Goal: Task Accomplishment & Management: Manage account settings

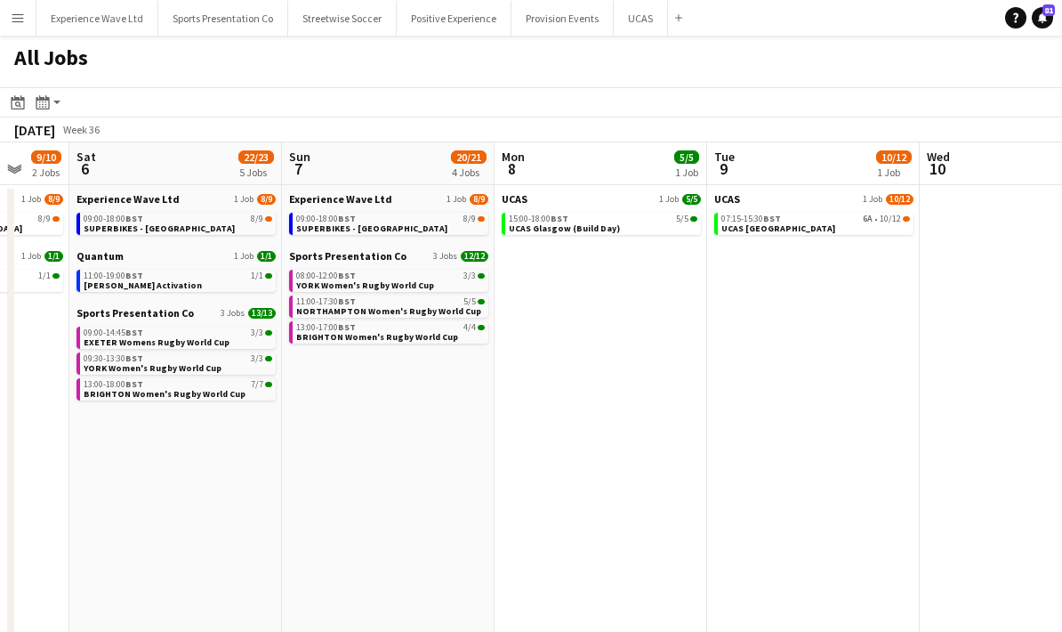
scroll to position [0, 572]
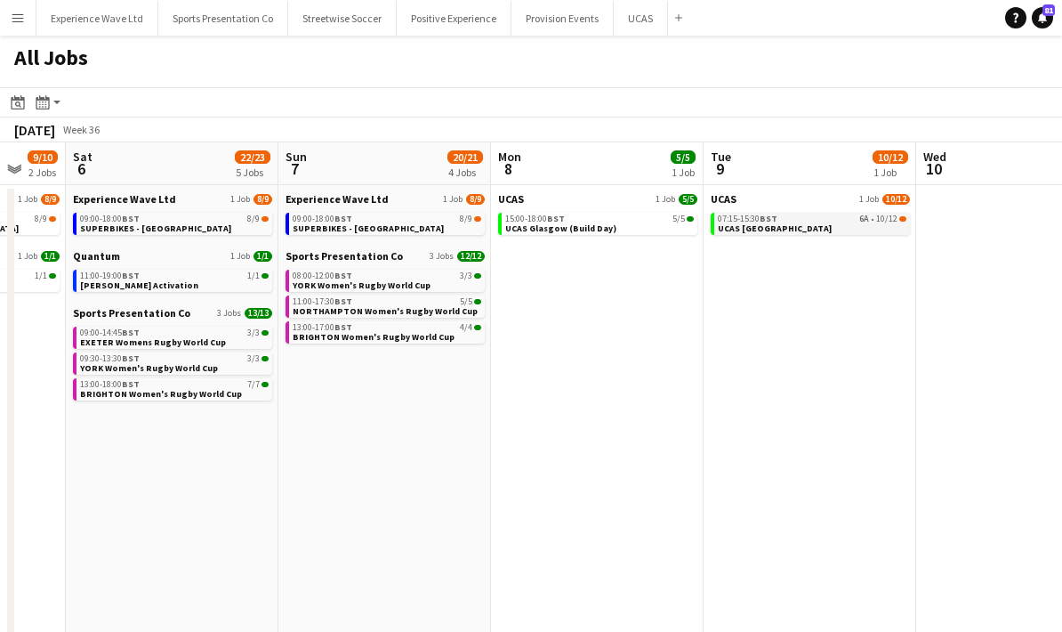
click at [813, 218] on div "07:15-15:30 BST 6A • 10/12" at bounding box center [812, 218] width 189 height 9
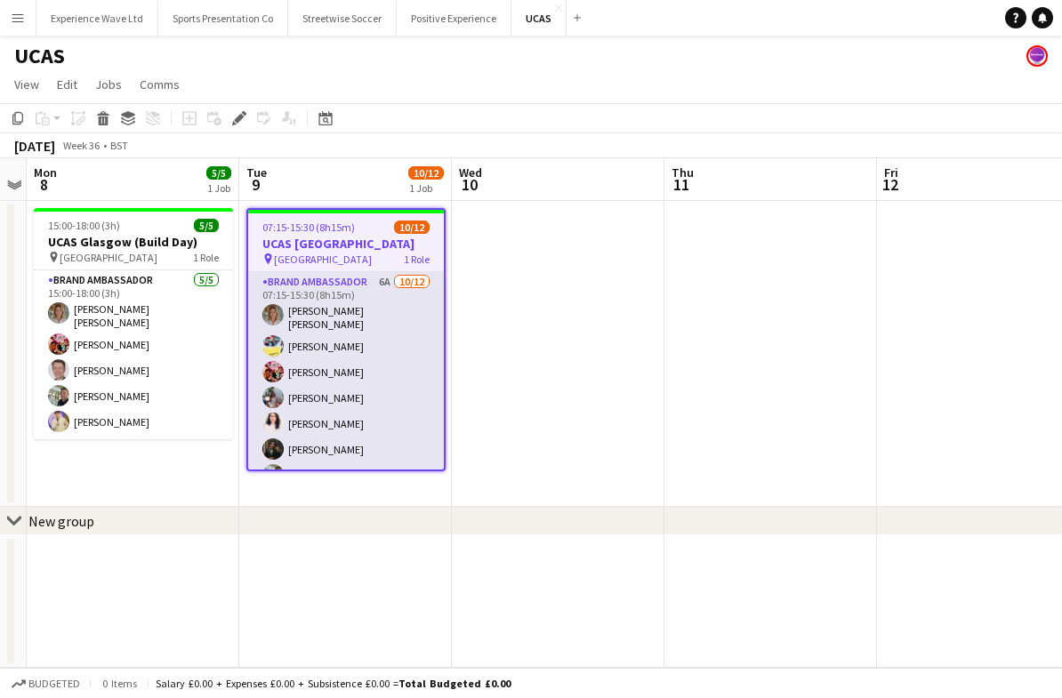
click at [359, 389] on app-card-role "Brand Ambassador 6A 10/12 07:15-15:30 (8h15m) Sara Cooper da Silva Yvonne Smith…" at bounding box center [346, 447] width 196 height 350
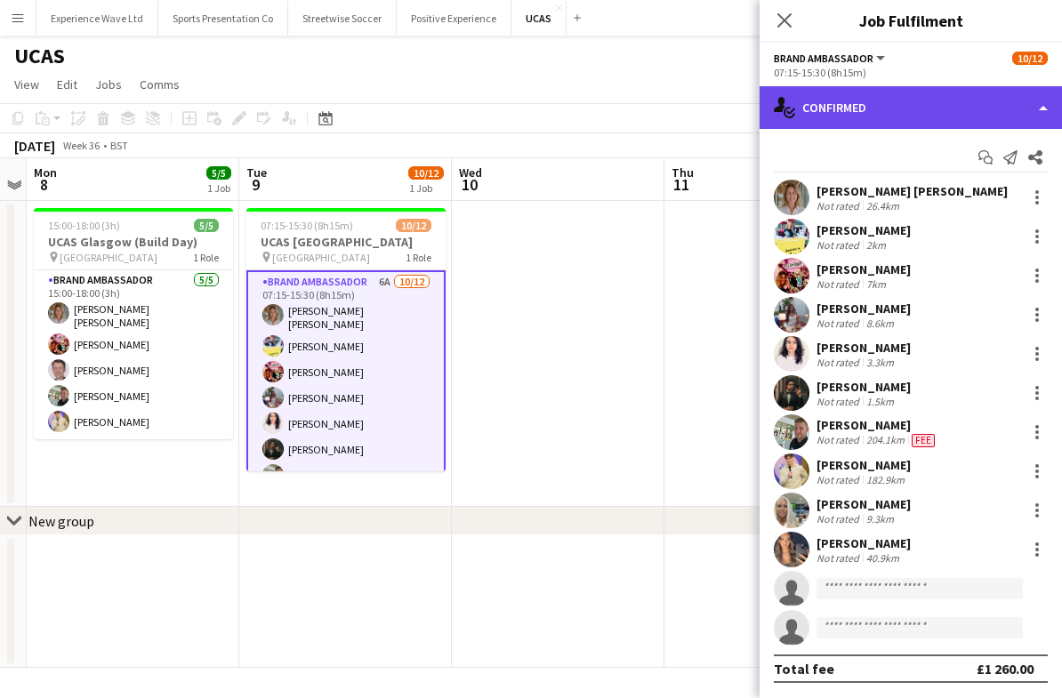
click at [1021, 106] on div "single-neutral-actions-check-2 Confirmed" at bounding box center [911, 107] width 303 height 43
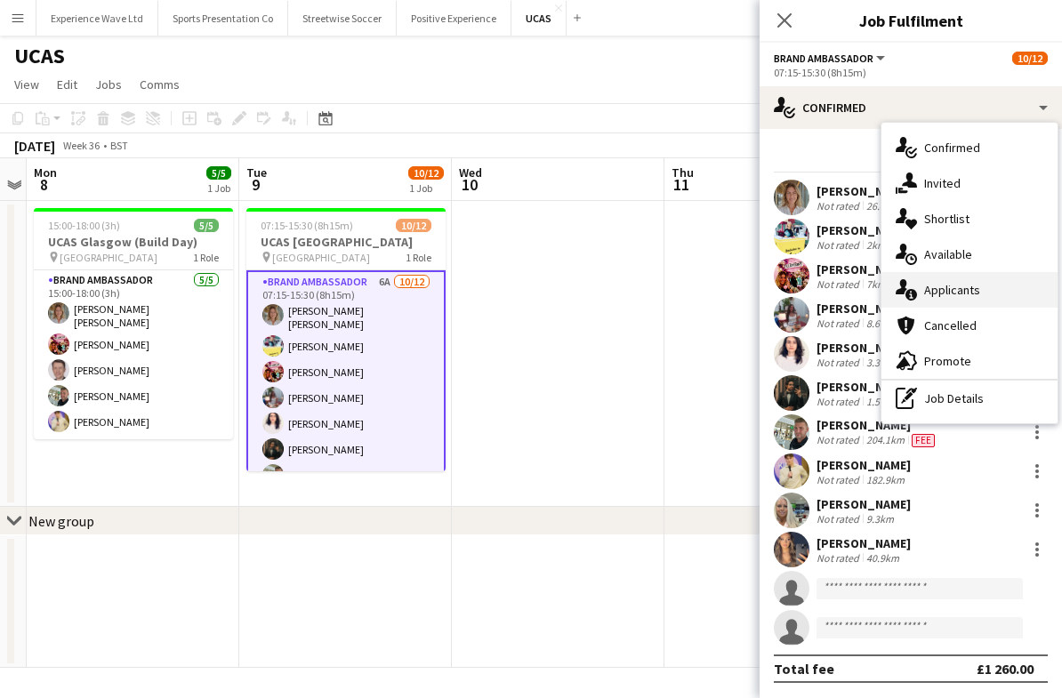
click at [976, 295] on div "single-neutral-actions-information Applicants" at bounding box center [970, 290] width 176 height 36
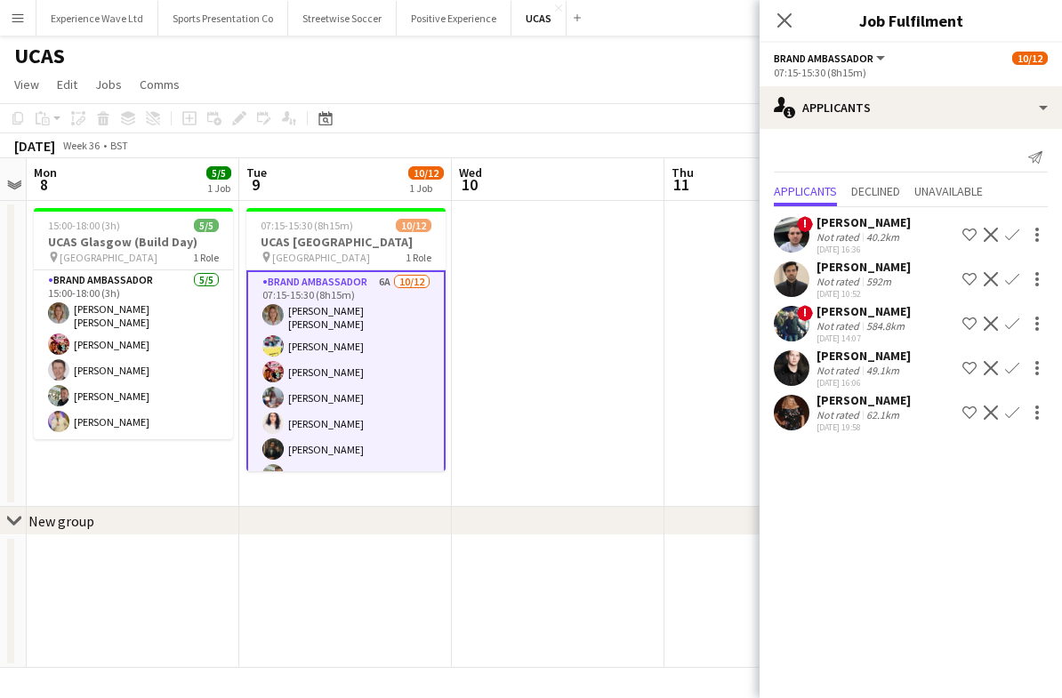
click at [844, 270] on div "Rehman Rana" at bounding box center [864, 267] width 94 height 16
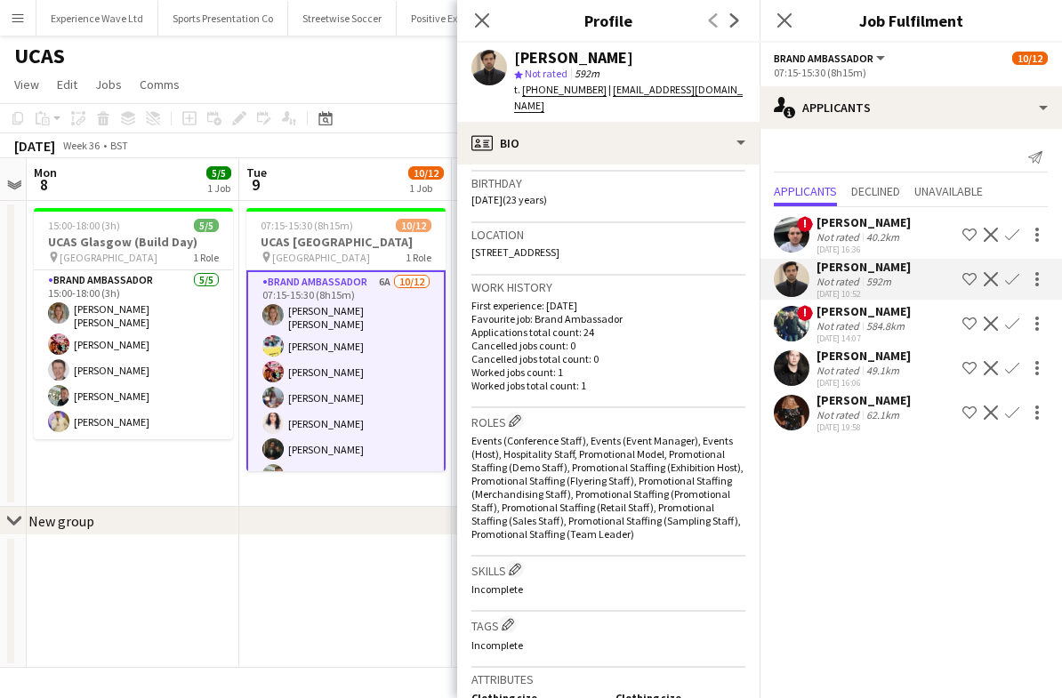
scroll to position [327, 0]
click at [880, 371] on div "49.1km" at bounding box center [883, 370] width 40 height 13
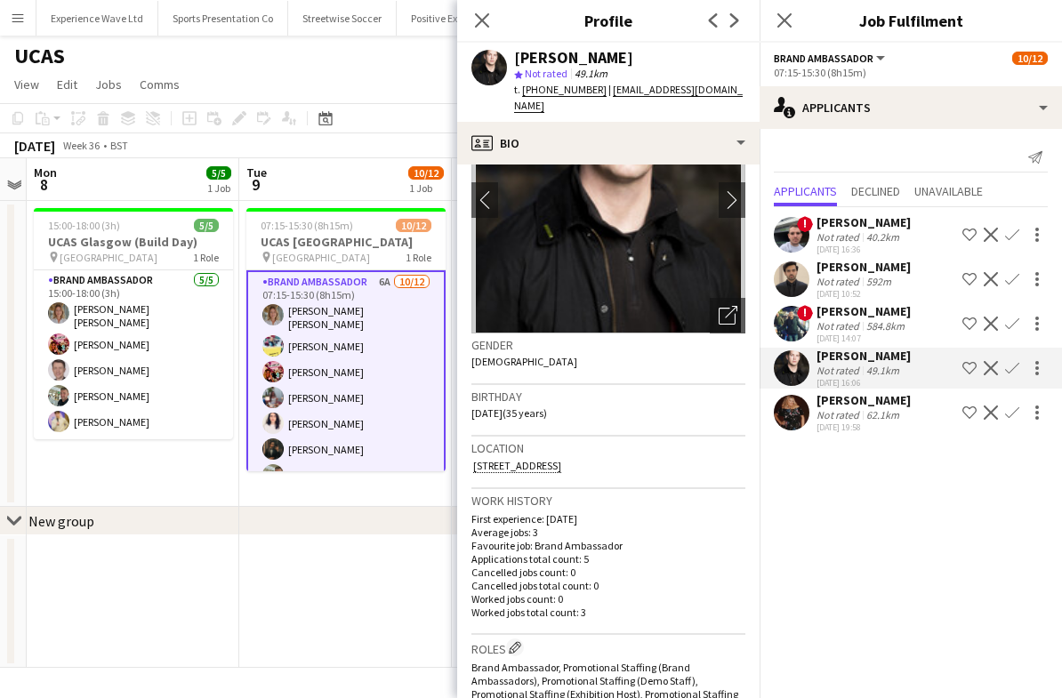
scroll to position [111, 0]
click at [874, 270] on div "Rehman Rana" at bounding box center [864, 267] width 94 height 16
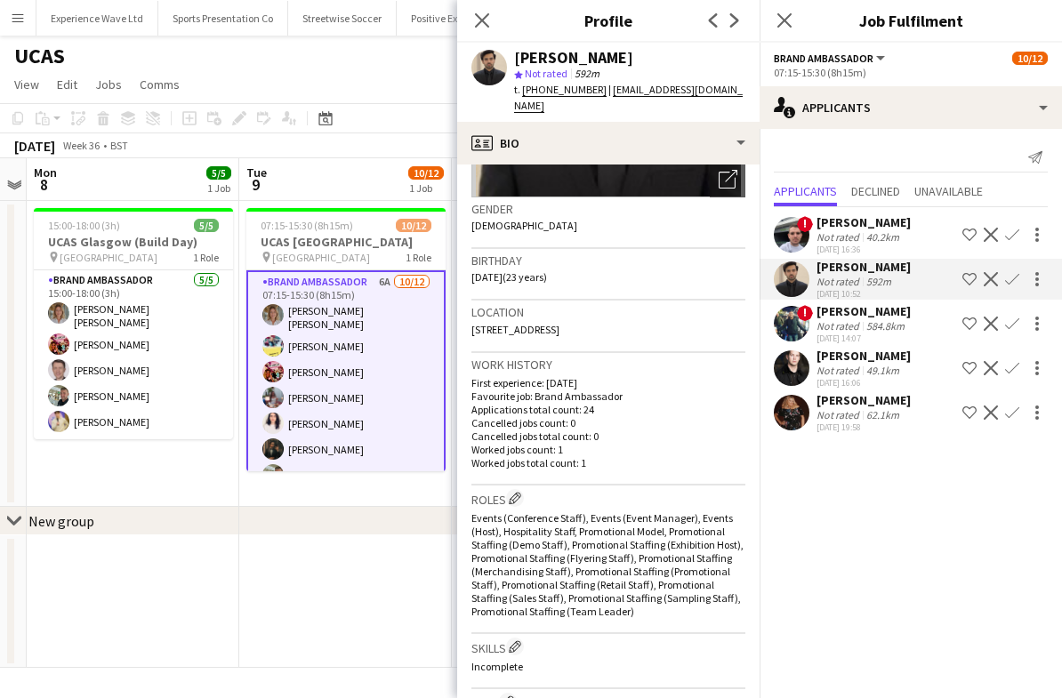
scroll to position [243, 0]
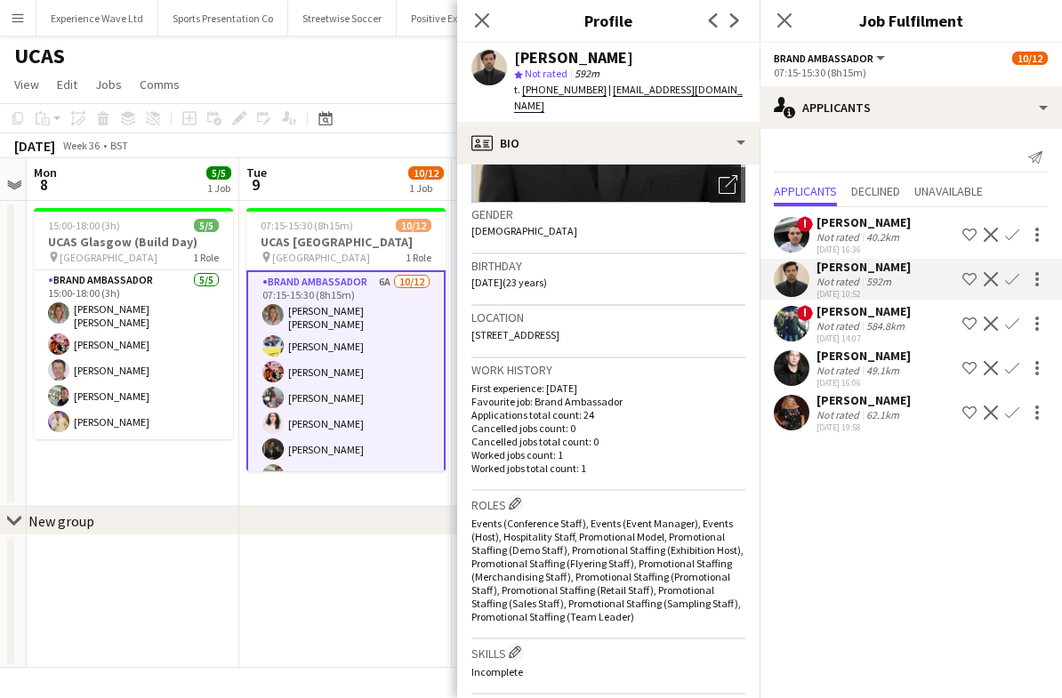
click at [1014, 287] on button "Confirm" at bounding box center [1012, 279] width 21 height 21
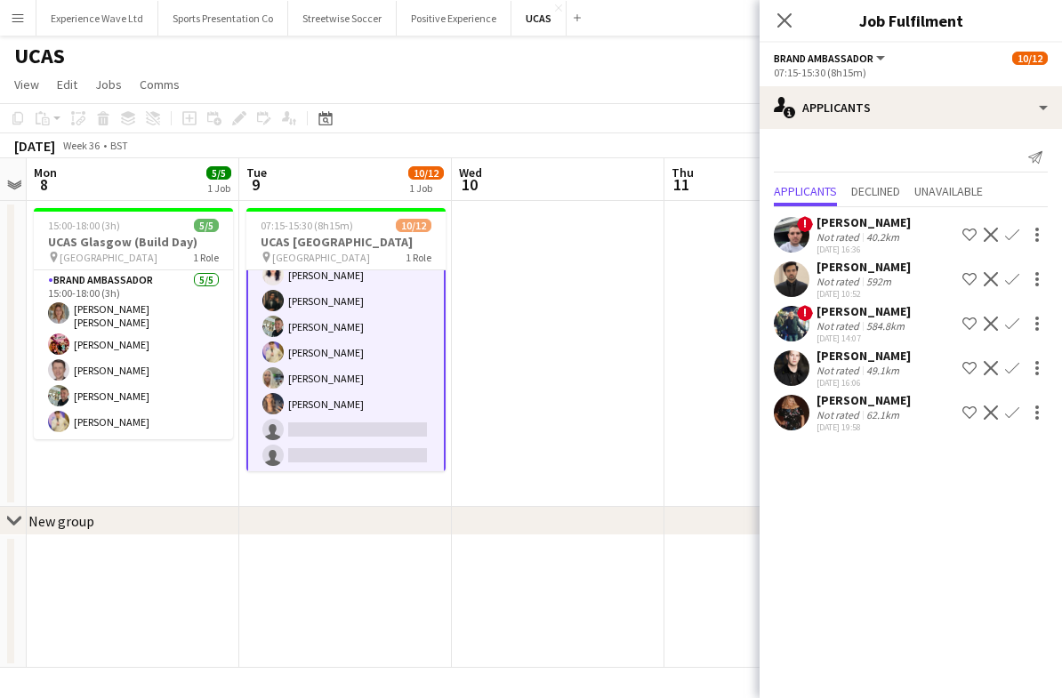
scroll to position [147, 0]
click at [874, 229] on div "Scott Gallacher" at bounding box center [864, 222] width 94 height 16
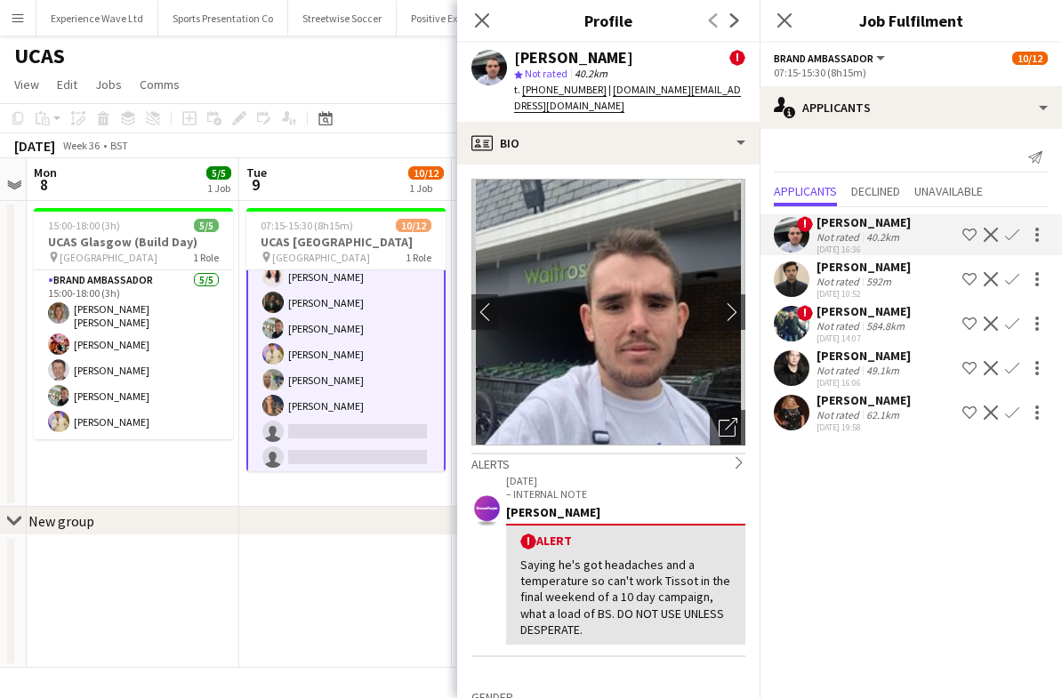
scroll to position [0, 0]
click at [876, 319] on div "584.8km" at bounding box center [885, 325] width 45 height 13
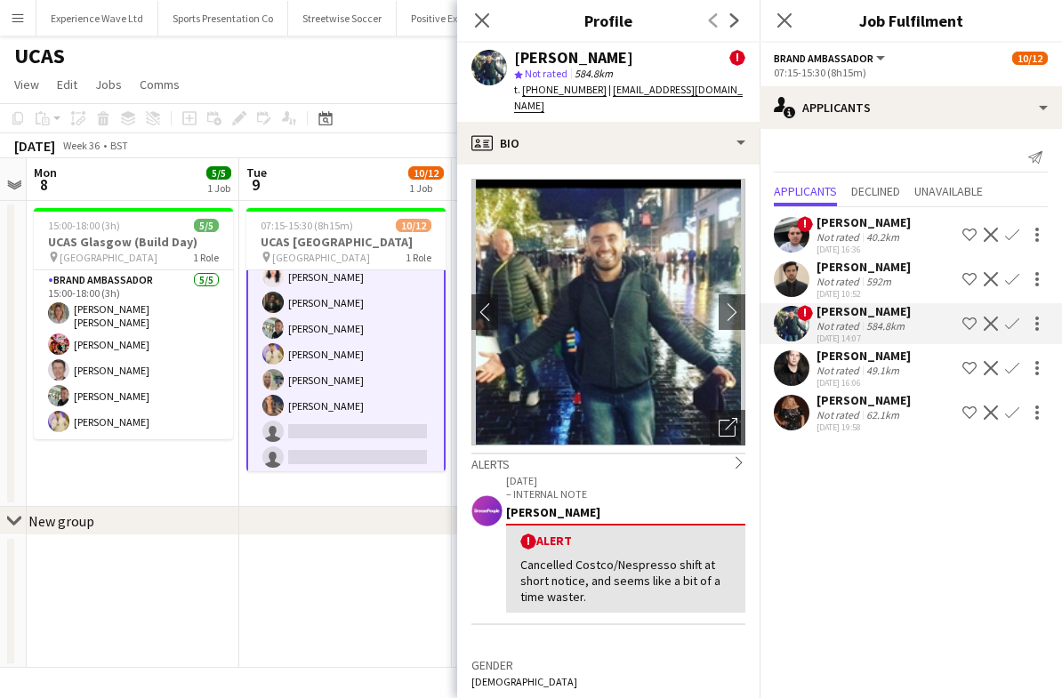
click at [891, 276] on div "592m" at bounding box center [879, 281] width 32 height 13
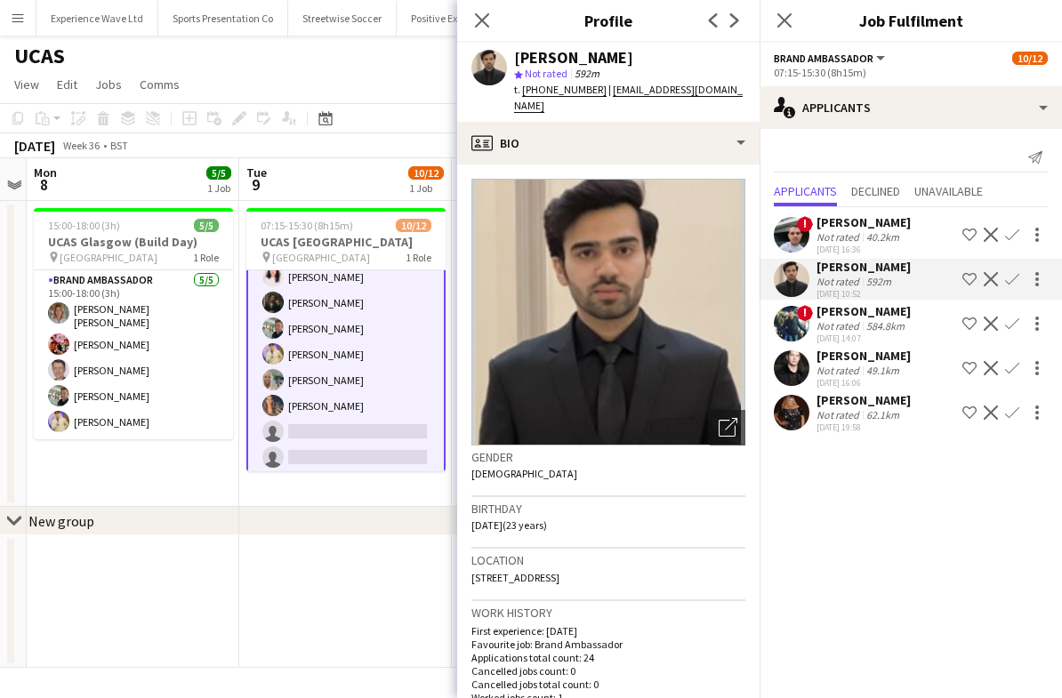
click at [141, 499] on app-date-cell "15:00-18:00 (3h) 5/5 UCAS Glasgow (Build Day) pin Glasgow 1 Role Brand Ambassad…" at bounding box center [133, 354] width 213 height 306
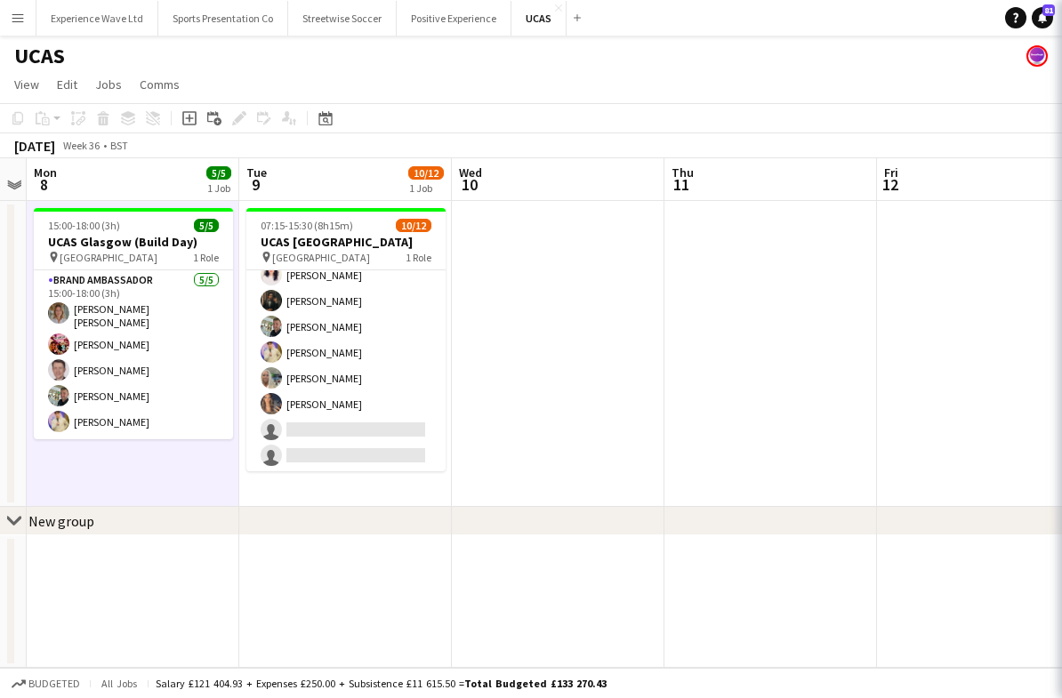
scroll to position [143, 0]
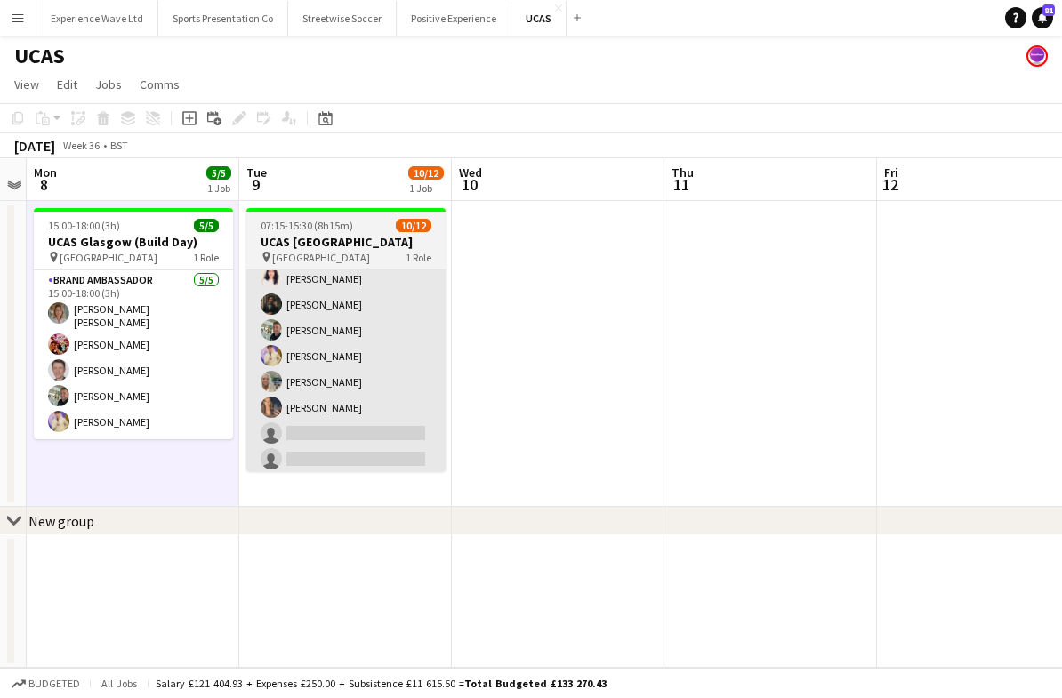
click at [360, 384] on app-card-role "Brand Ambassador 6A 10/12 07:15-15:30 (8h15m) Sara Cooper da Silva Yvonne Smith…" at bounding box center [345, 302] width 199 height 350
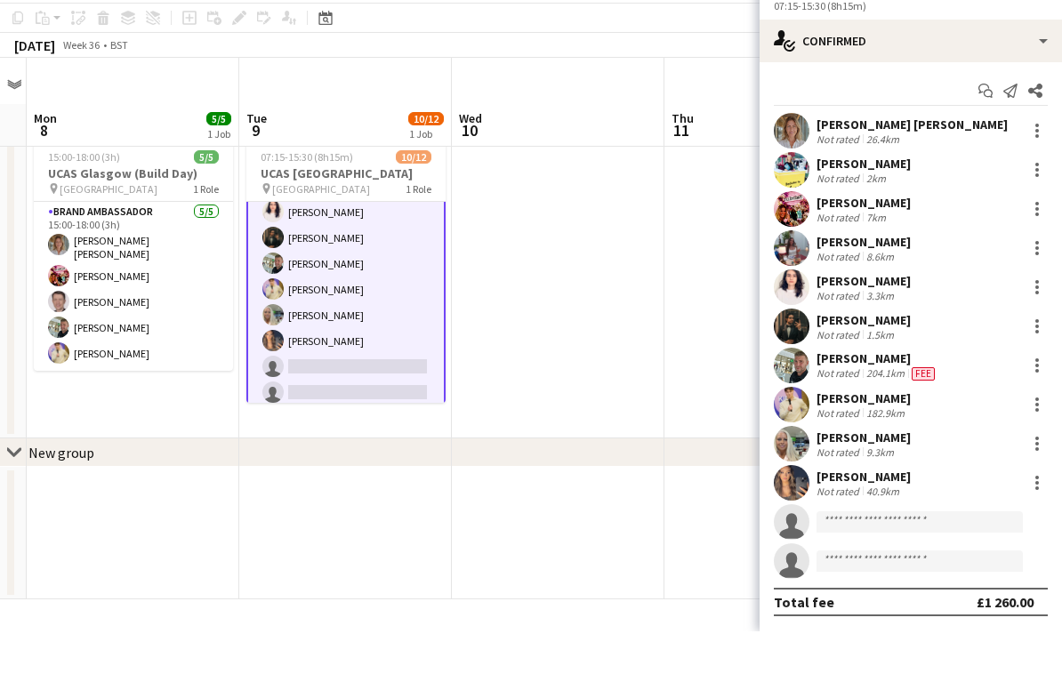
scroll to position [5, 0]
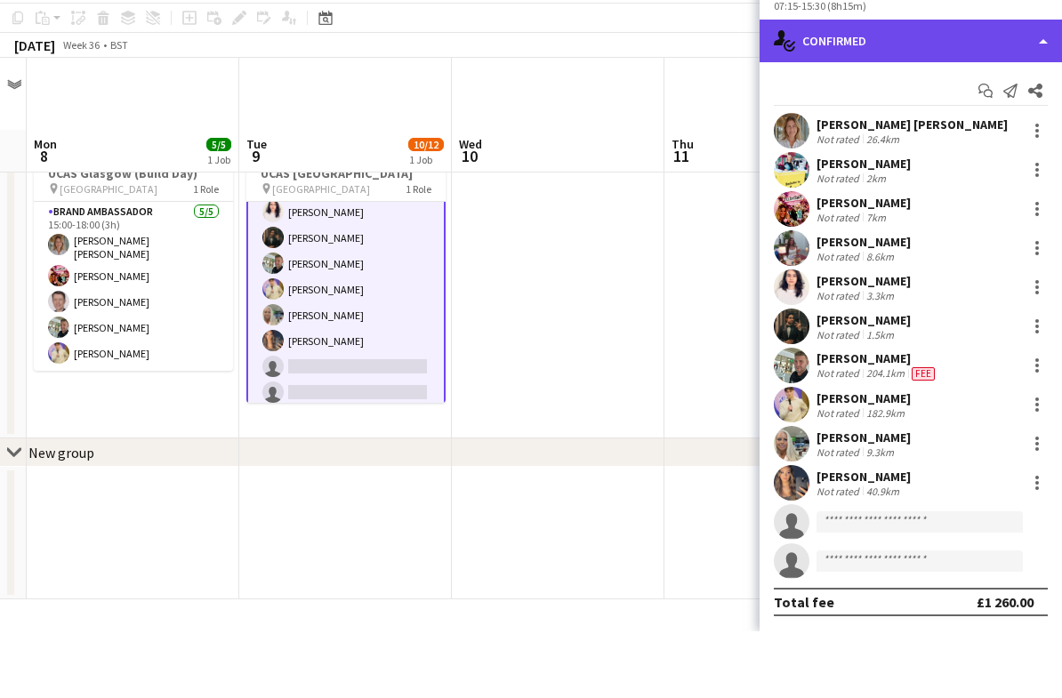
click at [922, 86] on div "single-neutral-actions-check-2 Confirmed" at bounding box center [911, 107] width 303 height 43
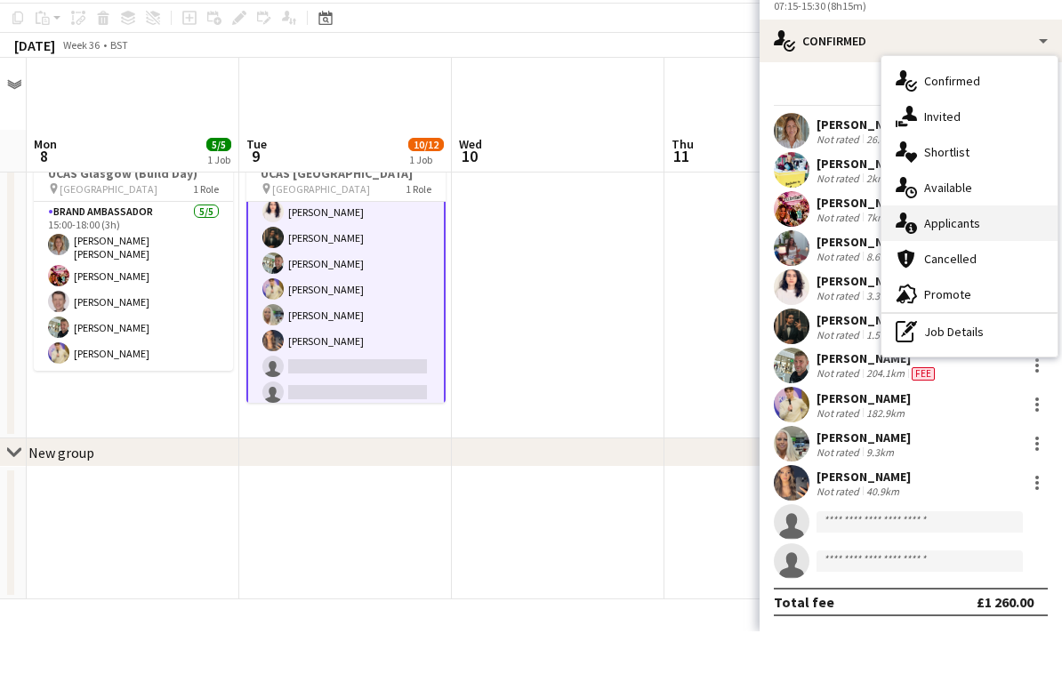
click at [992, 272] on div "single-neutral-actions-information Applicants" at bounding box center [970, 290] width 176 height 36
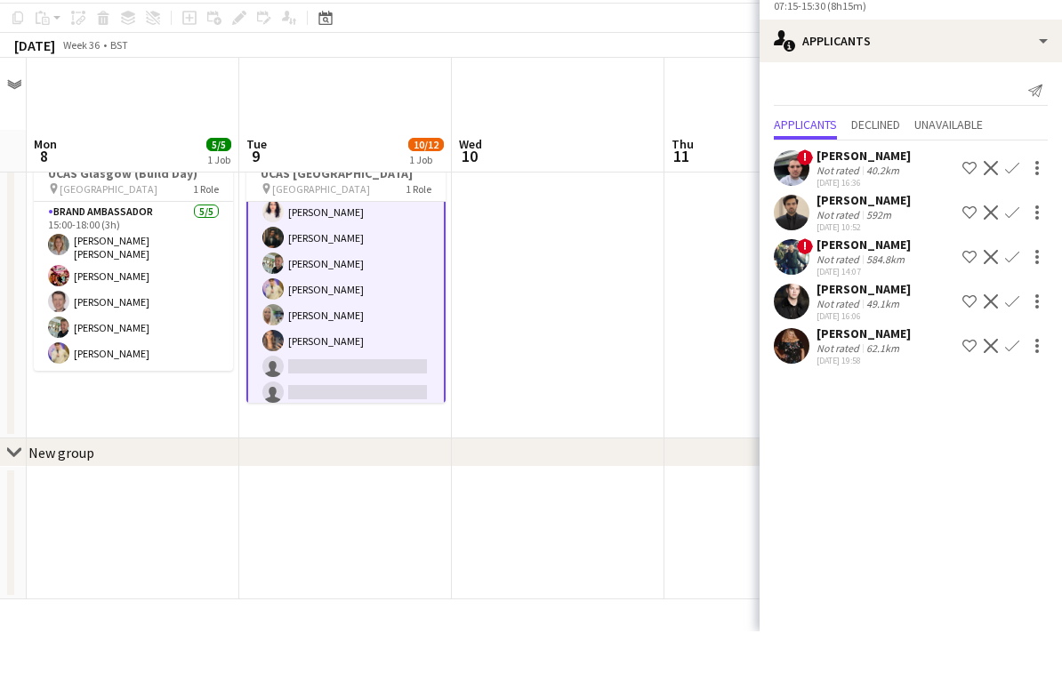
click at [1015, 272] on app-icon "Confirm" at bounding box center [1012, 279] width 14 height 14
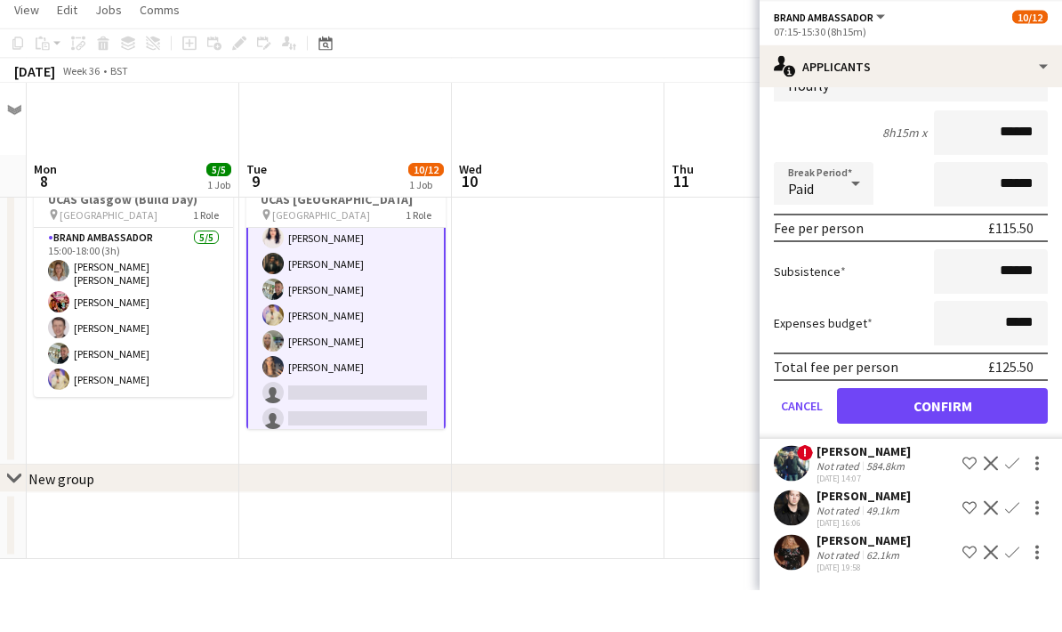
scroll to position [227, 0]
click at [946, 430] on button "Confirm" at bounding box center [942, 448] width 211 height 36
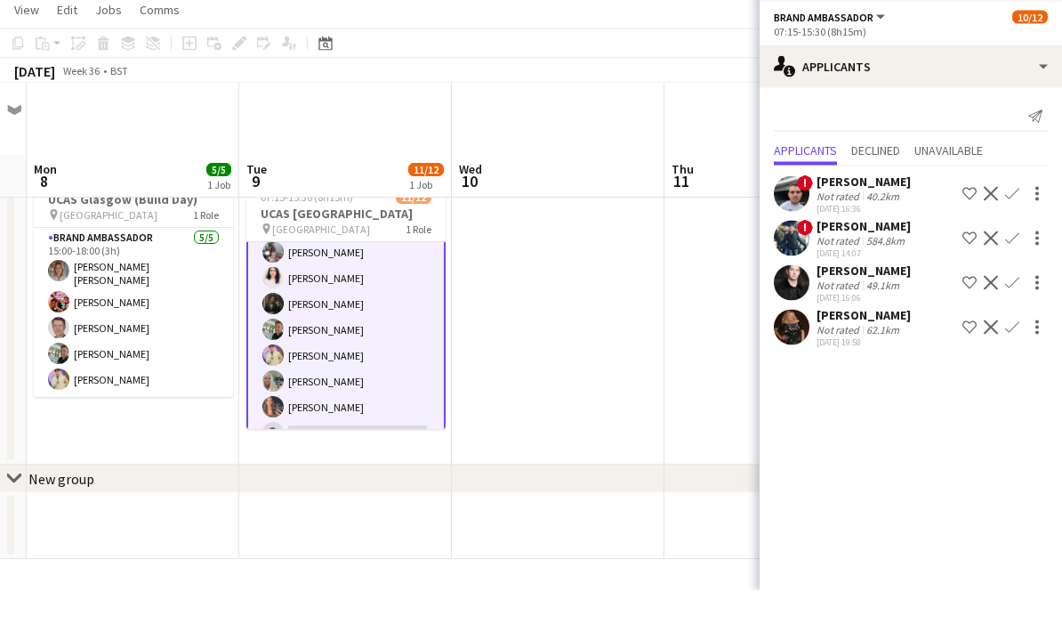
scroll to position [71, 0]
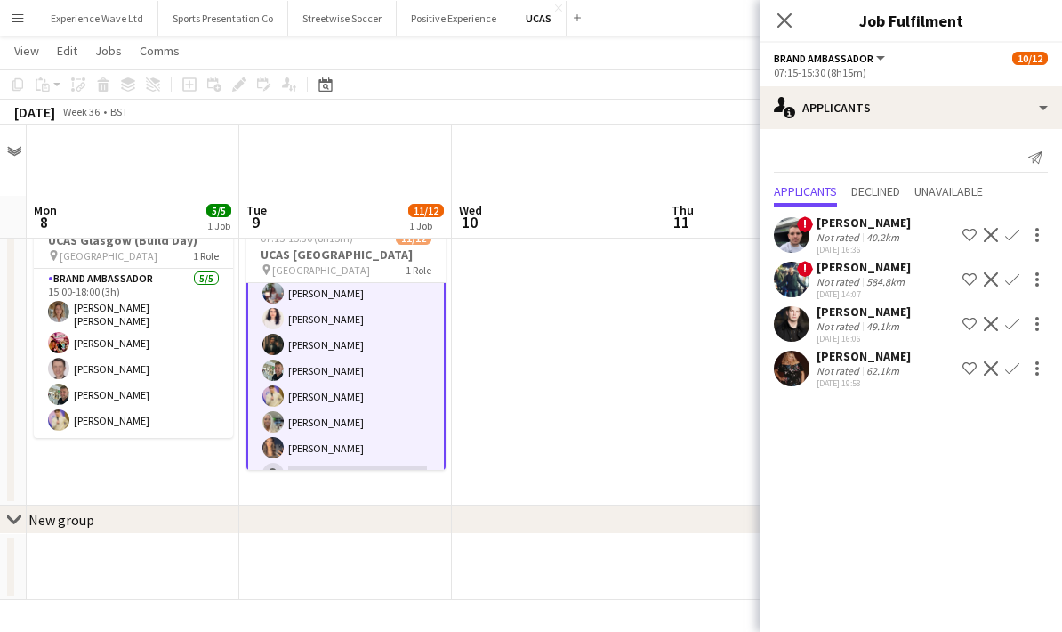
click at [901, 366] on div "62.1km" at bounding box center [883, 370] width 40 height 13
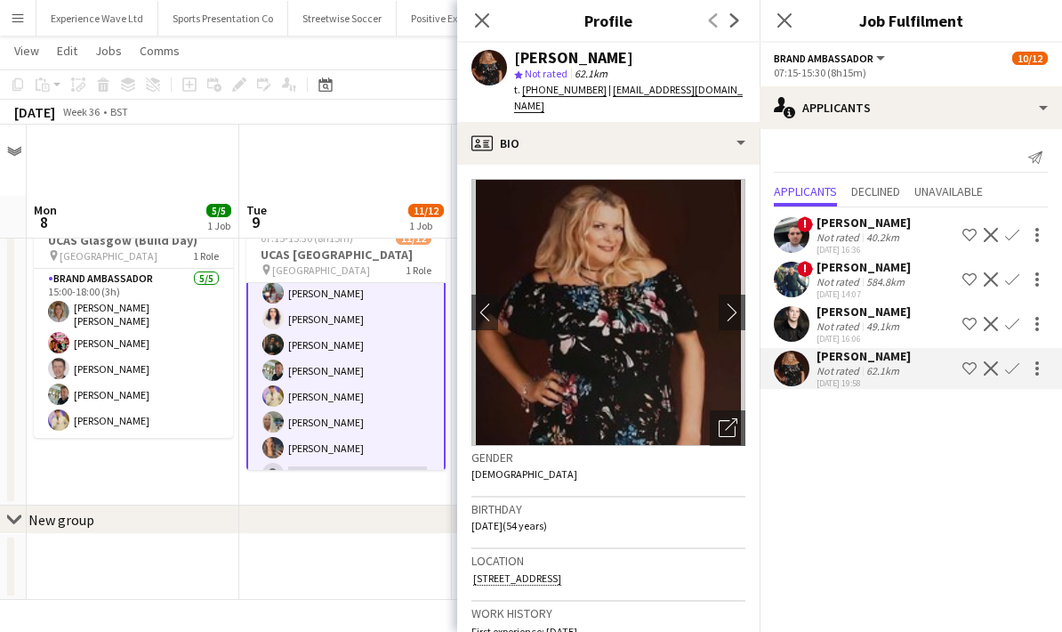
click at [1011, 375] on app-icon "Confirm" at bounding box center [1012, 368] width 14 height 14
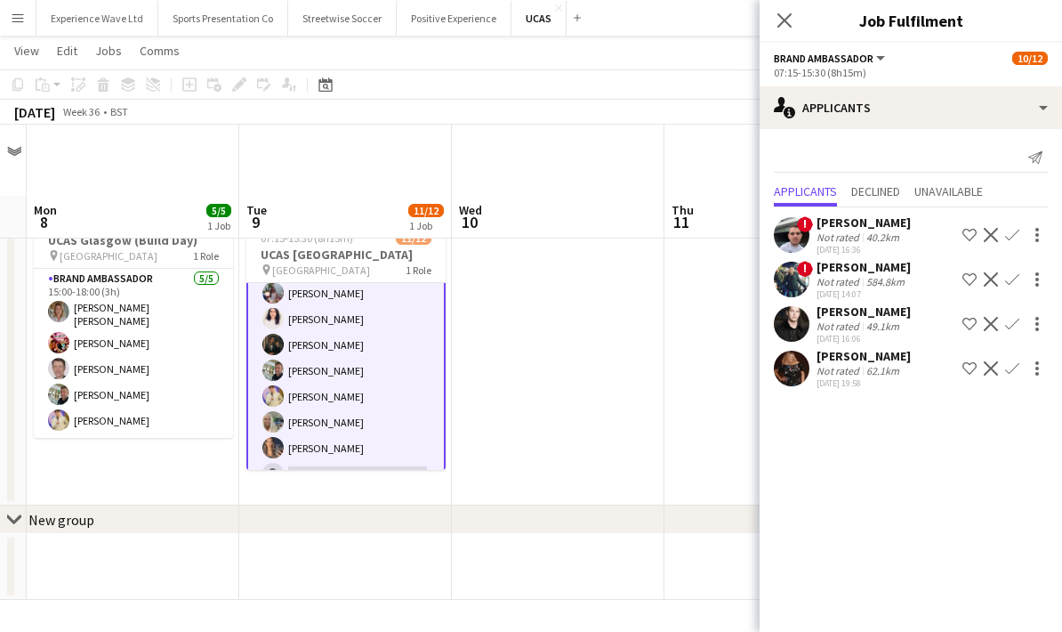
click at [1009, 374] on app-icon "Confirm" at bounding box center [1012, 368] width 14 height 14
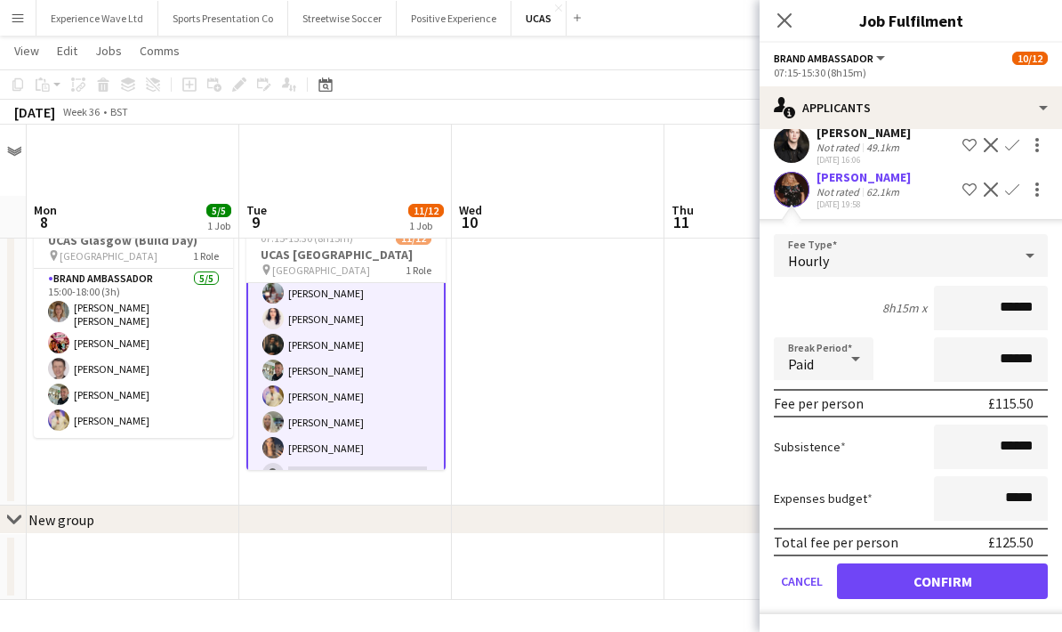
scroll to position [182, 0]
click at [909, 570] on button "Confirm" at bounding box center [942, 581] width 211 height 36
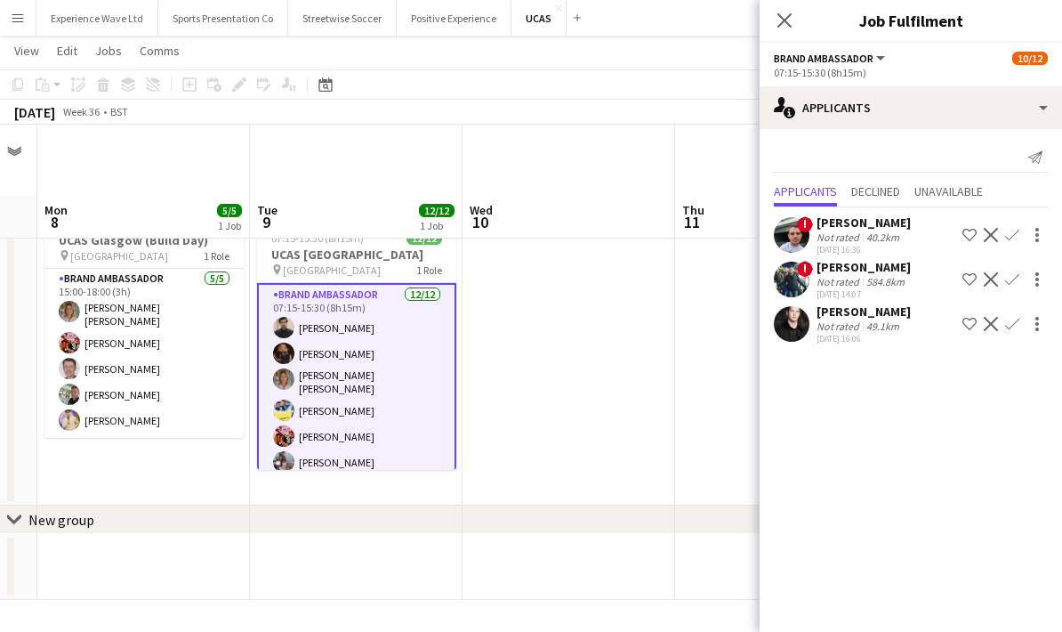
scroll to position [0, 0]
click at [618, 378] on app-date-cell at bounding box center [569, 352] width 213 height 306
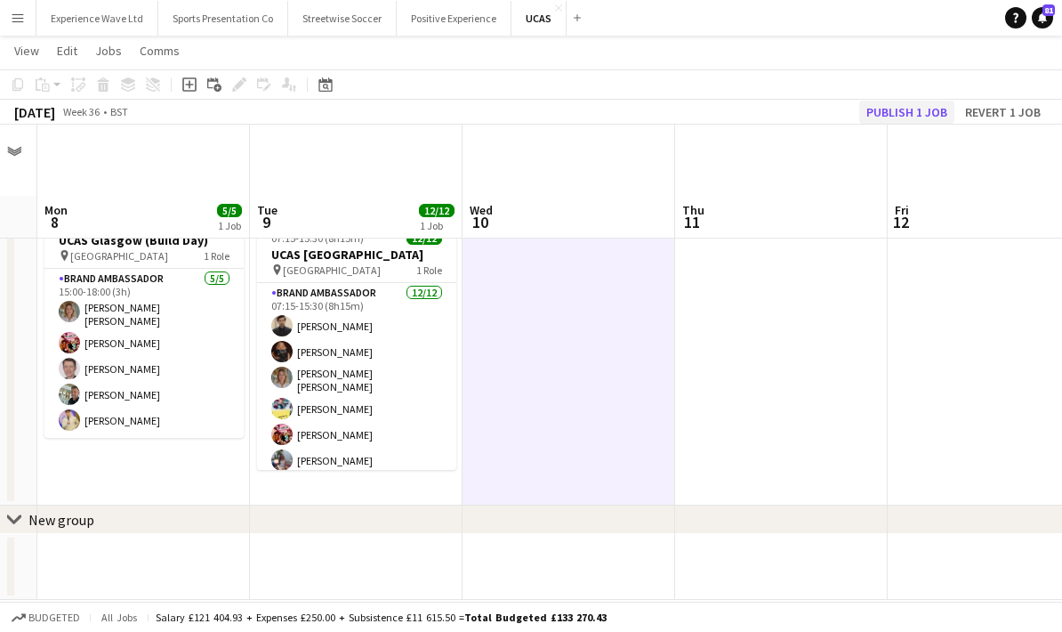
click at [928, 111] on button "Publish 1 job" at bounding box center [907, 112] width 95 height 23
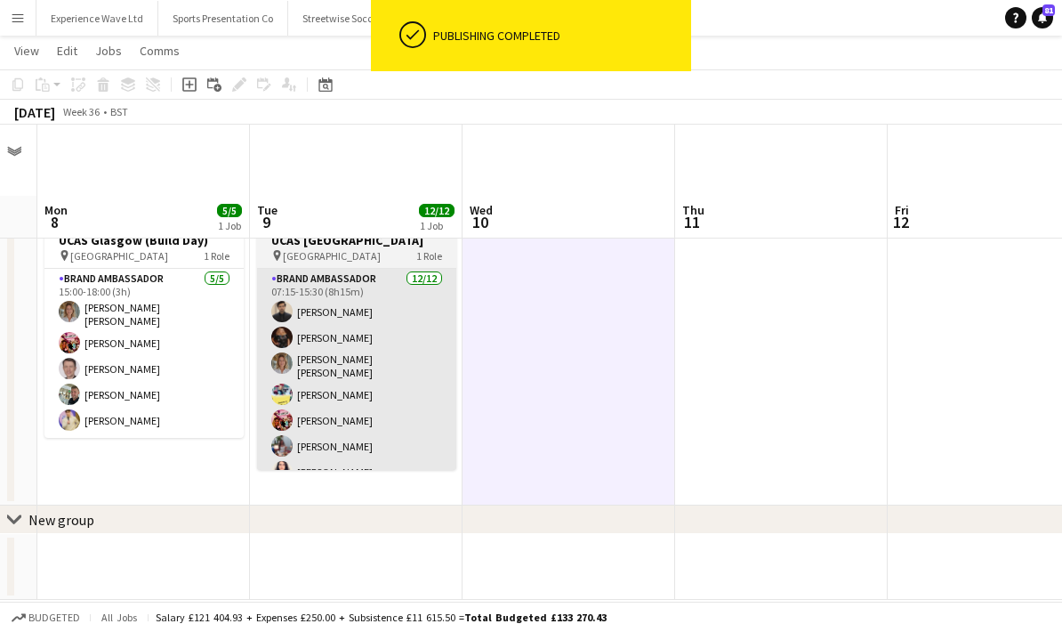
click at [383, 299] on app-card-role "Brand Ambassador 12/12 07:15-15:30 (8h15m) Rehman Rana Sharon Hogarth Sara Coop…" at bounding box center [356, 444] width 199 height 350
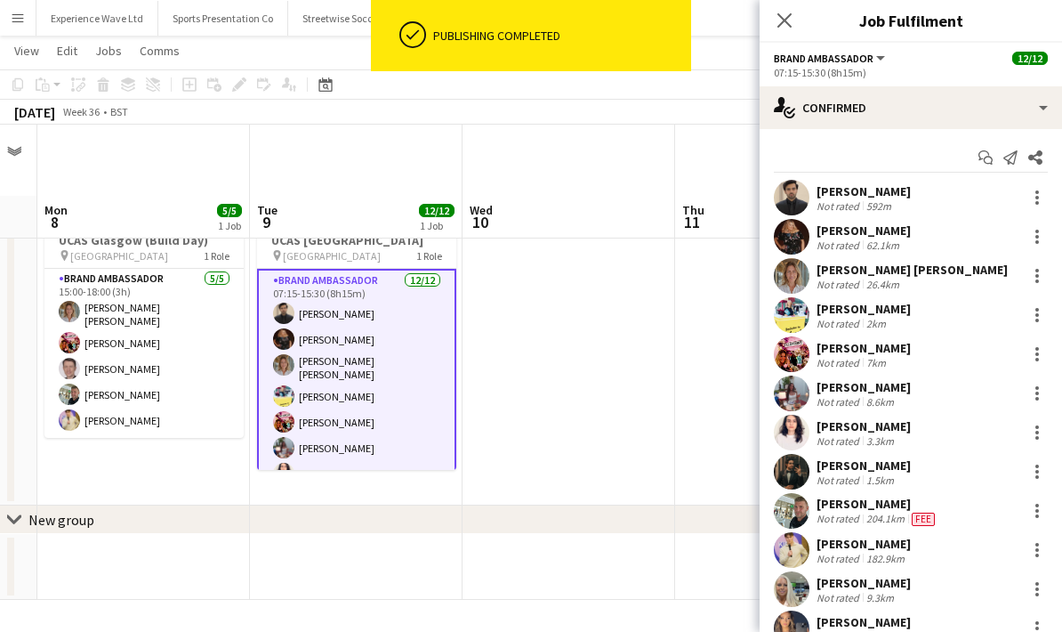
click at [929, 232] on div "Sharon Hogarth Not rated 62.1km" at bounding box center [911, 237] width 303 height 36
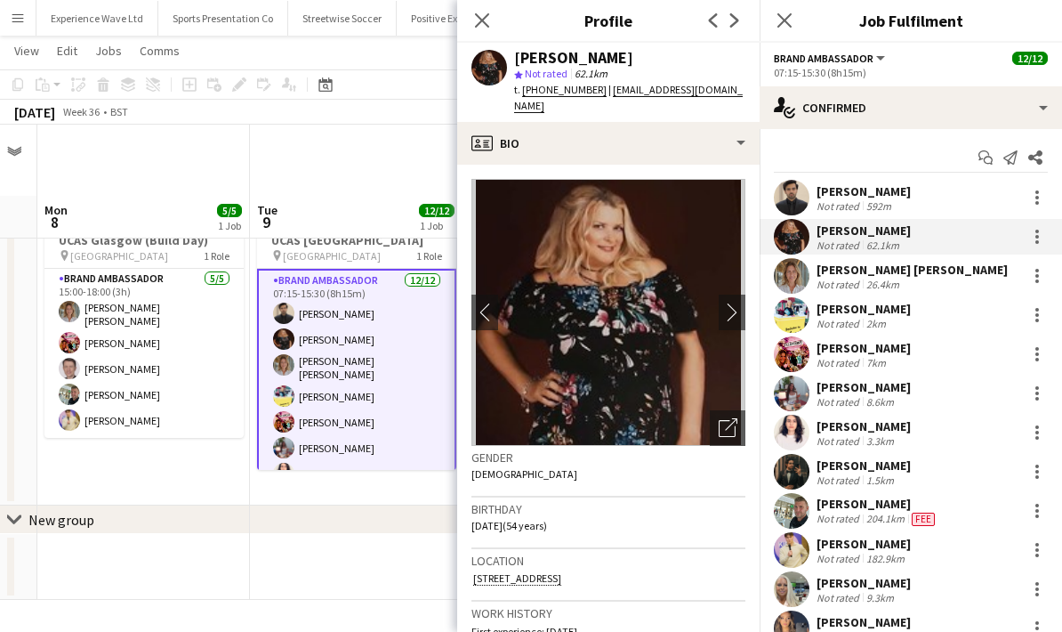
copy div "Sharon Hogarth star Not rated 62.1km t. +447359072131 | hello@eventbuddiesscotl…"
click at [476, 13] on icon at bounding box center [481, 20] width 17 height 17
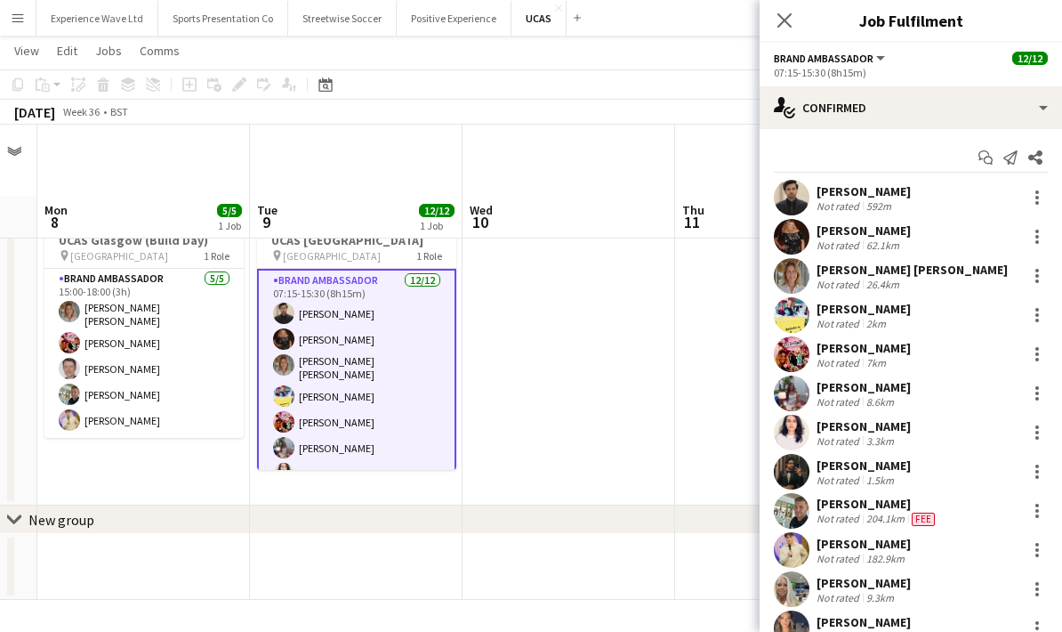
click at [882, 199] on div "592m" at bounding box center [879, 205] width 32 height 13
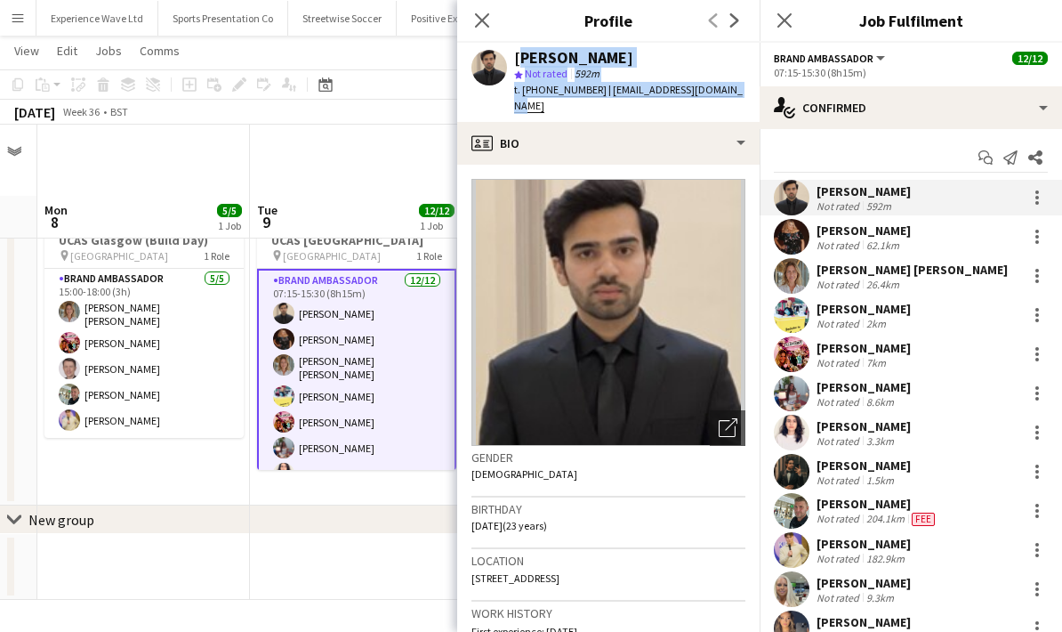
copy div "Rehman Rana star Not rated 592m t. +447880746373 | rehman.rana0302@gmail.com"
click at [488, 29] on app-icon "Close pop-in" at bounding box center [483, 21] width 26 height 26
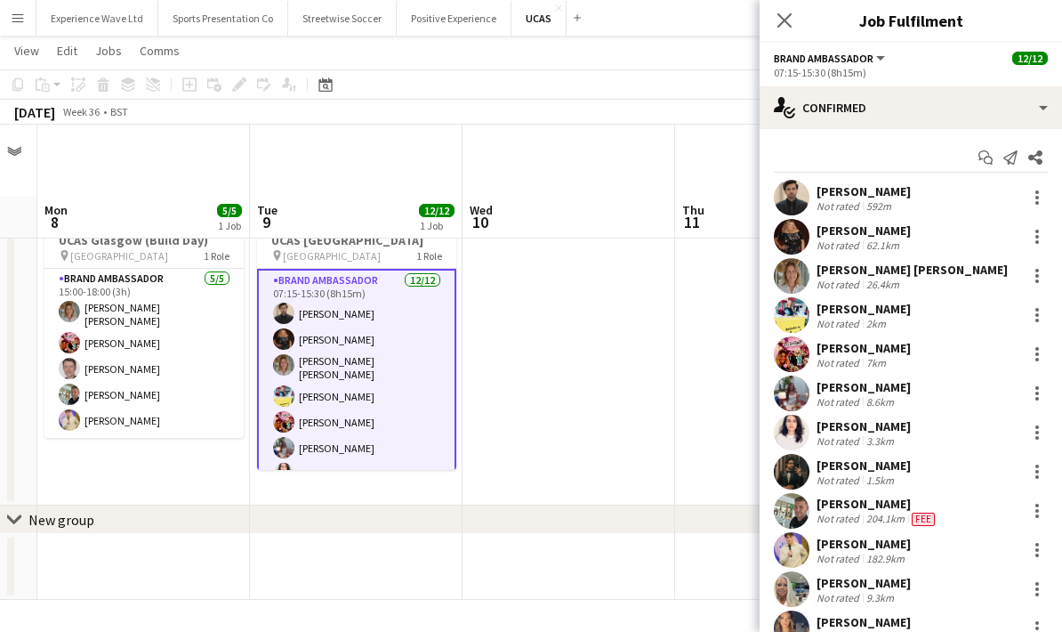
click at [582, 354] on app-date-cell at bounding box center [569, 352] width 213 height 306
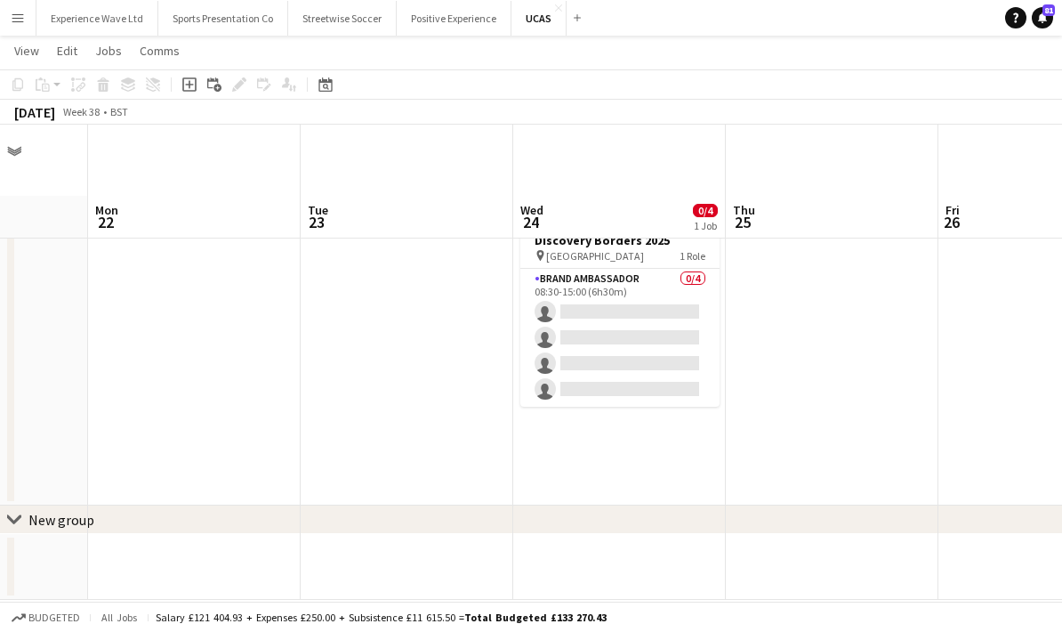
scroll to position [0, 552]
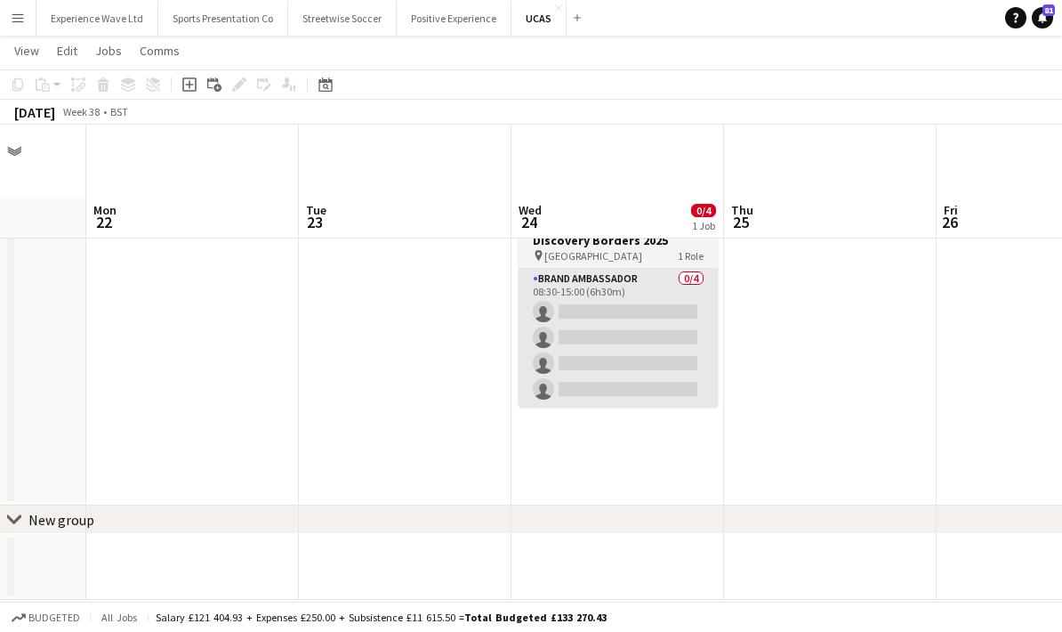
click at [639, 285] on app-card-role "Brand Ambassador 0/4 08:30-15:00 (6h30m) single-neutral-actions single-neutral-…" at bounding box center [618, 338] width 199 height 138
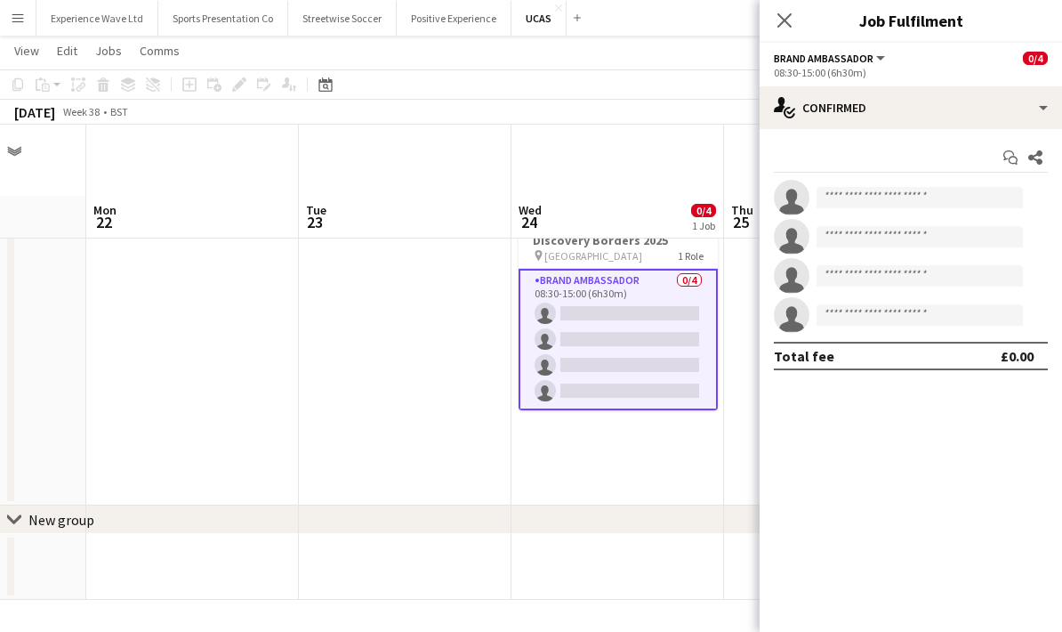
click at [945, 56] on div "Brand Ambassador All roles Brand Ambassador 0/4" at bounding box center [911, 58] width 274 height 16
click at [880, 62] on button "Brand Ambassador" at bounding box center [831, 58] width 114 height 13
click at [965, 141] on div "Start chat Share single-neutral-actions single-neutral-actions single-neutral-a…" at bounding box center [911, 256] width 303 height 255
click at [891, 202] on input at bounding box center [920, 197] width 206 height 21
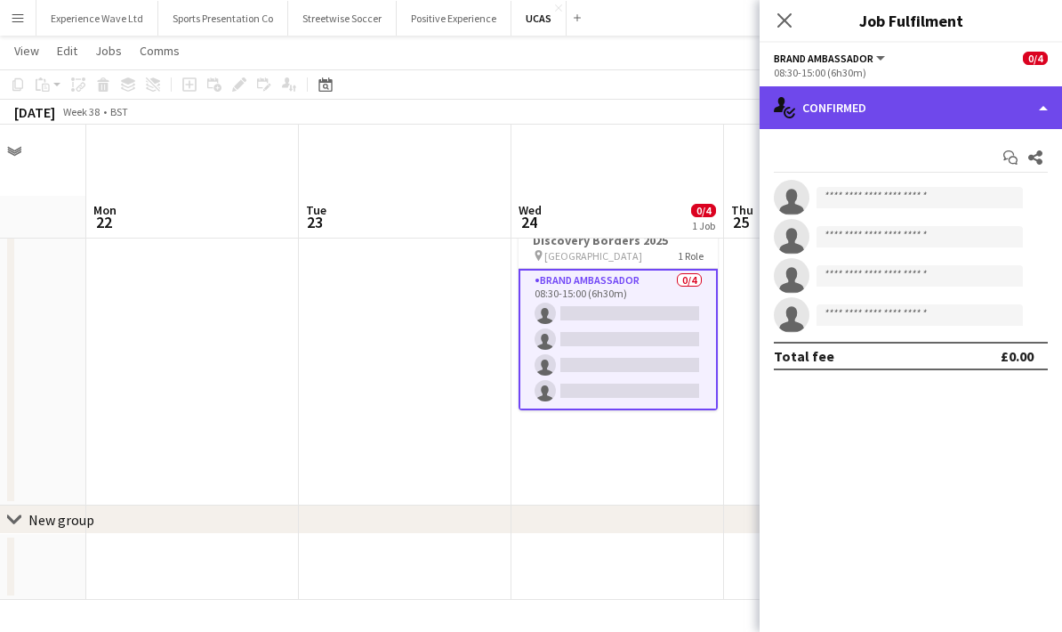
click at [940, 101] on div "single-neutral-actions-check-2 Confirmed" at bounding box center [911, 107] width 303 height 43
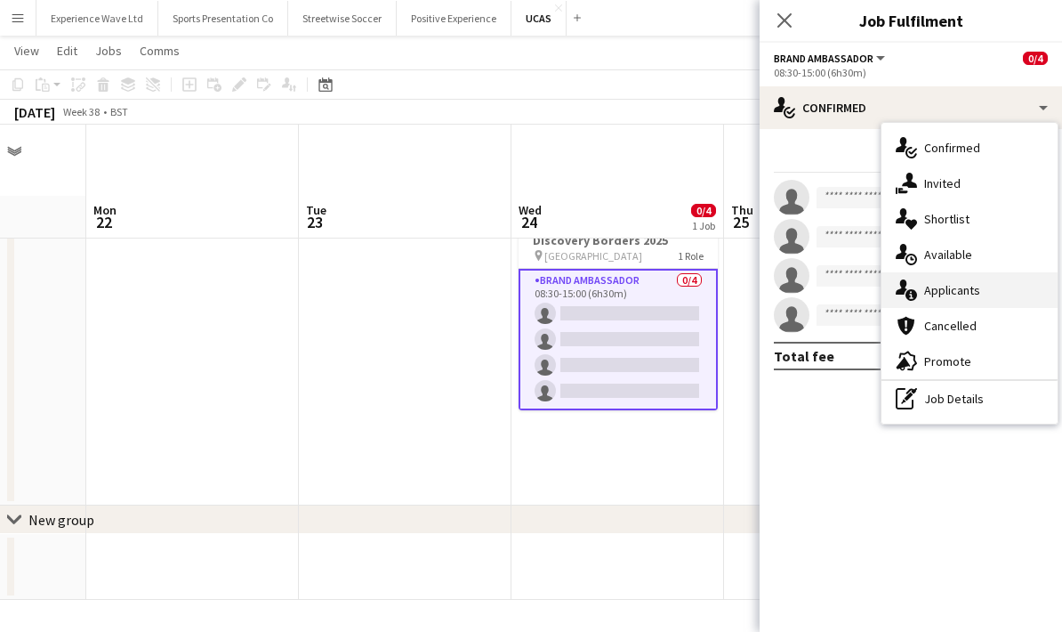
click at [969, 292] on div "single-neutral-actions-information Applicants" at bounding box center [970, 290] width 176 height 36
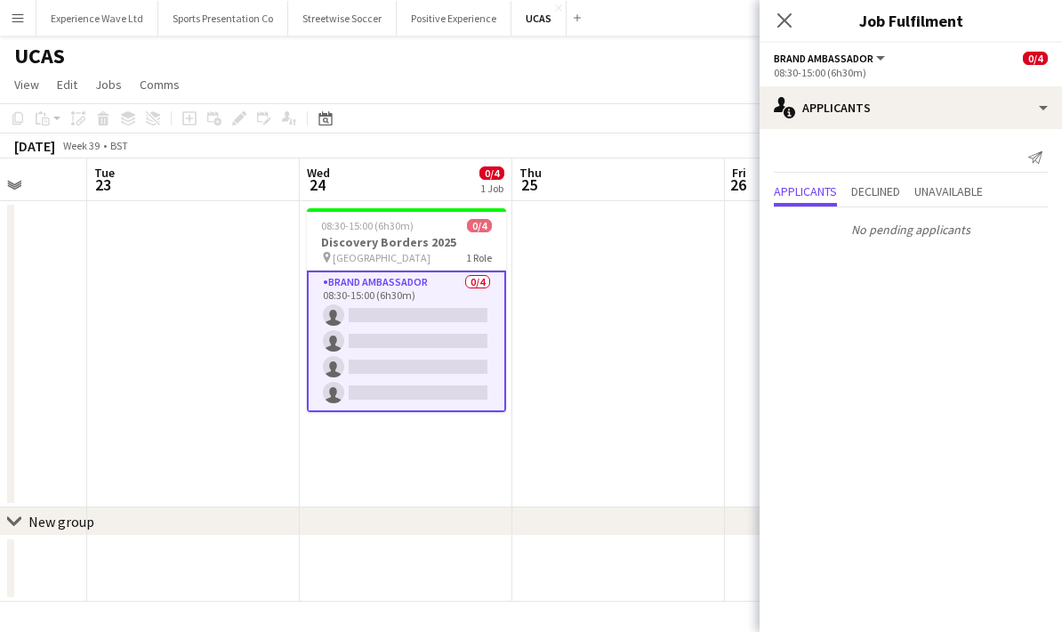
scroll to position [0, 545]
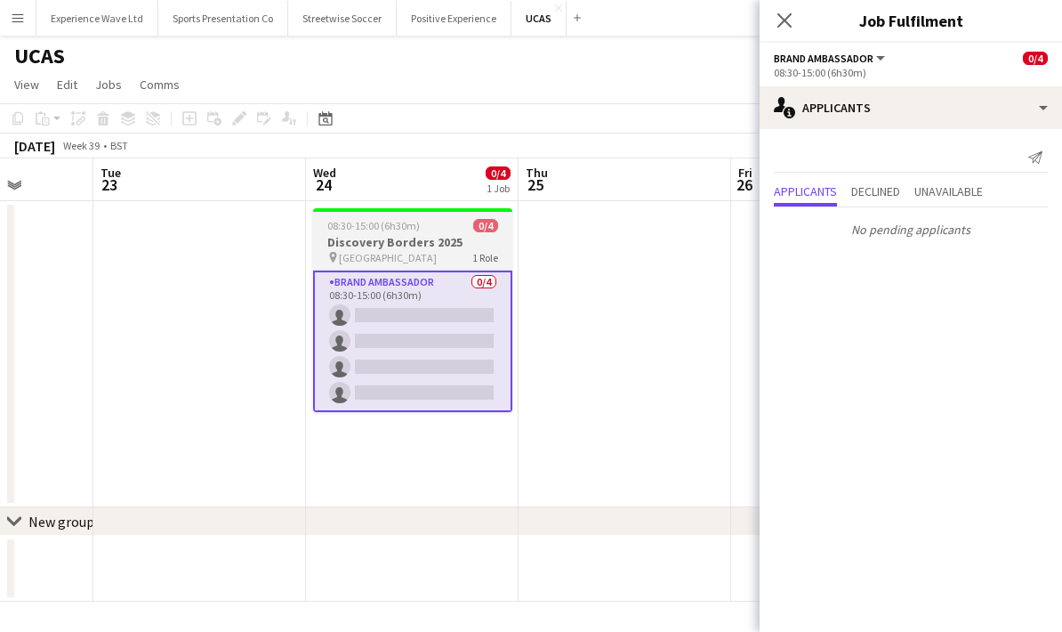
click at [390, 253] on span "Borders Event Centre" at bounding box center [388, 257] width 98 height 13
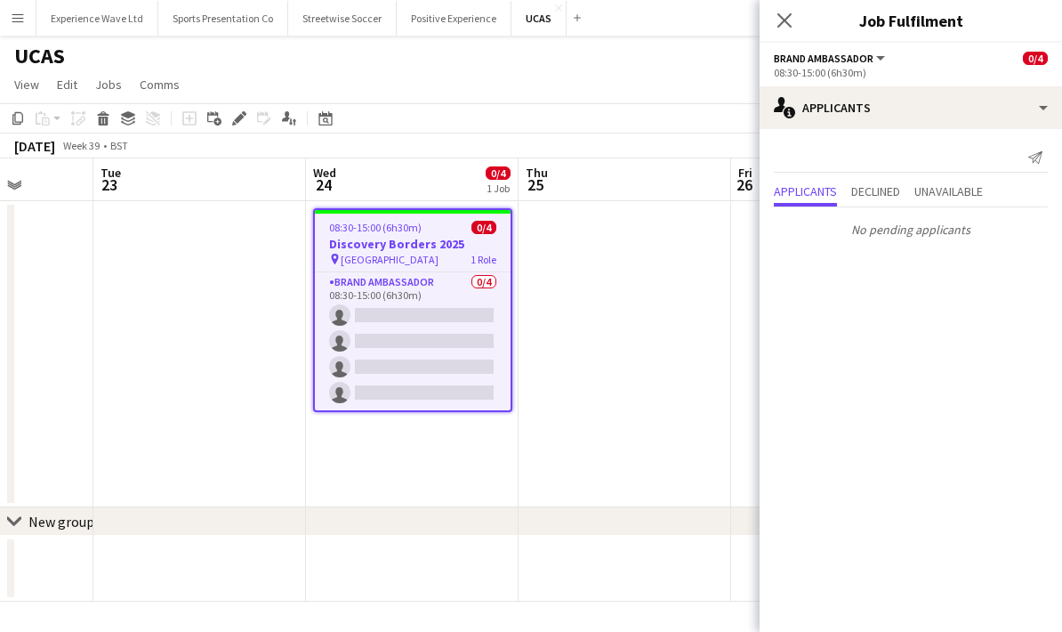
click at [421, 241] on h3 "Discovery Borders 2025" at bounding box center [413, 244] width 196 height 16
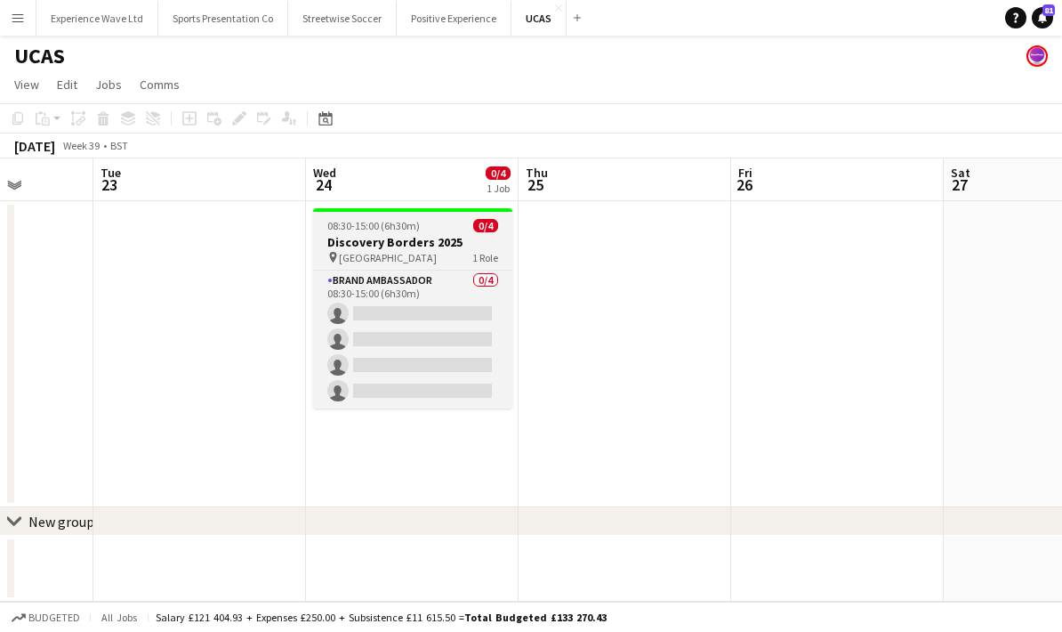
click at [437, 249] on h3 "Discovery Borders 2025" at bounding box center [412, 242] width 199 height 16
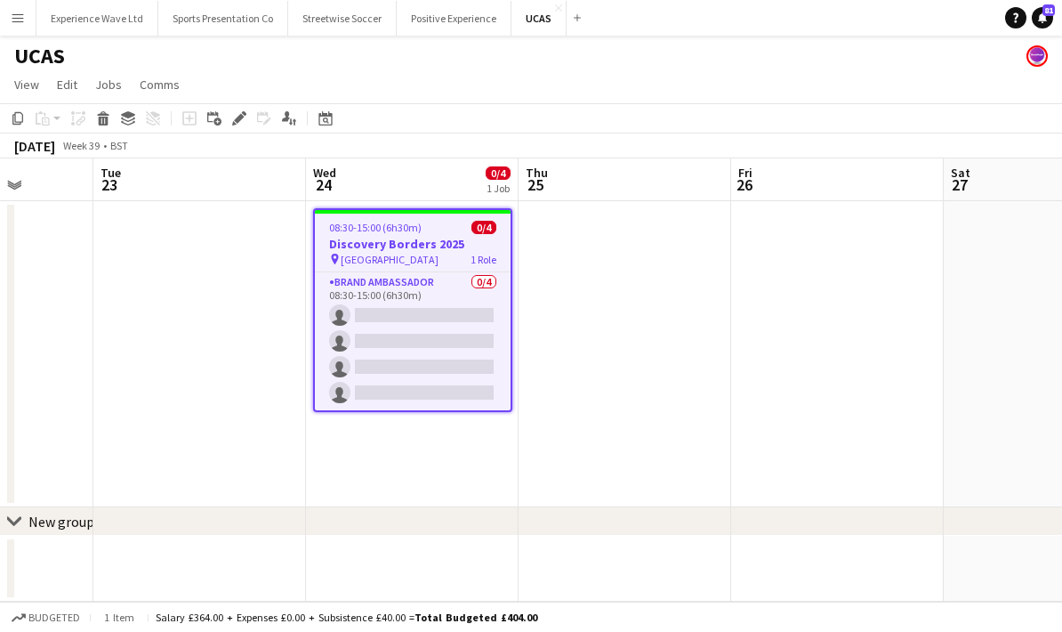
click at [27, 28] on button "Menu" at bounding box center [18, 18] width 36 height 36
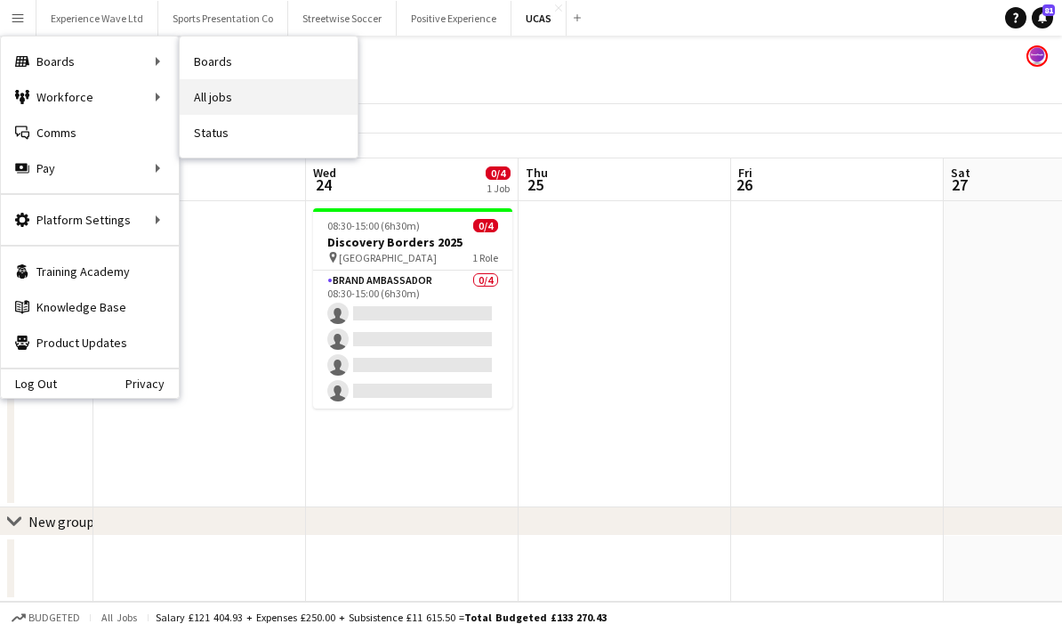
click at [222, 96] on link "All jobs" at bounding box center [269, 97] width 178 height 36
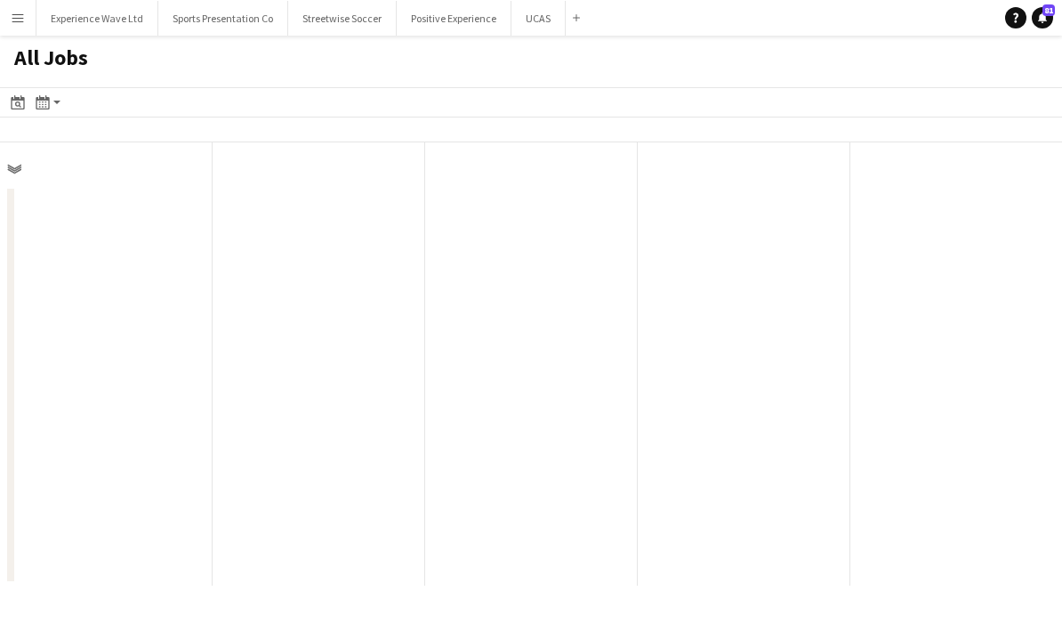
scroll to position [0, 425]
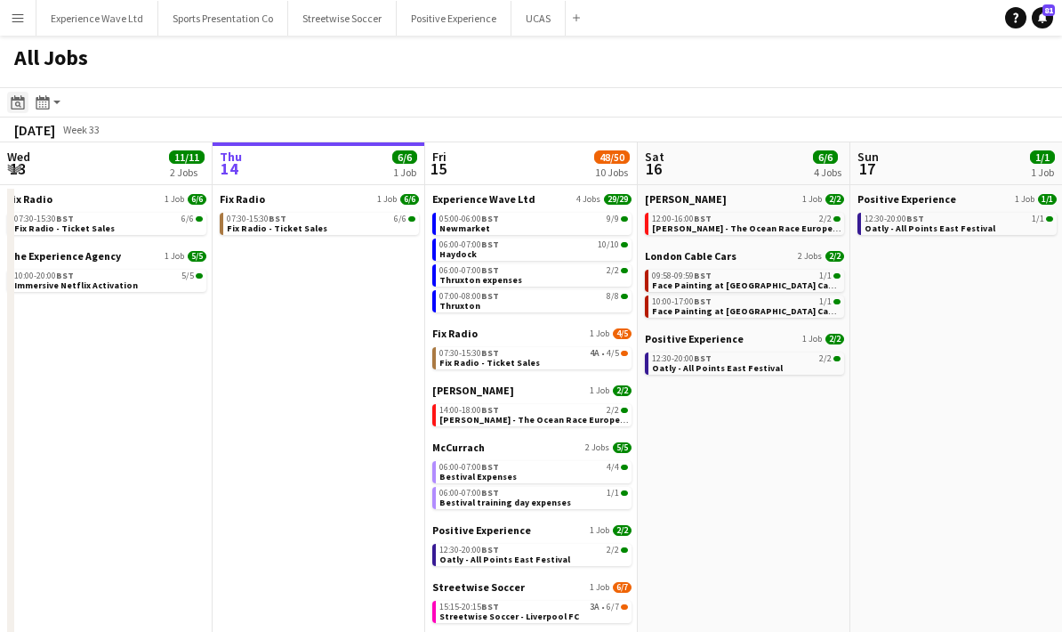
click at [10, 109] on div "Date picker" at bounding box center [17, 102] width 21 height 21
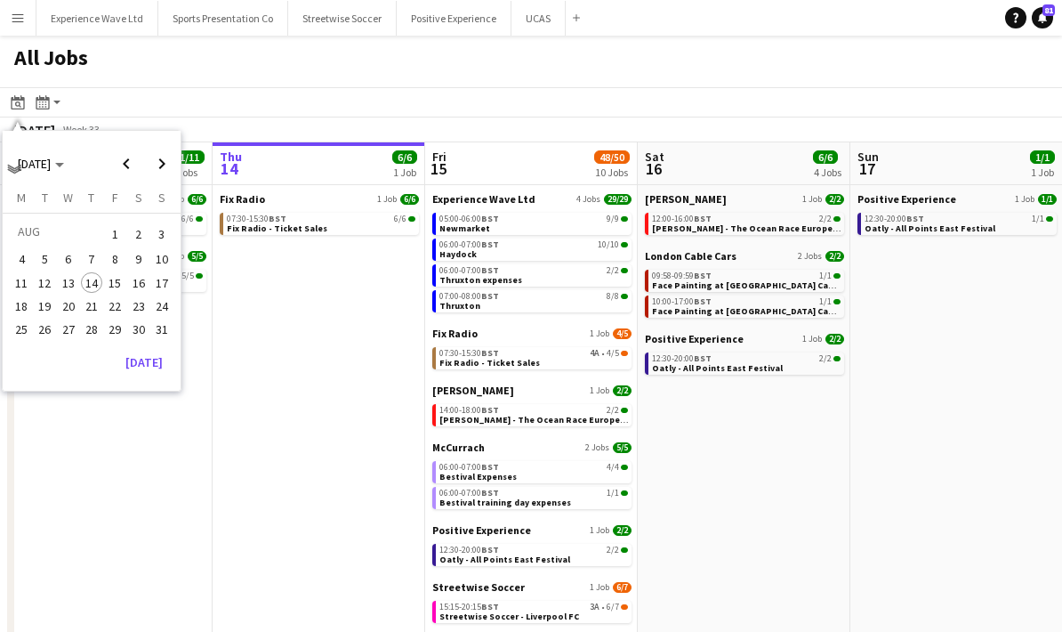
click at [186, 87] on app-toolbar "Date picker AUG 2025 AUG 2025 Monday M Tuesday T Wednesday W Thursday T Friday …" at bounding box center [531, 102] width 1062 height 30
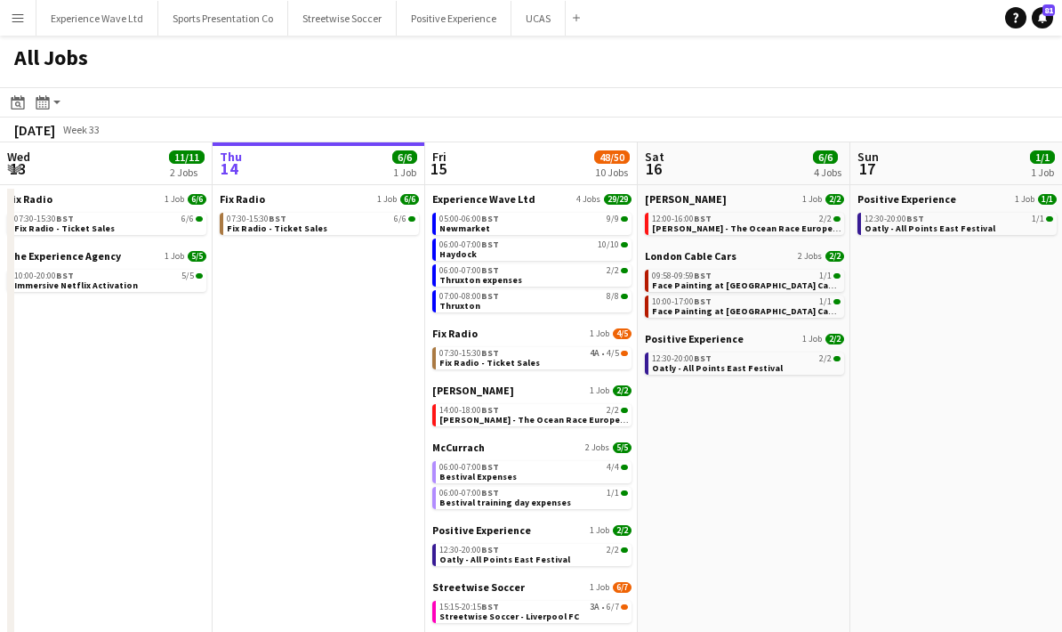
click at [20, 29] on button "Menu" at bounding box center [18, 18] width 36 height 36
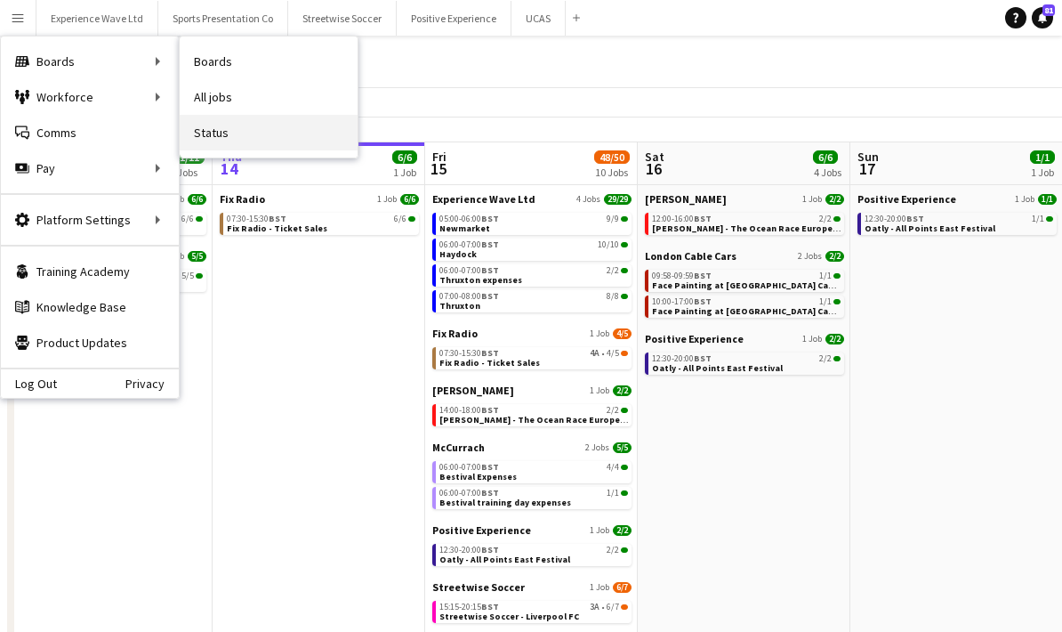
click at [205, 123] on link "Status" at bounding box center [269, 133] width 178 height 36
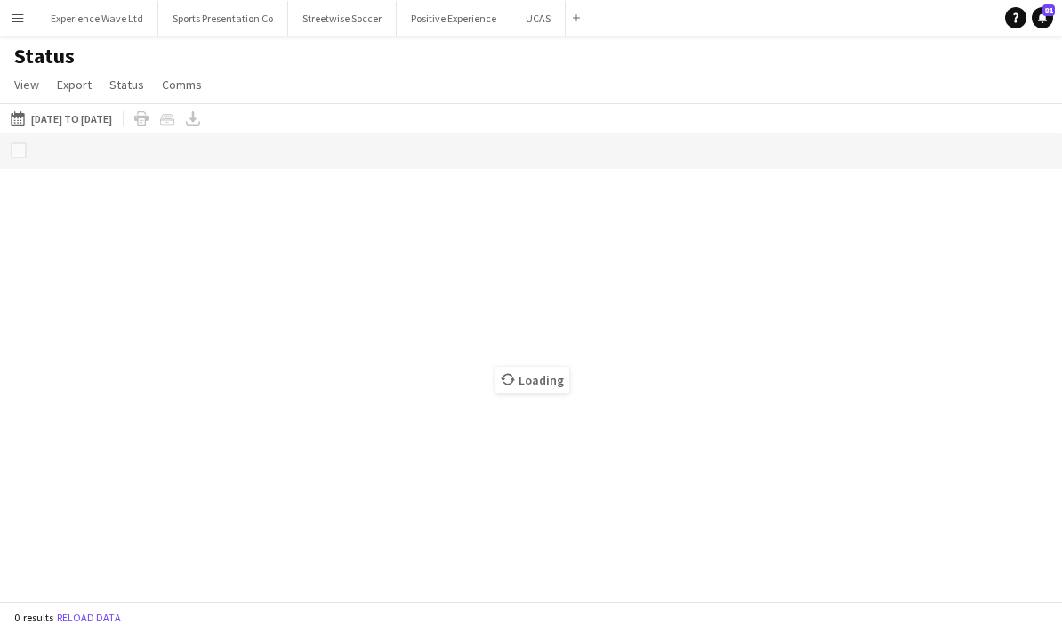
click at [20, 22] on app-icon "Menu" at bounding box center [18, 18] width 14 height 14
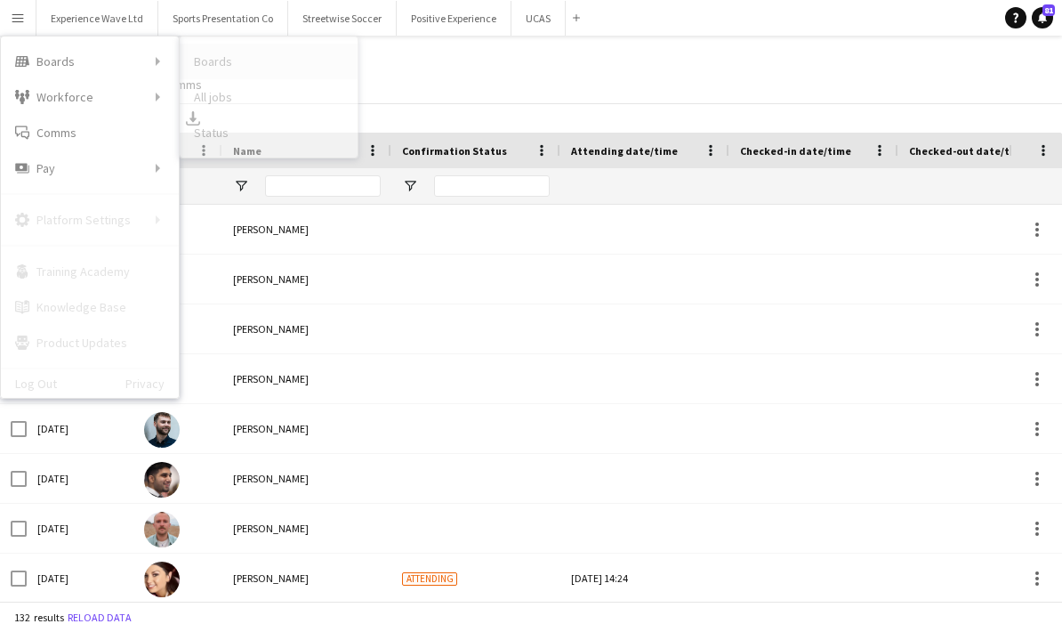
click at [208, 74] on link "Boards" at bounding box center [269, 62] width 178 height 36
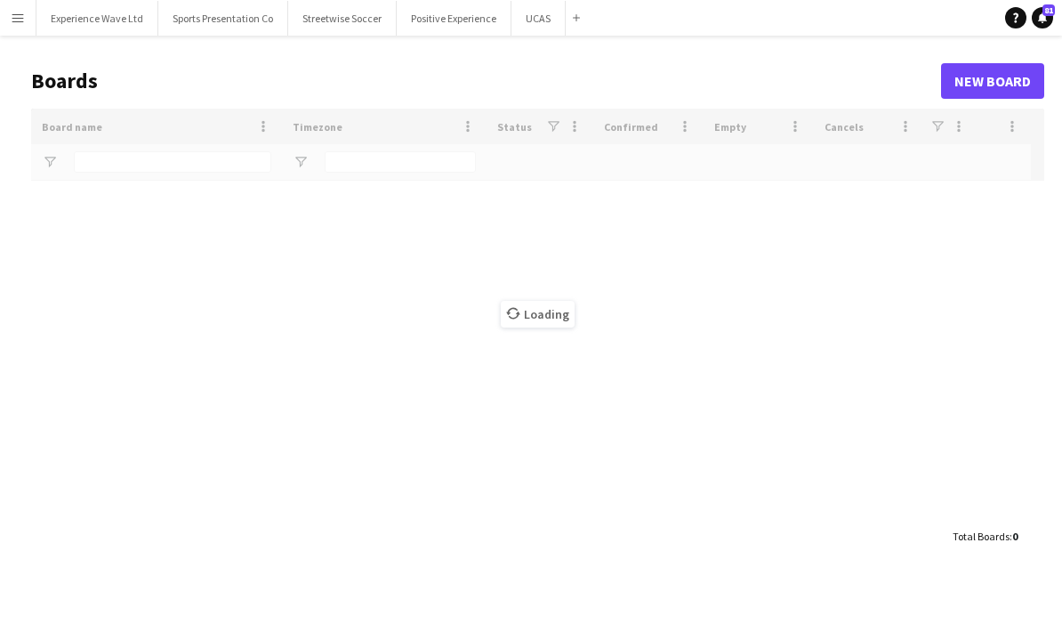
type input "****"
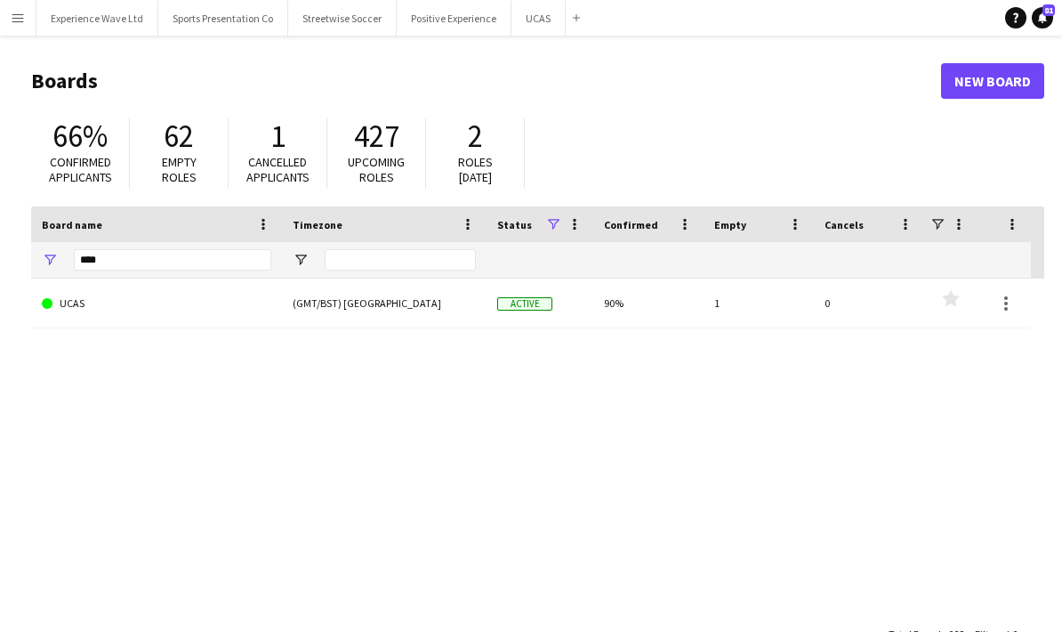
click at [155, 297] on link "UCAS" at bounding box center [157, 303] width 230 height 50
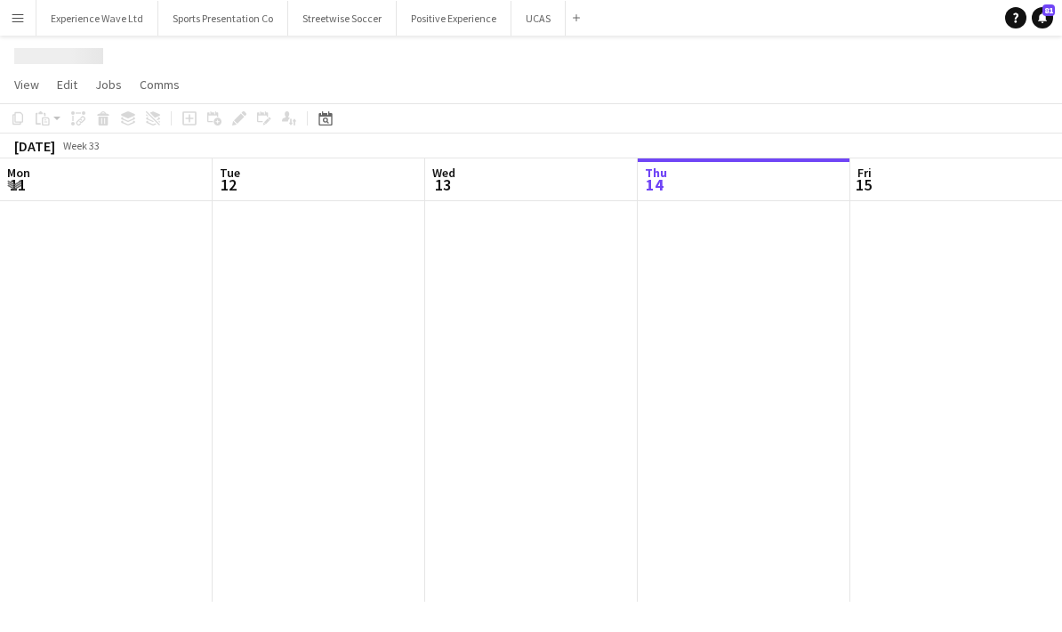
scroll to position [0, 425]
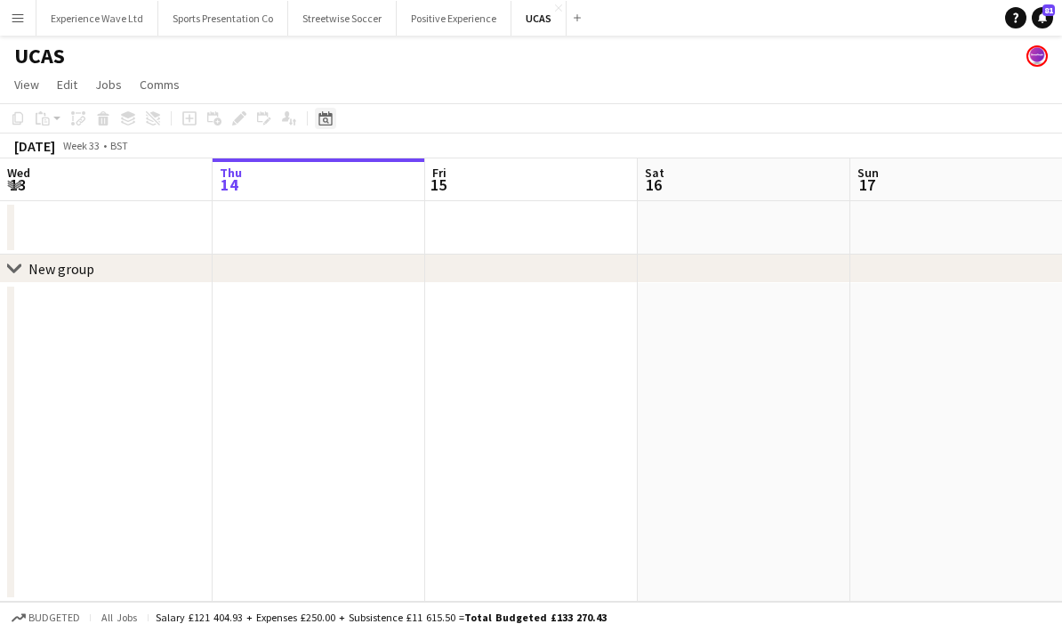
click at [328, 116] on icon at bounding box center [325, 118] width 13 height 14
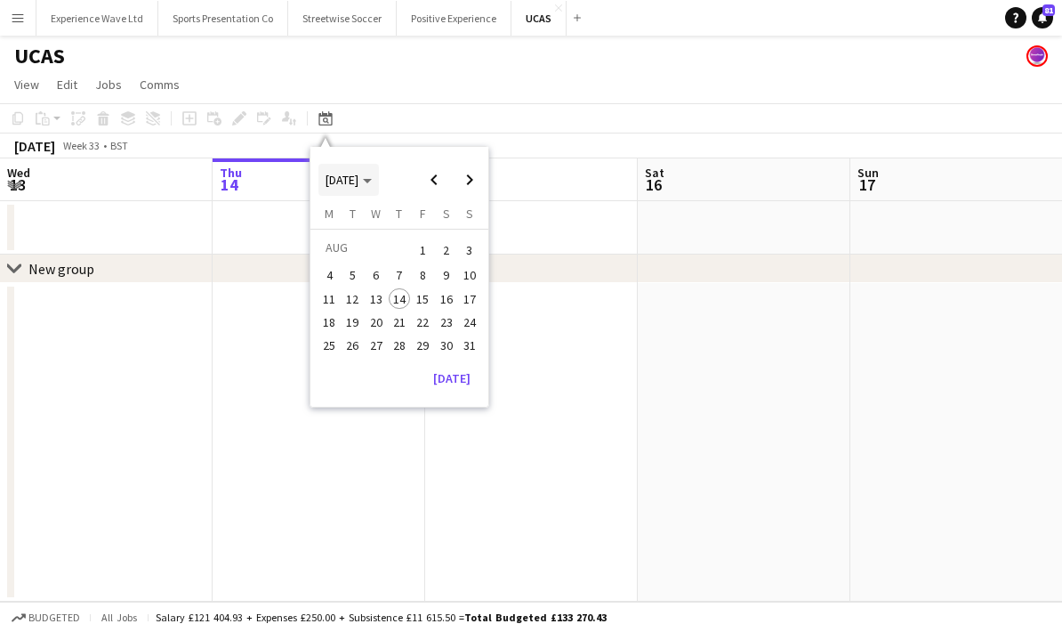
click at [372, 185] on span "[DATE]" at bounding box center [349, 180] width 46 height 16
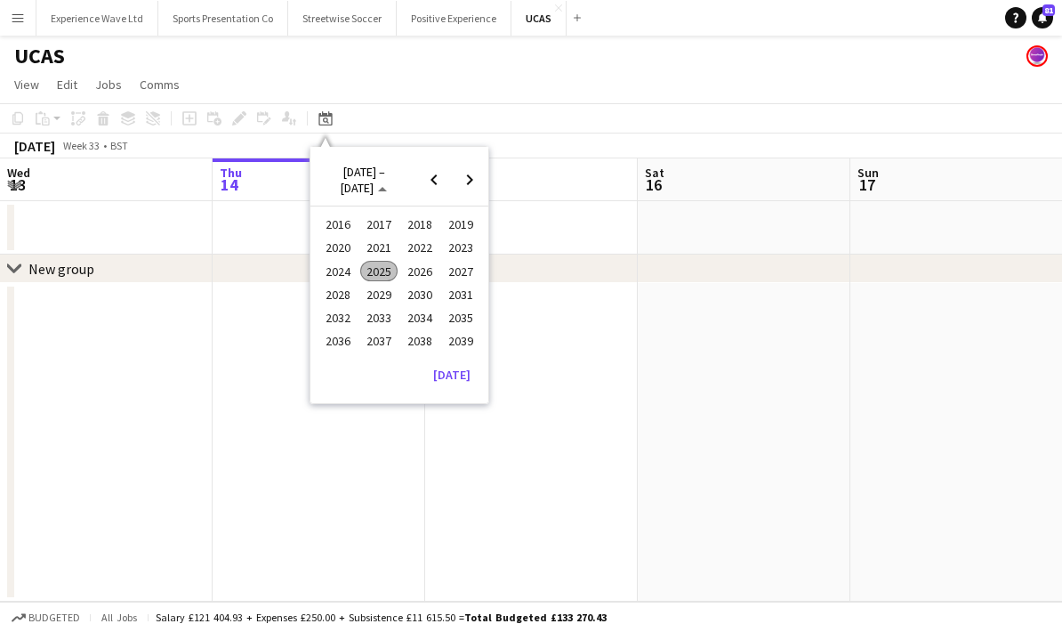
click at [346, 277] on span "2024" at bounding box center [337, 271] width 36 height 21
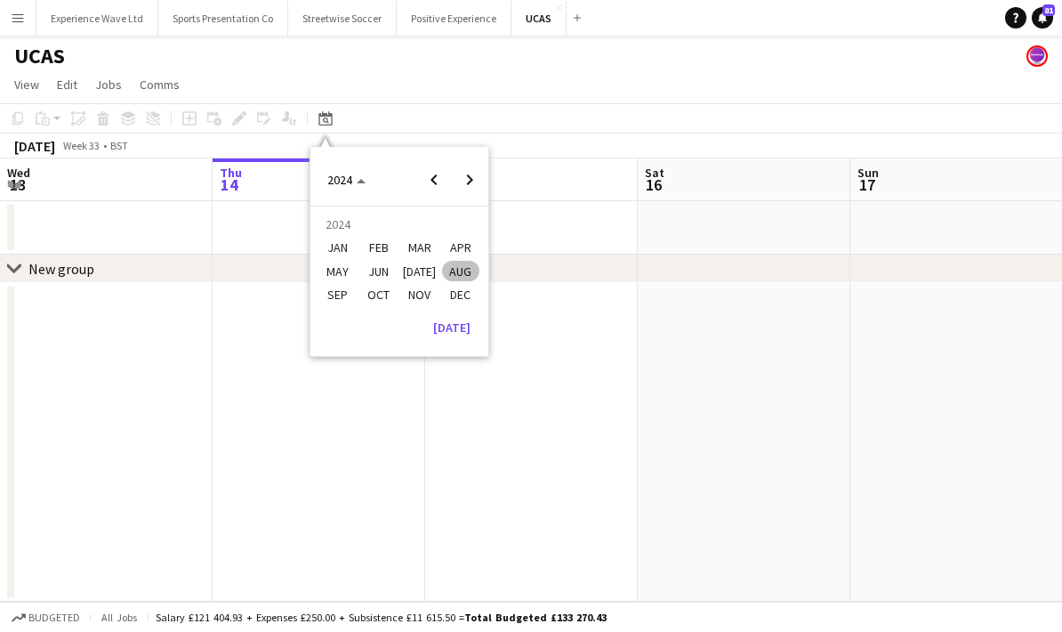
click at [339, 297] on span "SEP" at bounding box center [337, 294] width 36 height 21
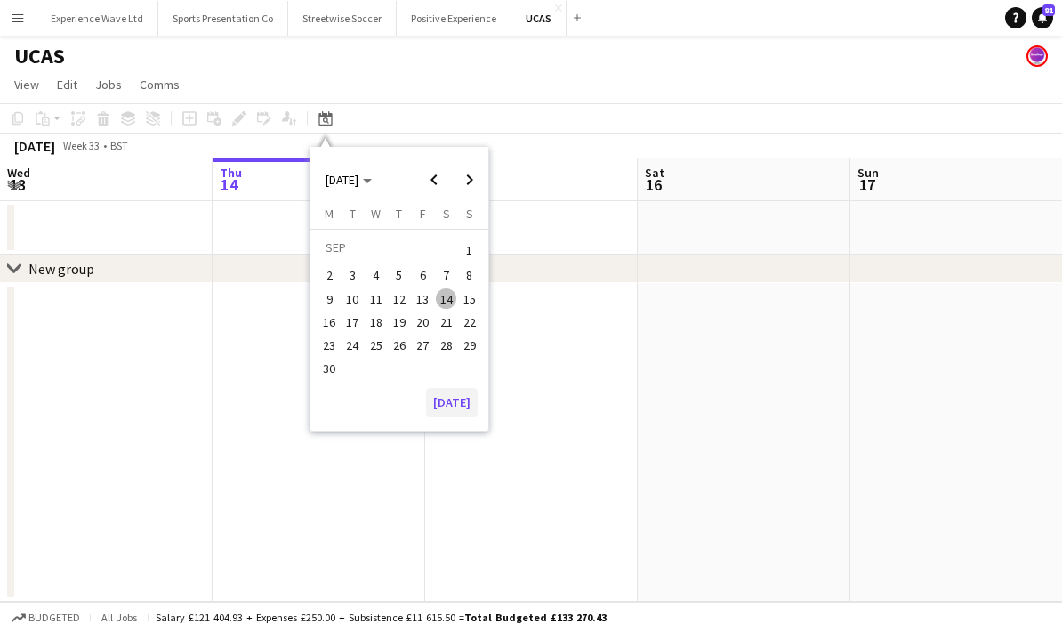
click at [455, 395] on button "[DATE]" at bounding box center [452, 402] width 52 height 28
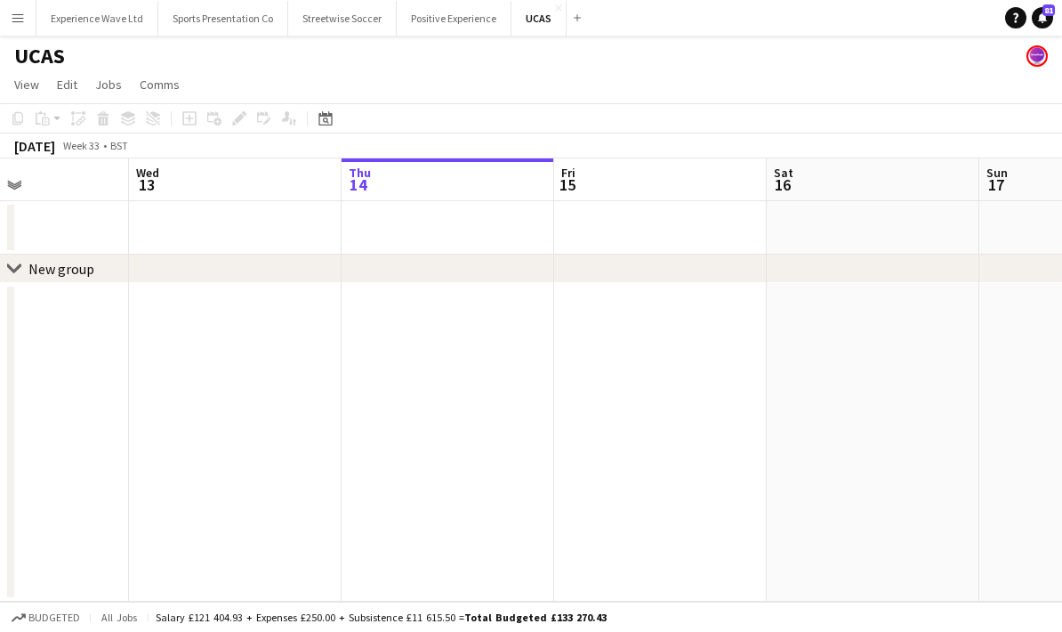
scroll to position [0, 505]
click at [324, 118] on icon at bounding box center [326, 120] width 6 height 6
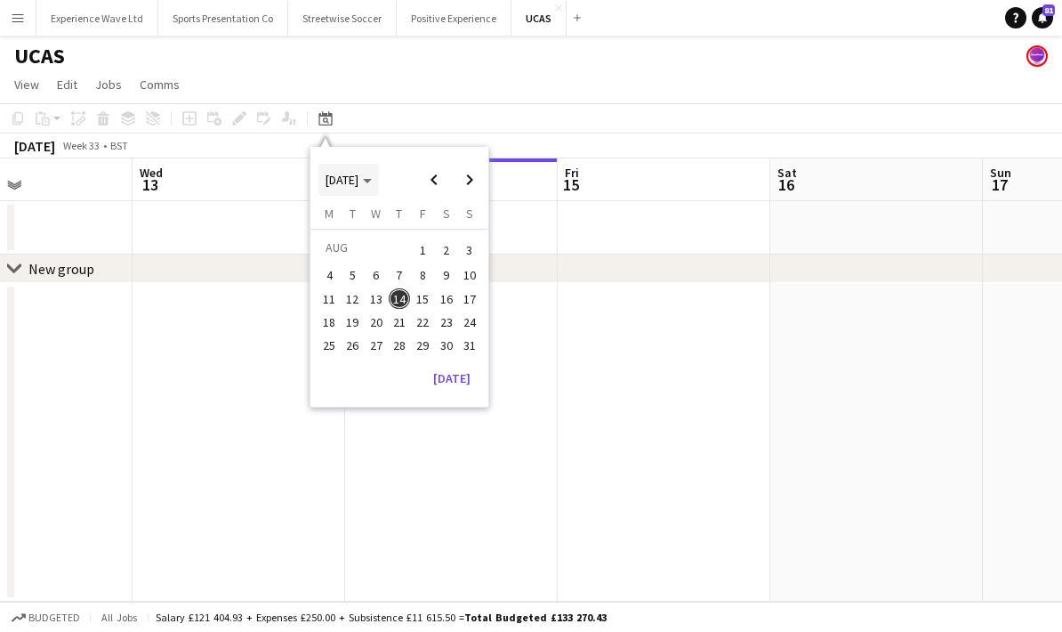
click at [372, 183] on span "[DATE]" at bounding box center [349, 180] width 46 height 16
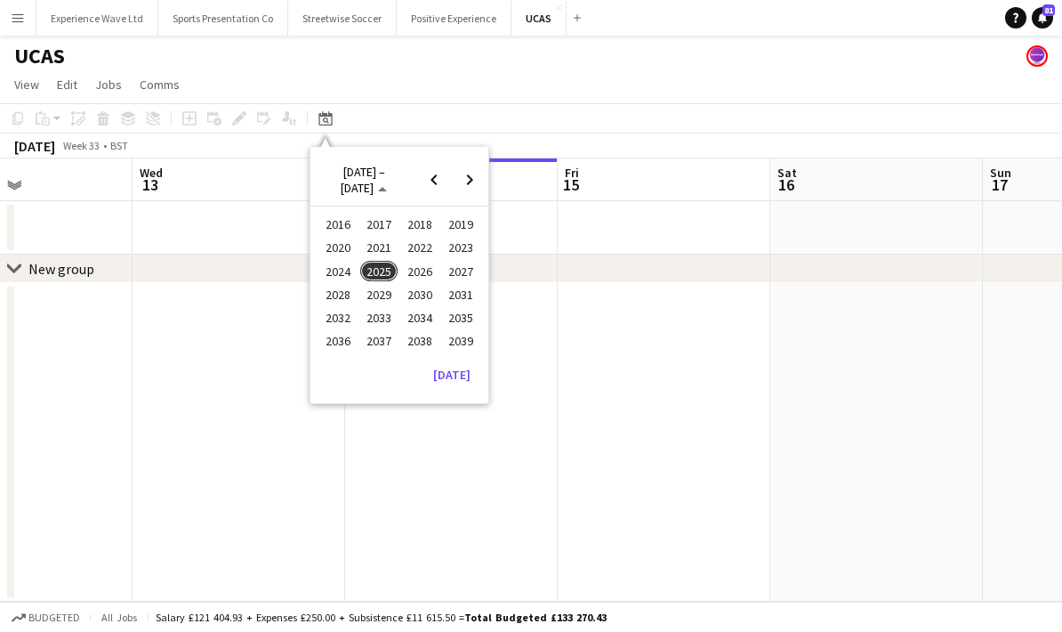
click at [343, 273] on span "2024" at bounding box center [337, 271] width 36 height 21
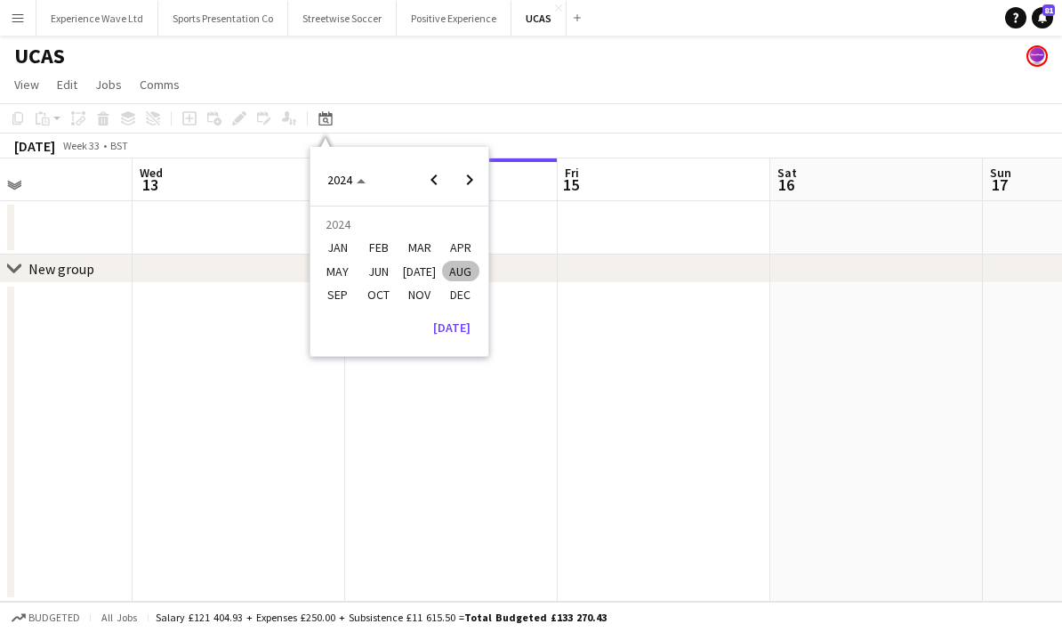
click at [459, 269] on span "AUG" at bounding box center [460, 271] width 36 height 21
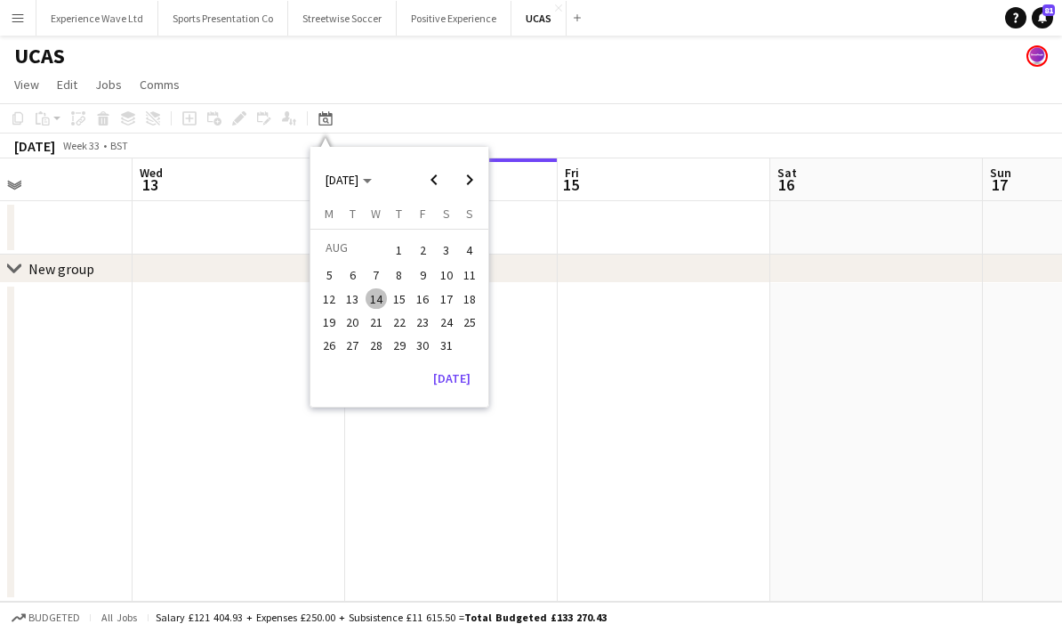
click at [378, 298] on span "14" at bounding box center [376, 298] width 21 height 21
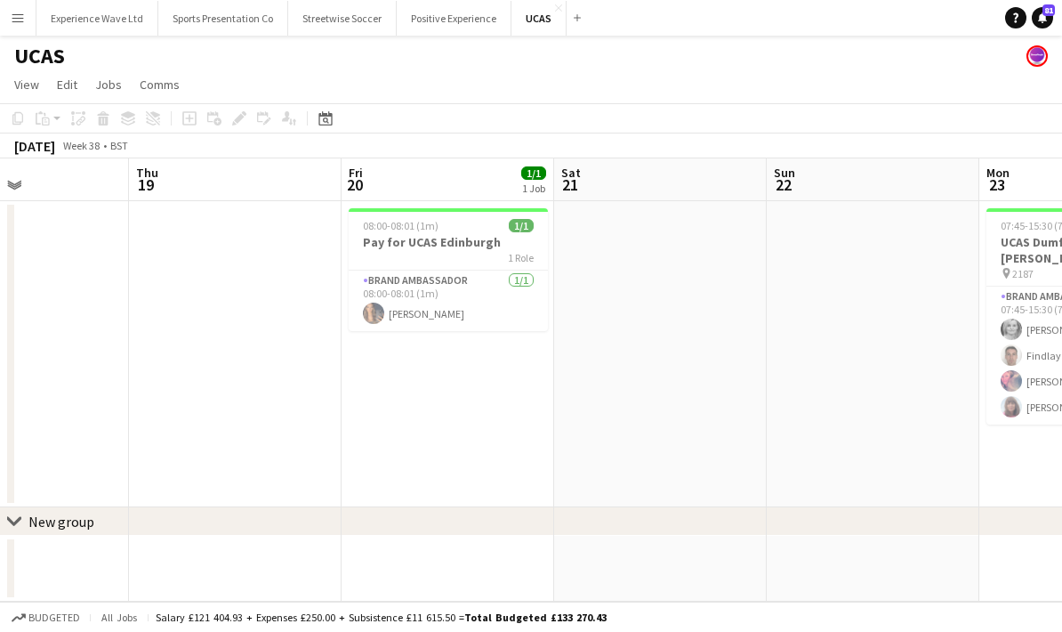
scroll to position [0, 509]
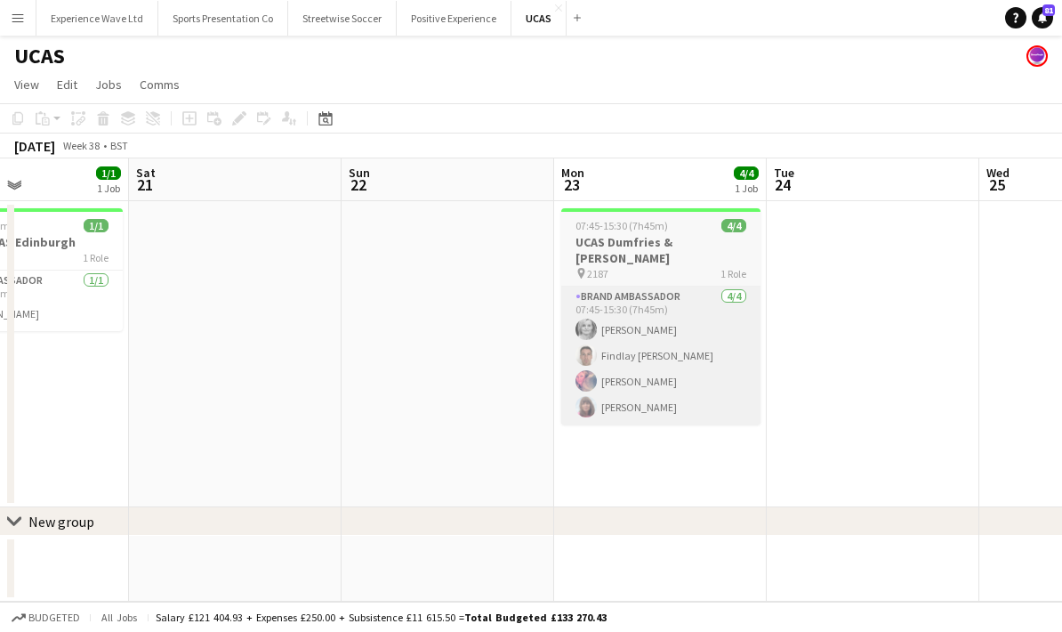
click at [687, 331] on app-card-role "Brand Ambassador 4/4 07:45-15:30 (7h45m) Lindsey mcnab Findlay McKissock Julie …" at bounding box center [660, 356] width 199 height 138
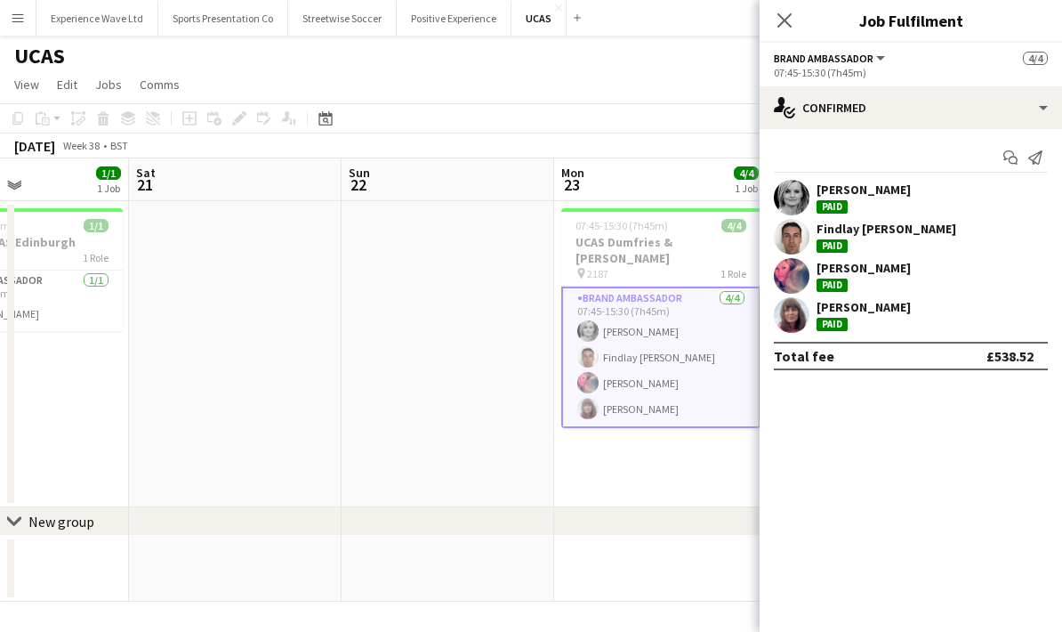
click at [919, 191] on div "Lindsey mcnab Paid" at bounding box center [911, 198] width 303 height 36
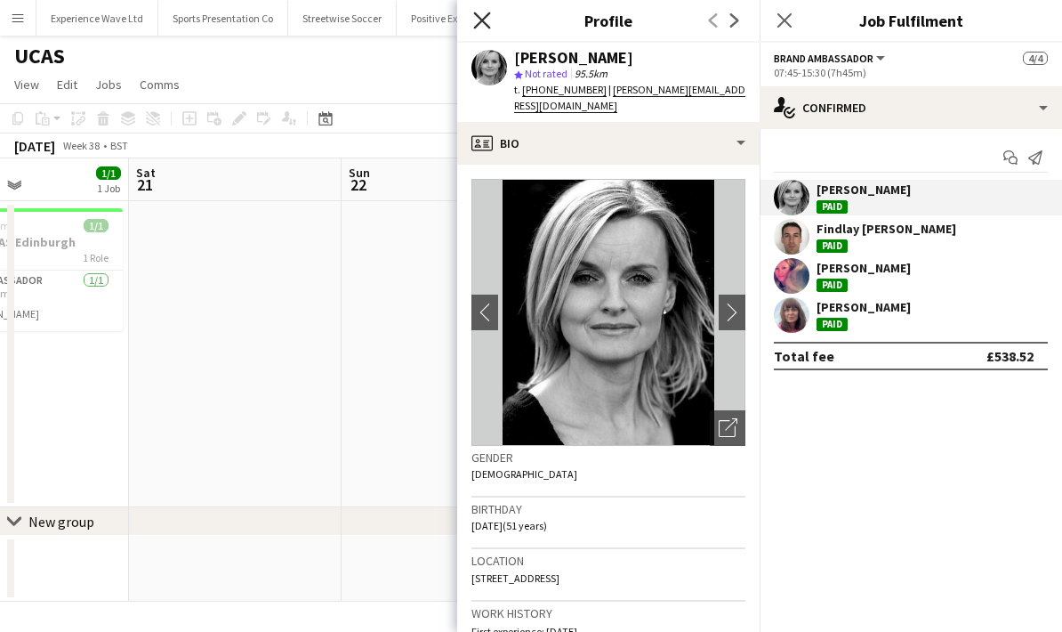
click at [476, 14] on icon at bounding box center [481, 20] width 17 height 17
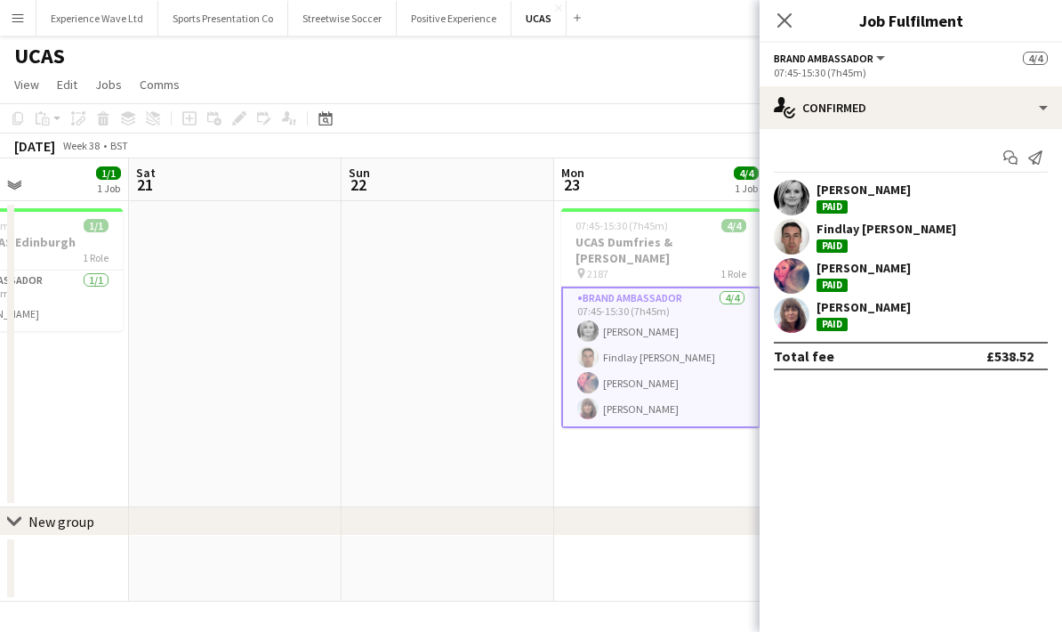
click at [679, 467] on app-date-cell "07:45-15:30 (7h45m) 4/4 UCAS Dumfries & Galloway pin 2187 1 Role Brand Ambassad…" at bounding box center [660, 354] width 213 height 306
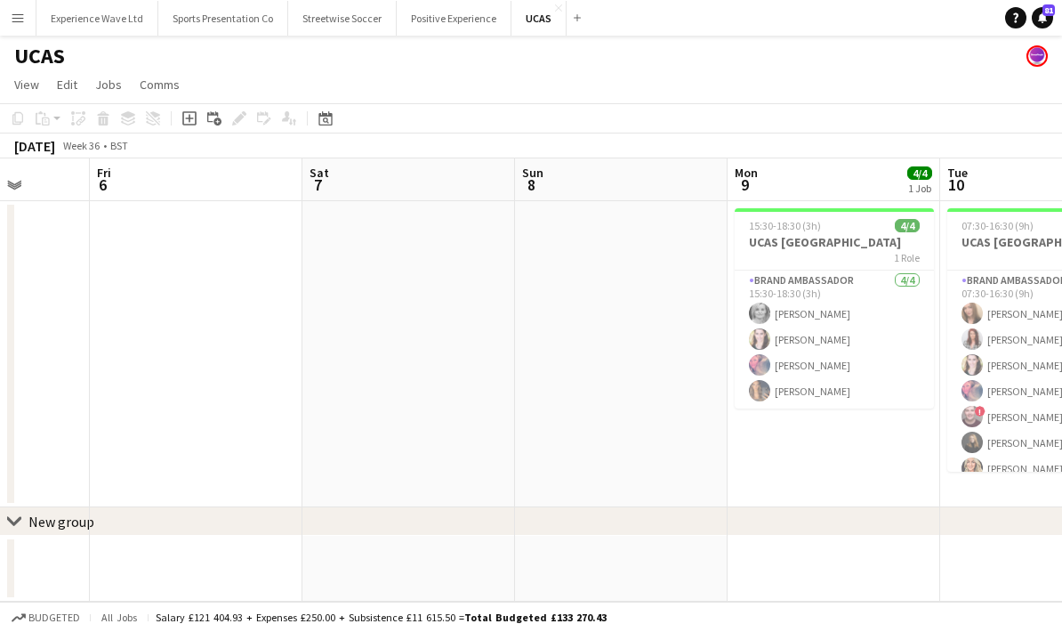
scroll to position [0, 548]
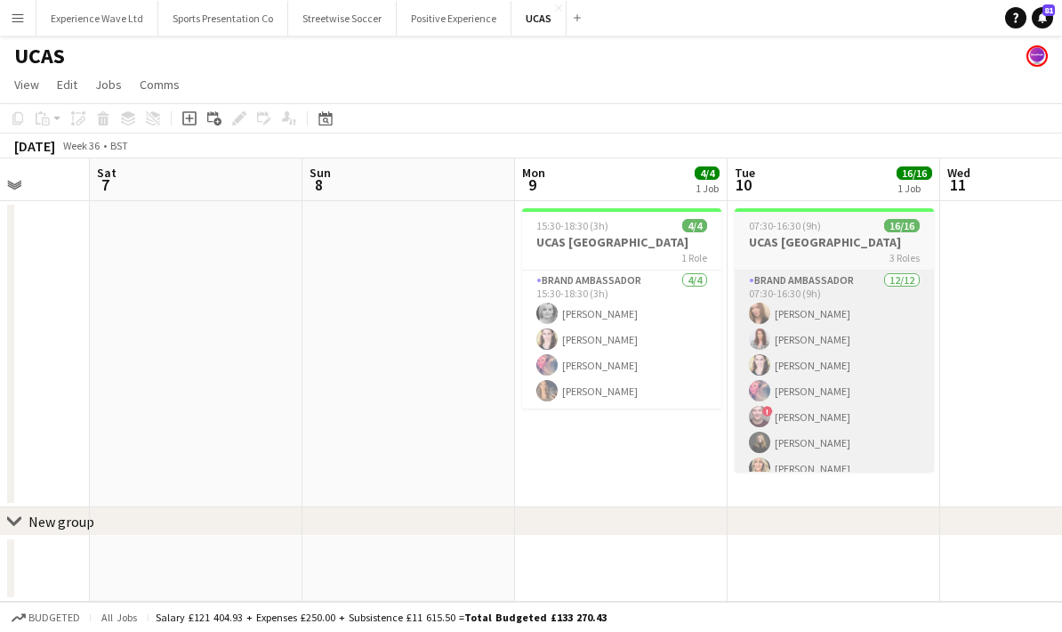
click at [857, 372] on app-card-role "Brand Ambassador 12/12 07:30-16:30 (9h) Stephanie Campbell Tyne Roberts Louise …" at bounding box center [834, 442] width 199 height 344
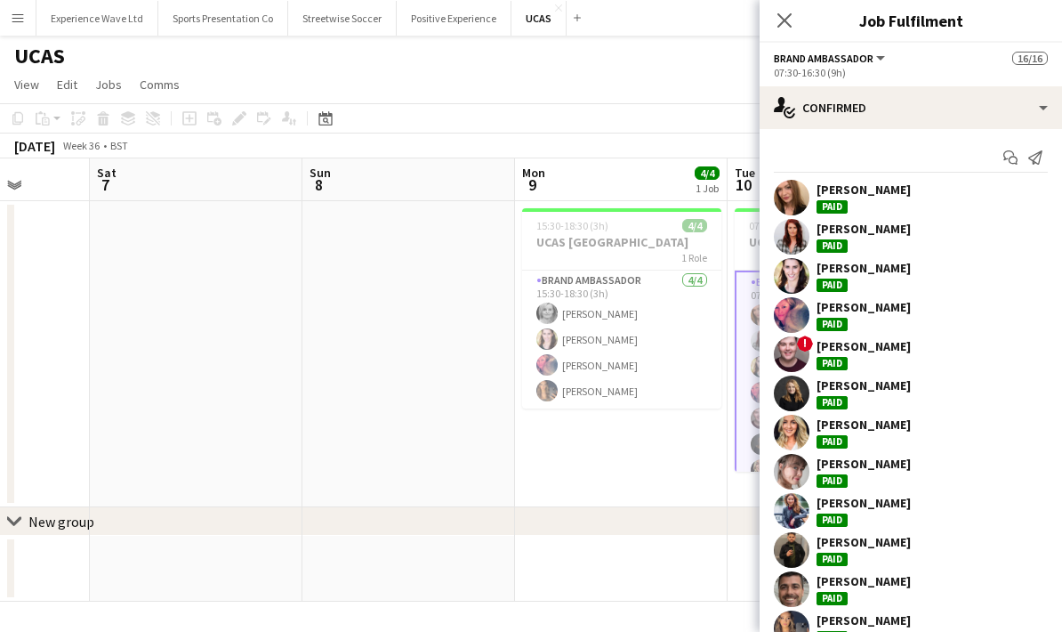
click at [933, 194] on div "Stephanie Campbell Paid" at bounding box center [911, 198] width 303 height 36
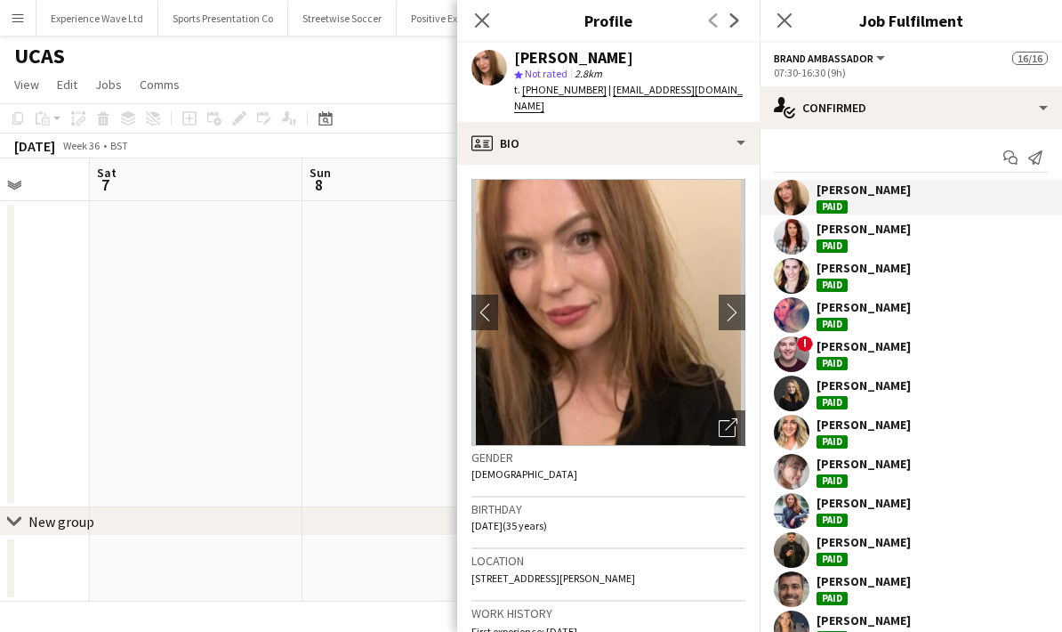
click at [907, 243] on div "Tyne Roberts Paid" at bounding box center [911, 237] width 303 height 36
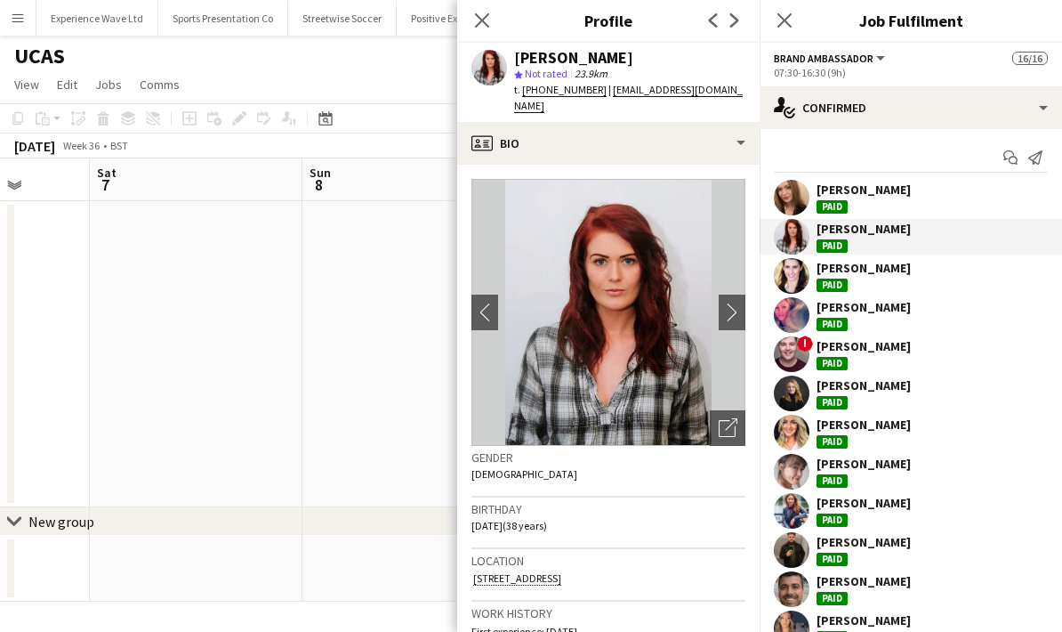
click at [945, 280] on div "Louise McAuley Paid" at bounding box center [911, 276] width 303 height 36
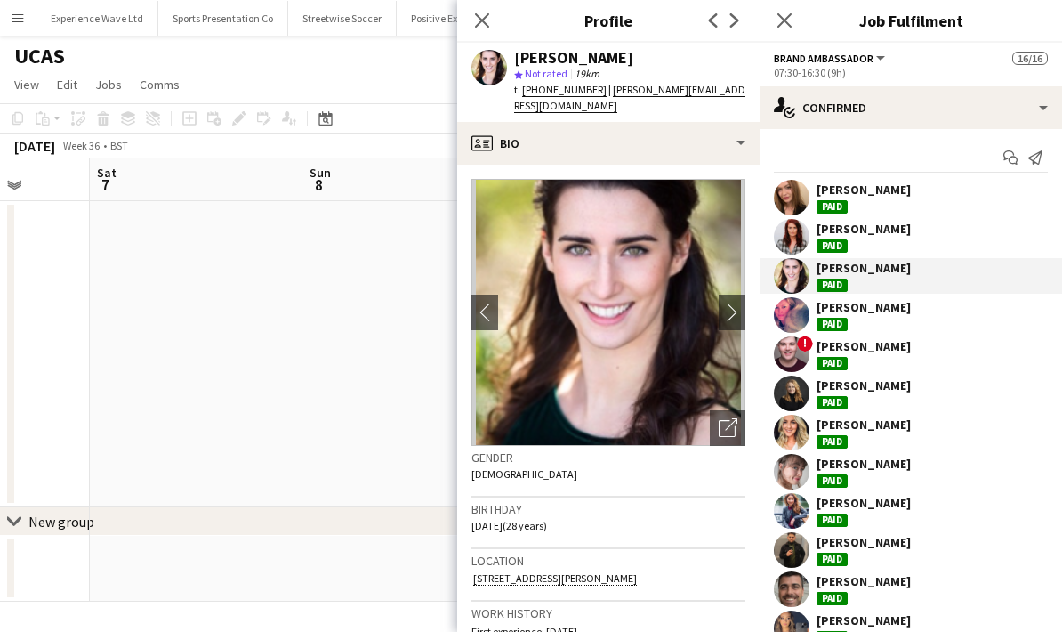
click at [918, 327] on div "Julie McKissock Paid" at bounding box center [911, 315] width 303 height 36
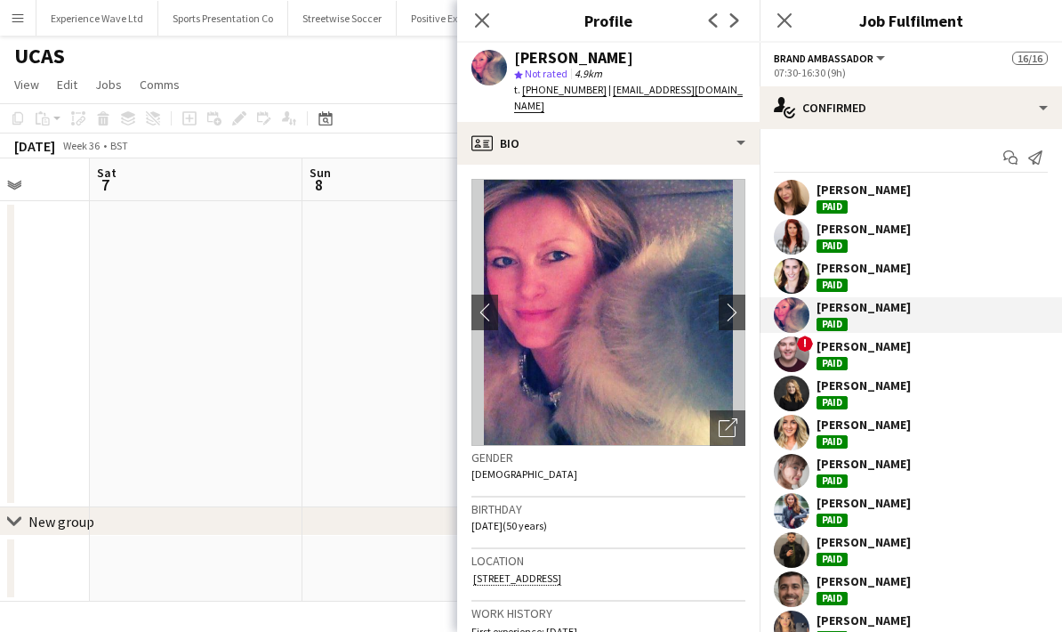
click at [923, 359] on div "! David Murphy Paid" at bounding box center [911, 354] width 303 height 36
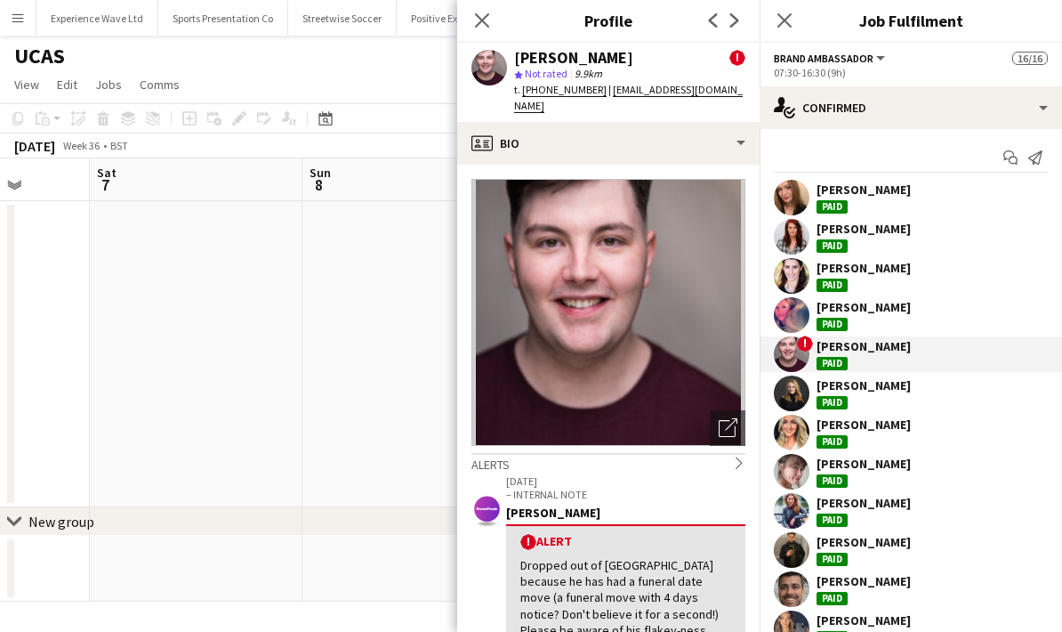
click at [908, 400] on div "Belle Jones Paid" at bounding box center [911, 393] width 303 height 36
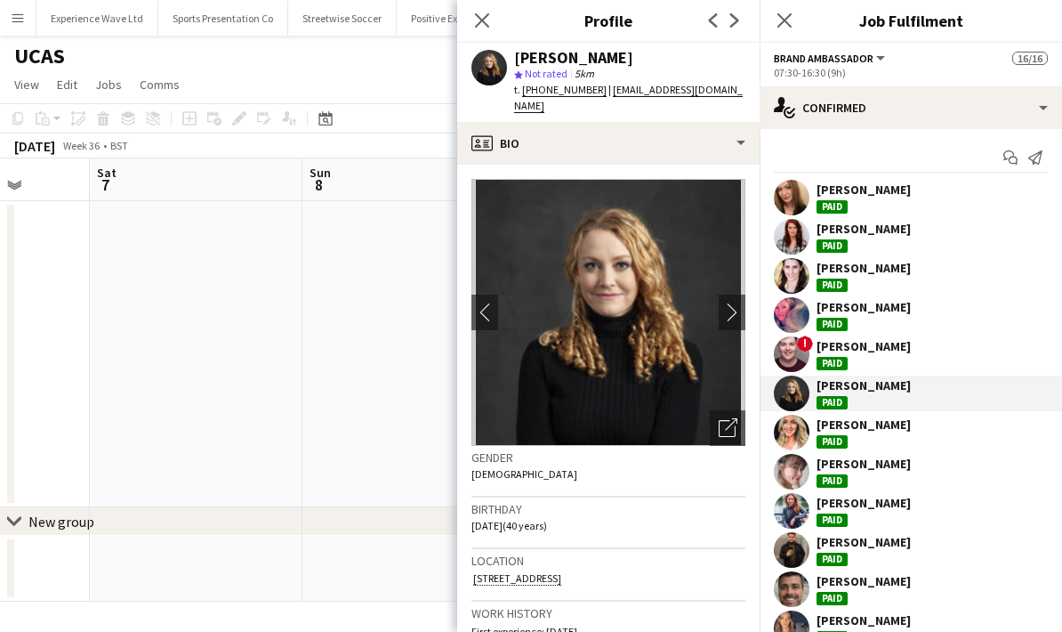
click at [899, 438] on div "Cheri Cunningham Paid" at bounding box center [864, 432] width 94 height 32
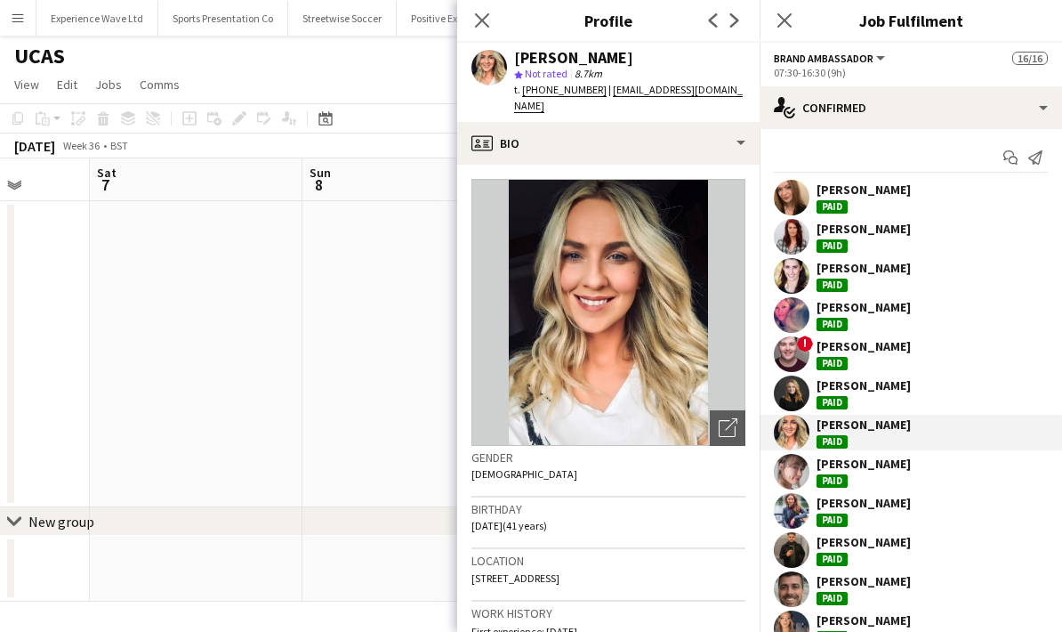
click at [911, 473] on div "Ailsa Thomson Paid" at bounding box center [911, 472] width 303 height 36
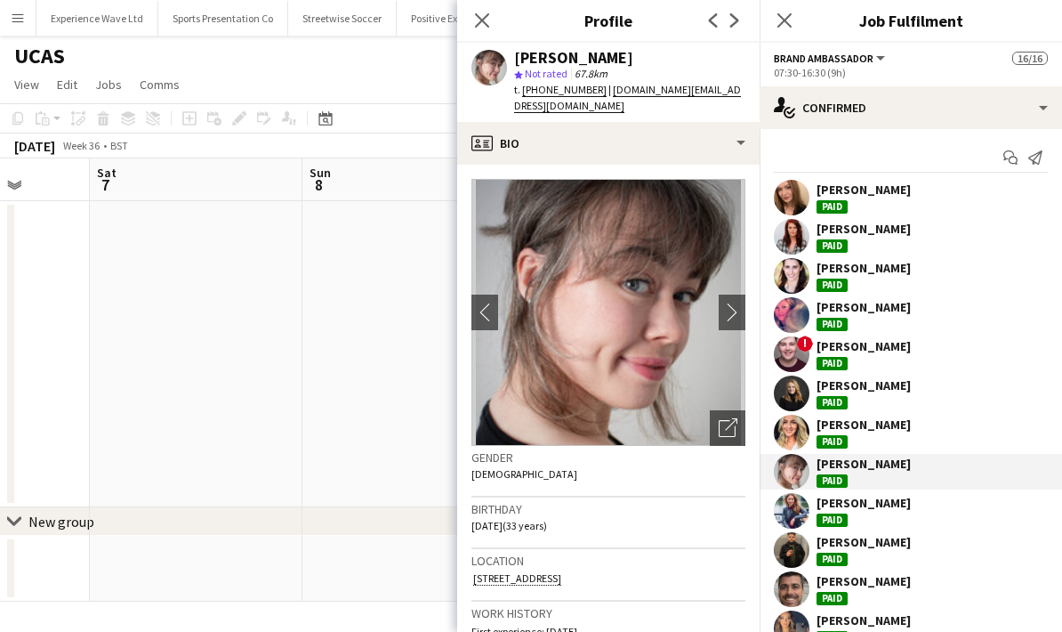
click at [924, 511] on div "Kayleigh Gore Paid" at bounding box center [911, 511] width 303 height 36
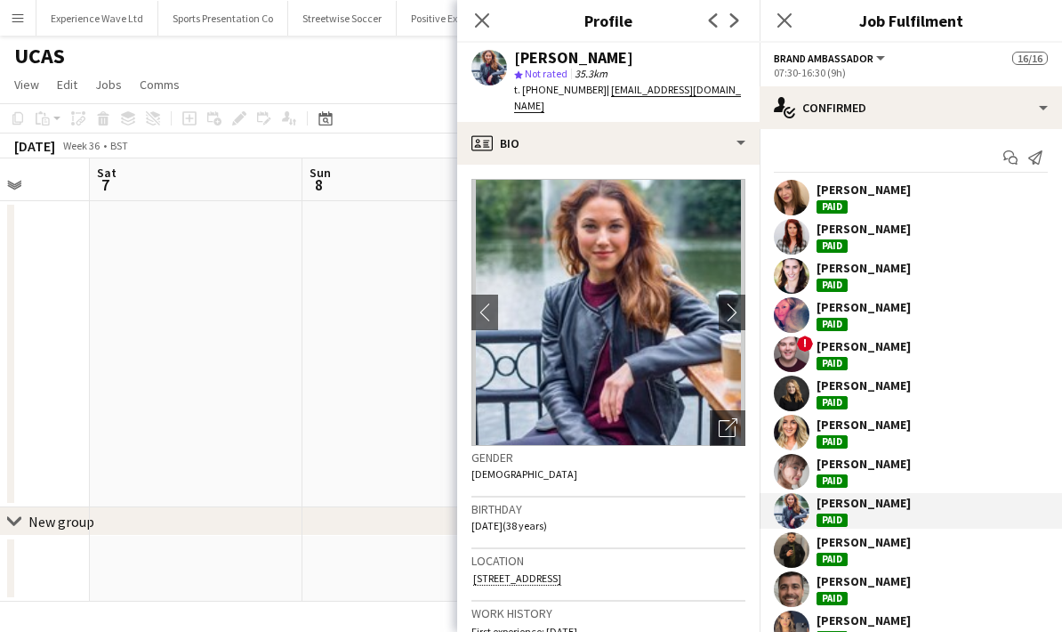
click at [918, 551] on div "Surya Sriram Paid" at bounding box center [911, 550] width 303 height 36
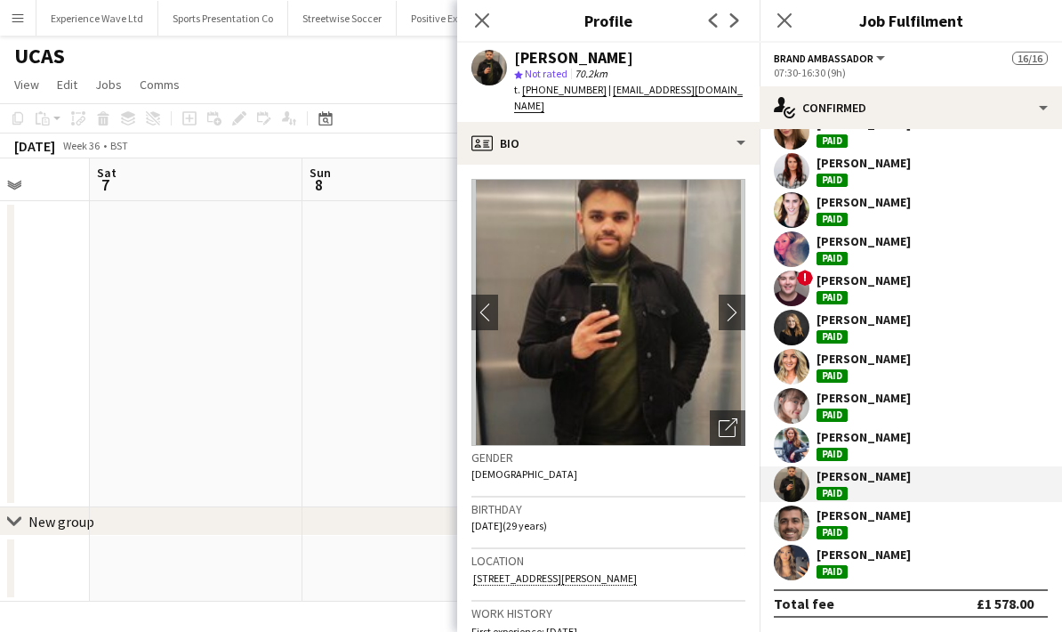
scroll to position [66, 0]
click at [902, 529] on div "Luis Cirne Paid" at bounding box center [911, 523] width 303 height 36
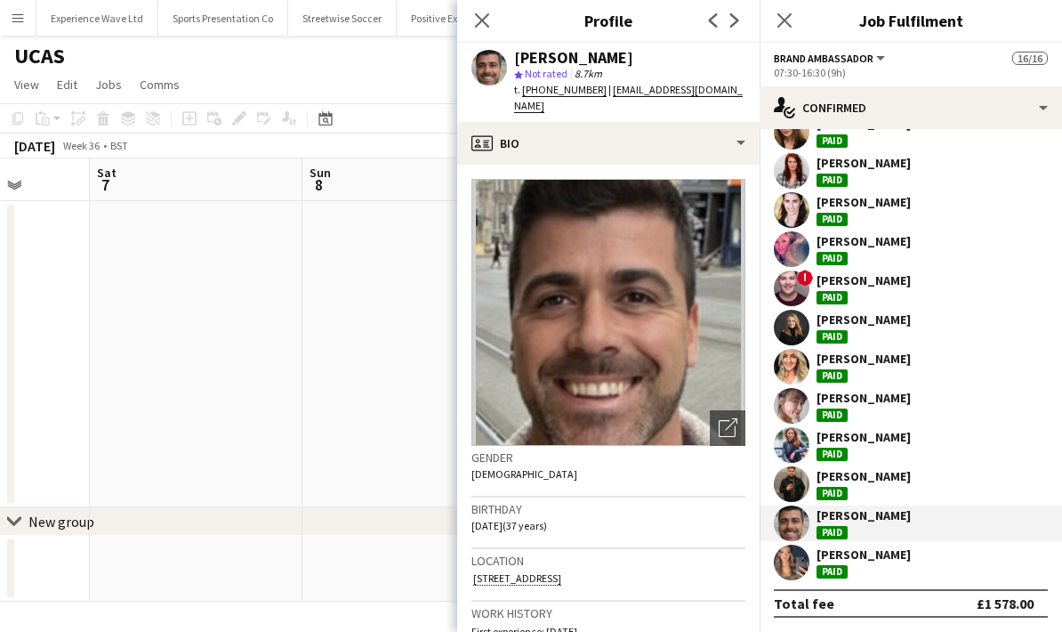
click at [894, 567] on div "Aaliyah Learmonth Paid" at bounding box center [864, 562] width 94 height 32
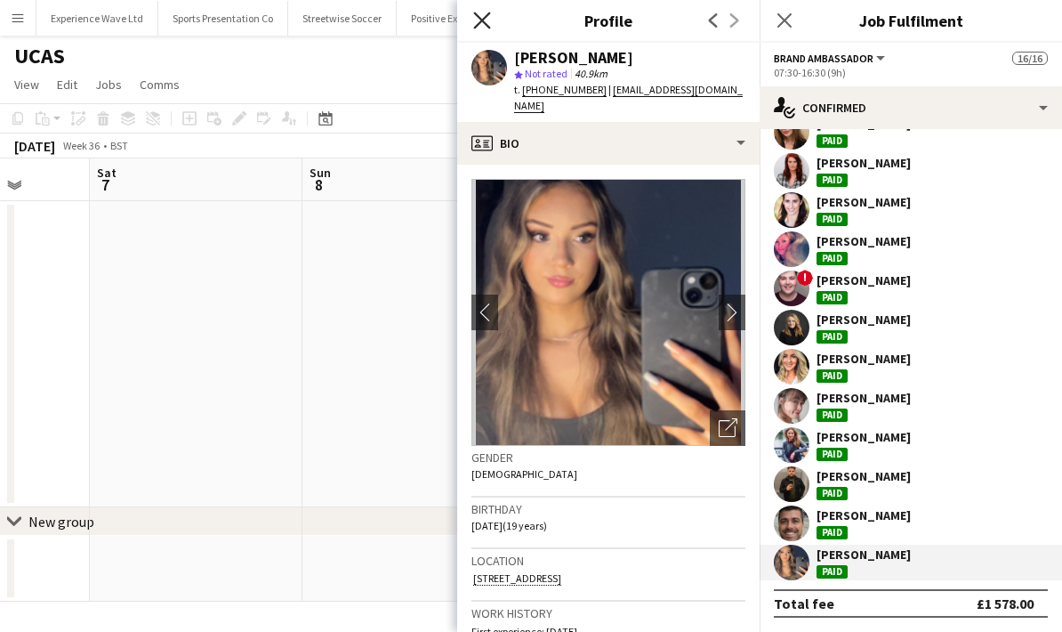
click at [484, 26] on icon "Close pop-in" at bounding box center [481, 20] width 17 height 17
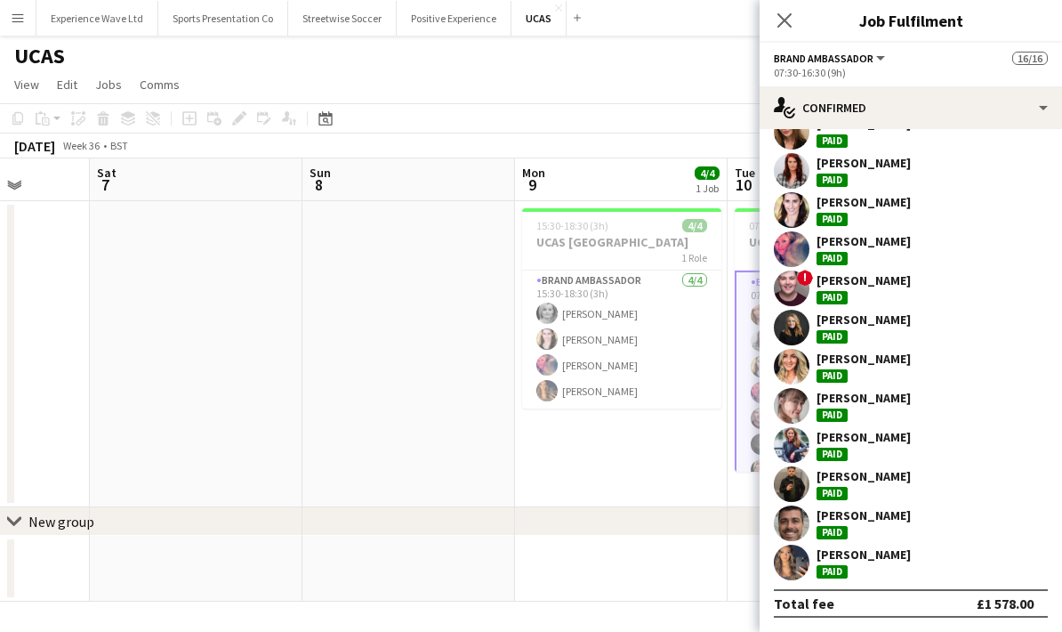
click at [419, 461] on app-date-cell at bounding box center [409, 354] width 213 height 306
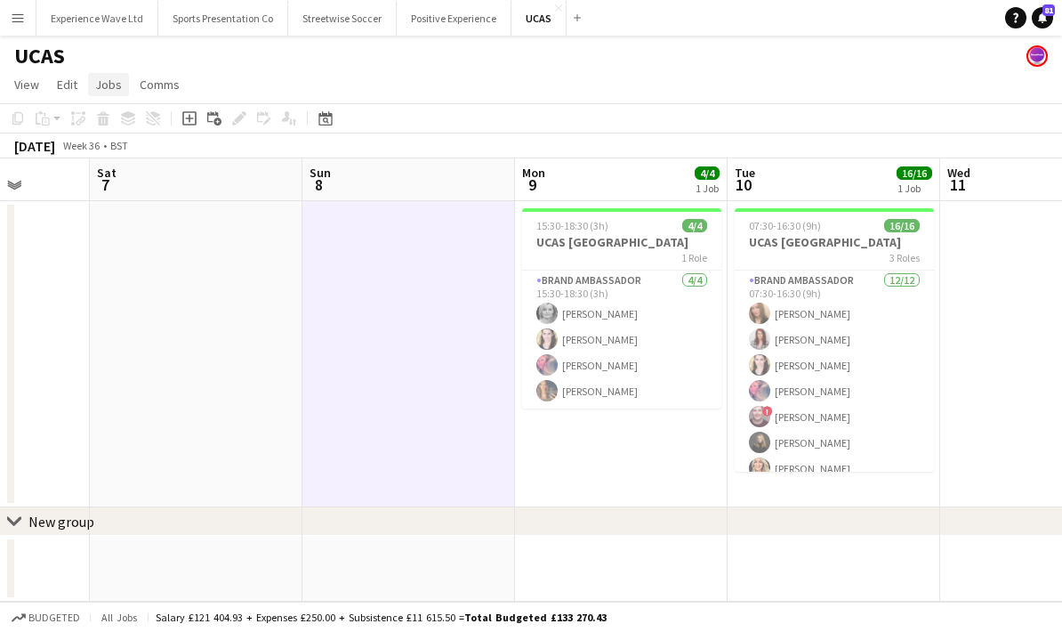
click at [112, 88] on span "Jobs" at bounding box center [108, 85] width 27 height 16
click at [23, 91] on span "View" at bounding box center [26, 85] width 25 height 16
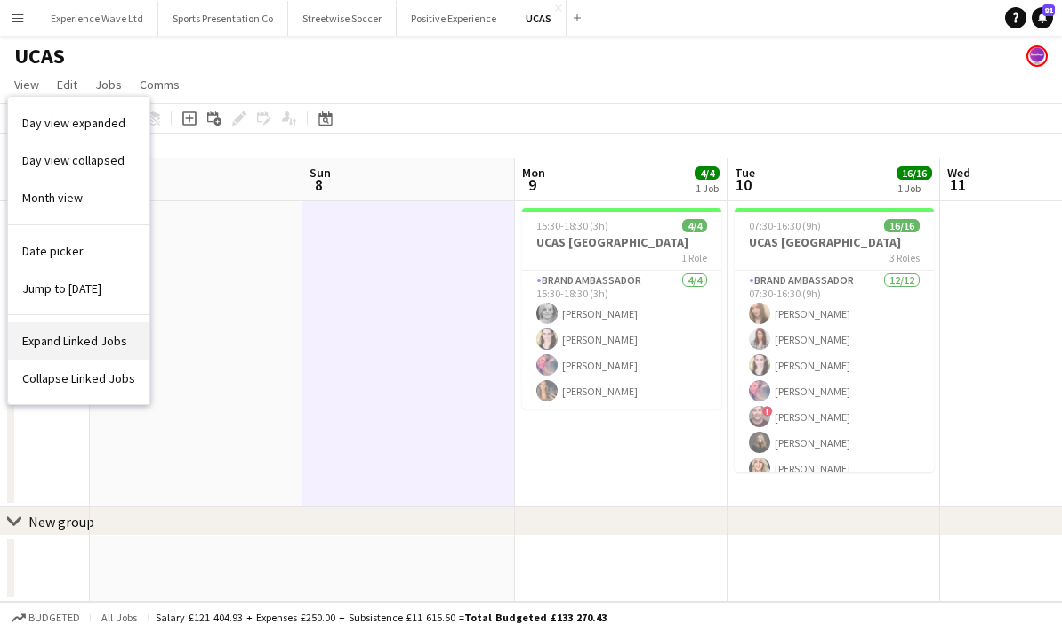
click at [46, 339] on span "Expand Linked Jobs" at bounding box center [74, 341] width 105 height 16
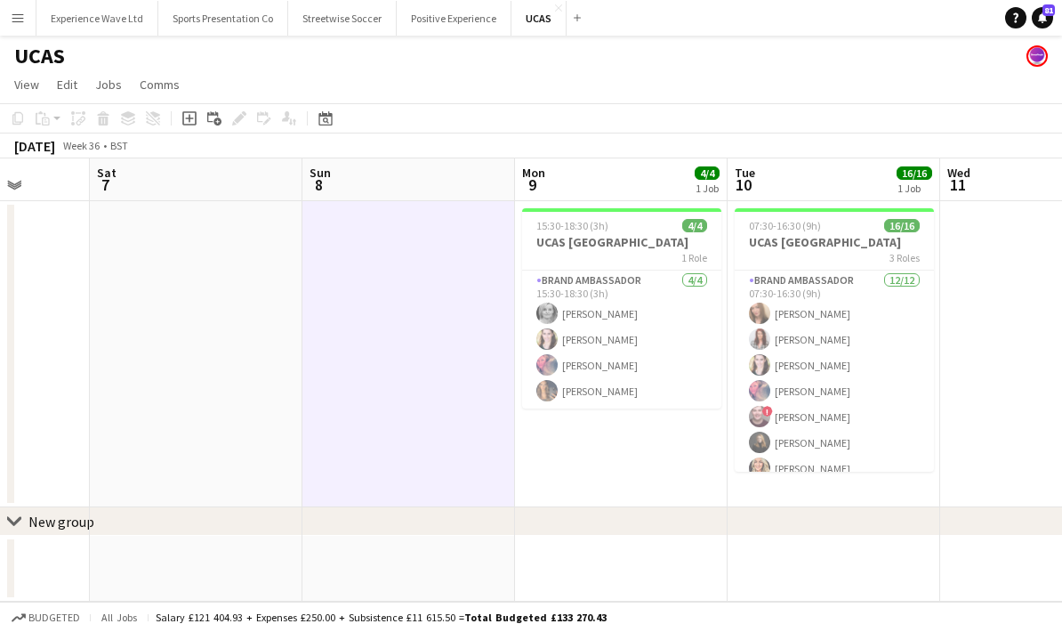
scroll to position [71, 0]
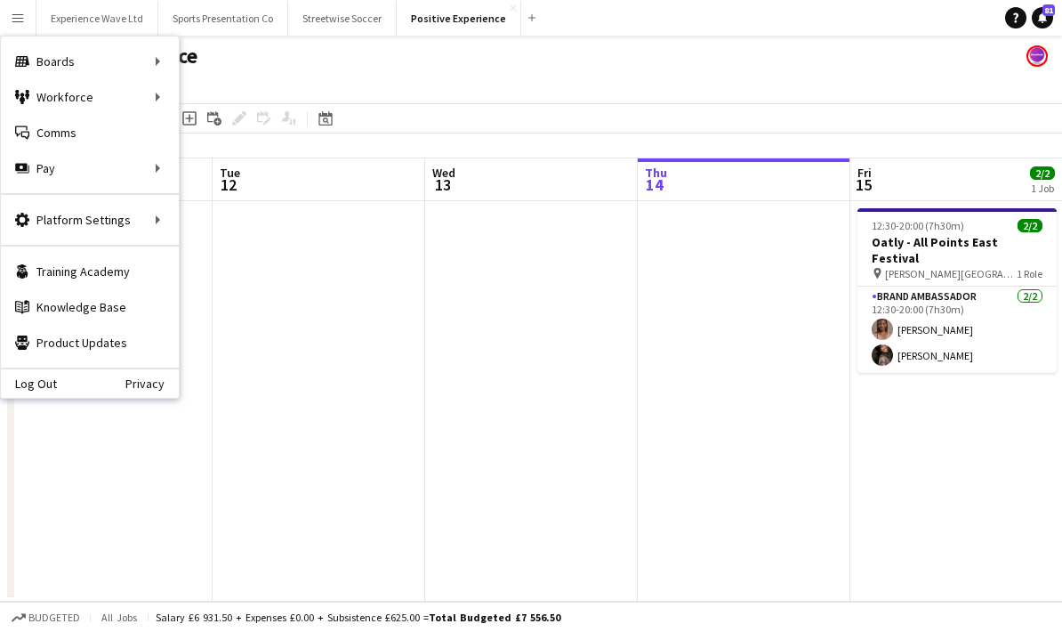
scroll to position [0, 557]
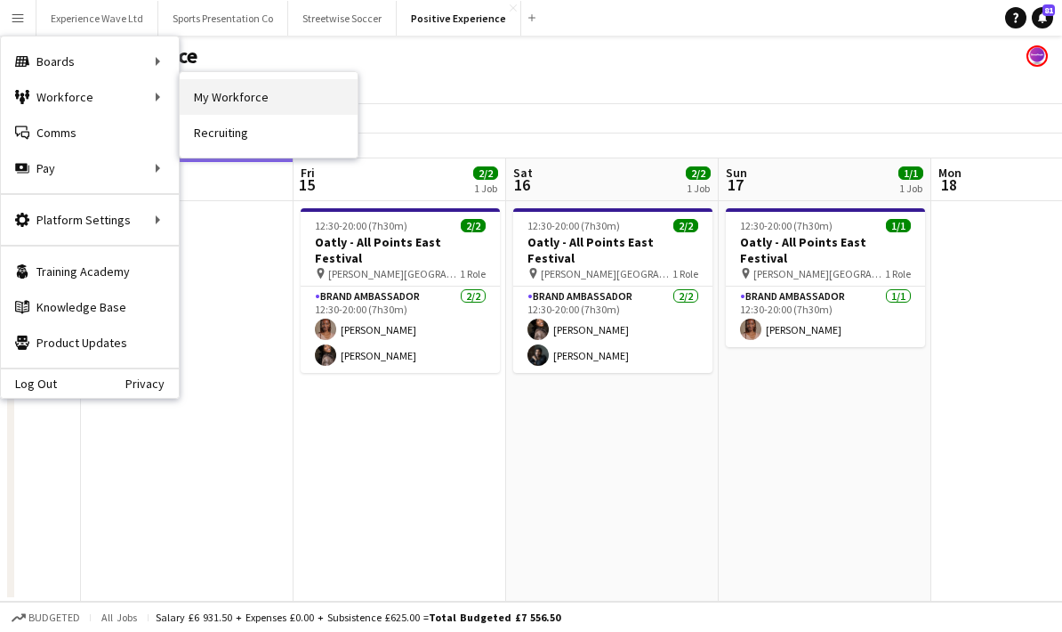
click at [264, 93] on link "My Workforce" at bounding box center [269, 97] width 178 height 36
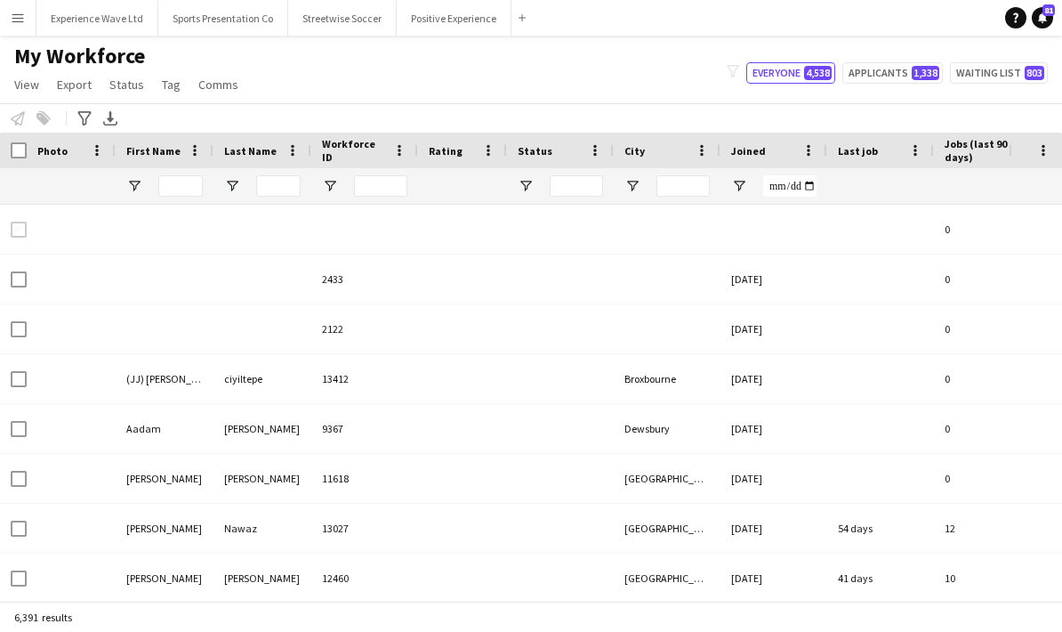
type input "*******"
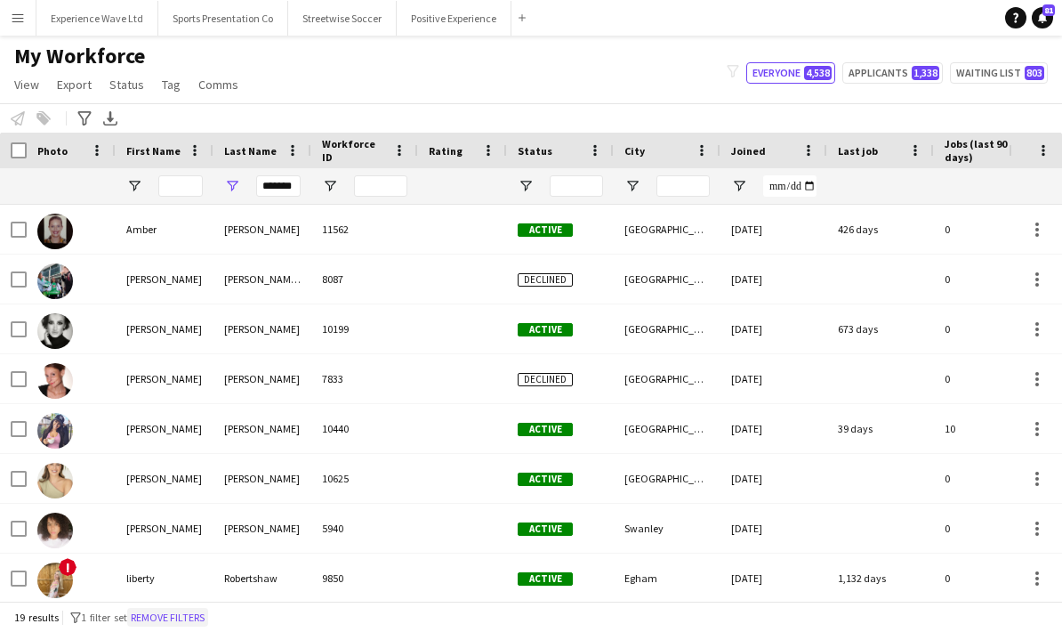
click at [179, 623] on button "Remove filters" at bounding box center [167, 618] width 81 height 20
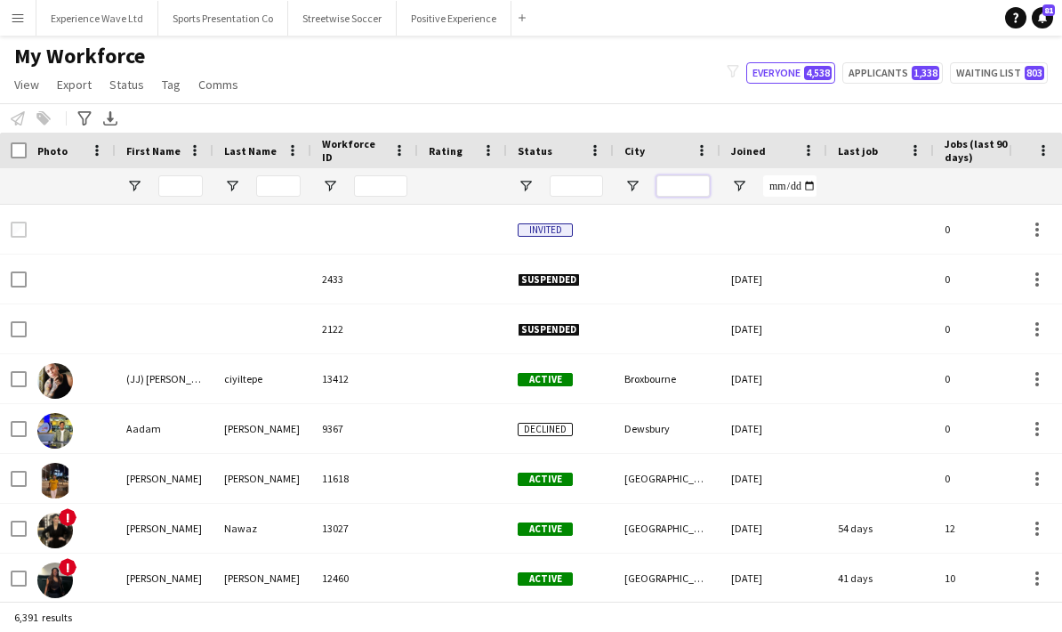
click at [689, 179] on input "City Filter Input" at bounding box center [683, 185] width 53 height 21
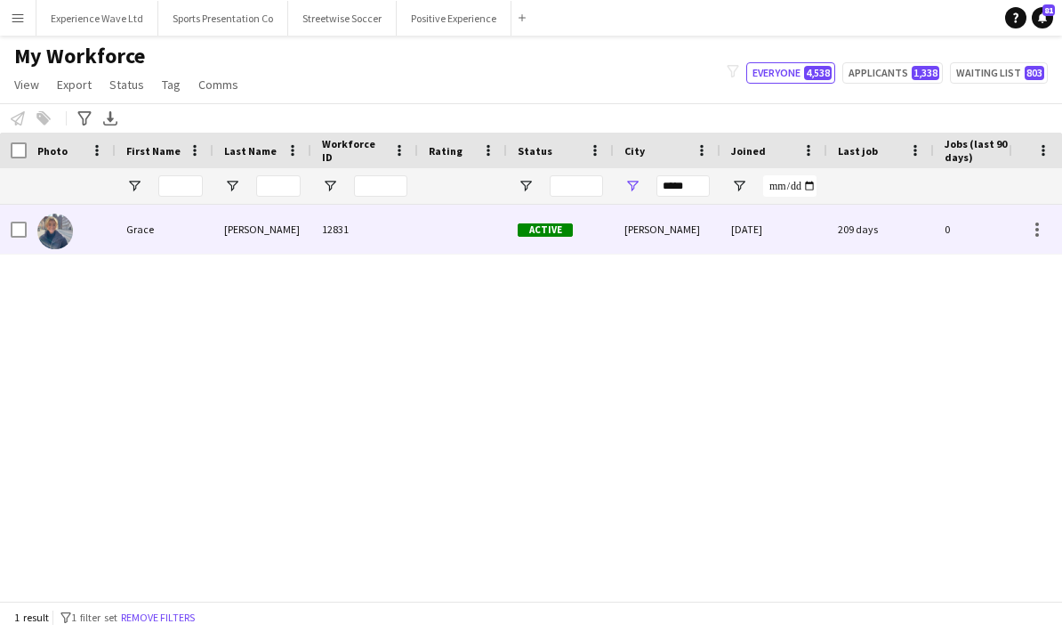
click at [287, 235] on div "Edwards" at bounding box center [263, 229] width 98 height 49
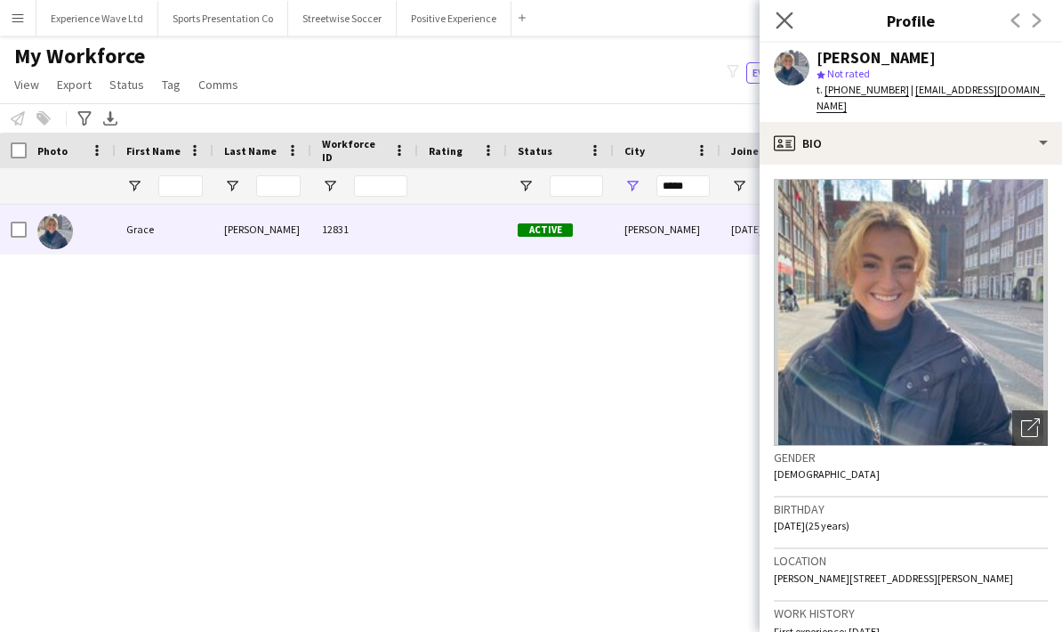
click at [779, 29] on app-icon "Close pop-in" at bounding box center [785, 21] width 26 height 26
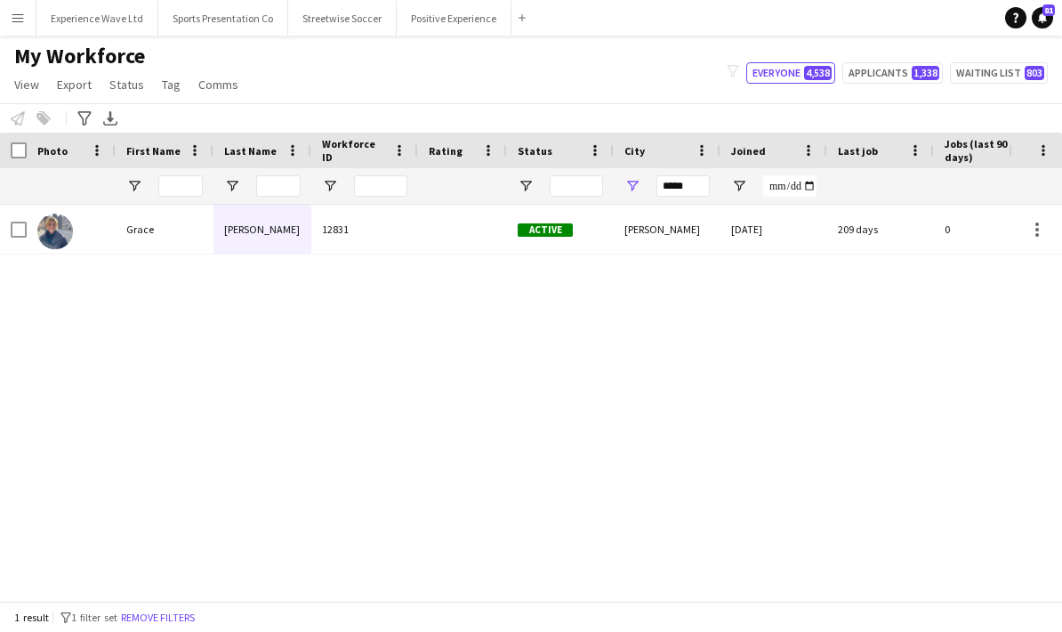
click at [711, 175] on div "*****" at bounding box center [667, 186] width 107 height 36
click at [706, 184] on input "*****" at bounding box center [683, 185] width 53 height 21
type input "*"
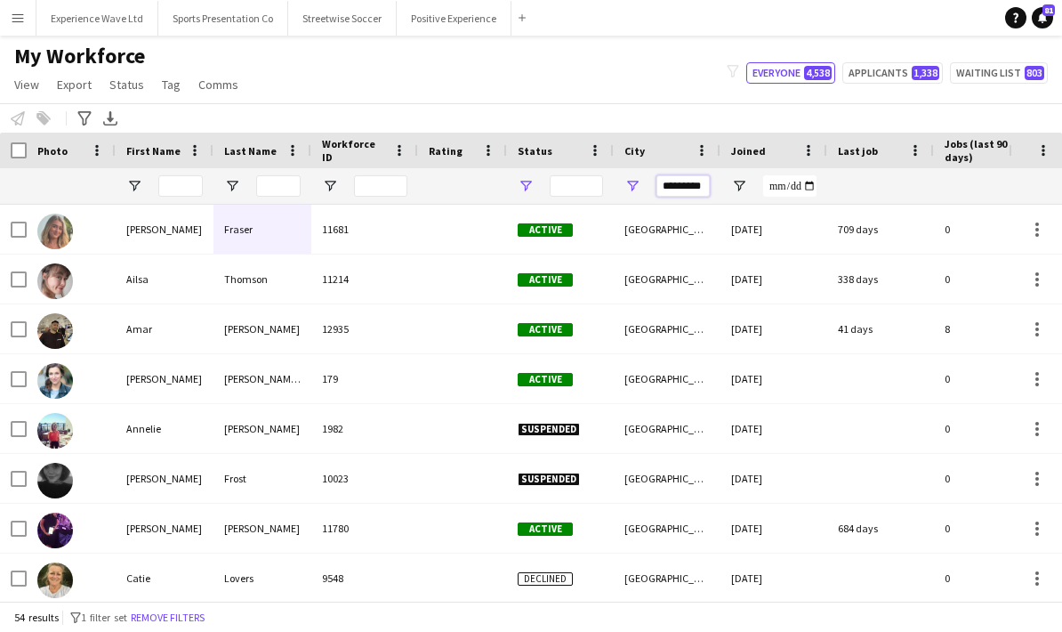
type input "*********"
click at [521, 184] on span "Open Filter Menu" at bounding box center [526, 186] width 16 height 16
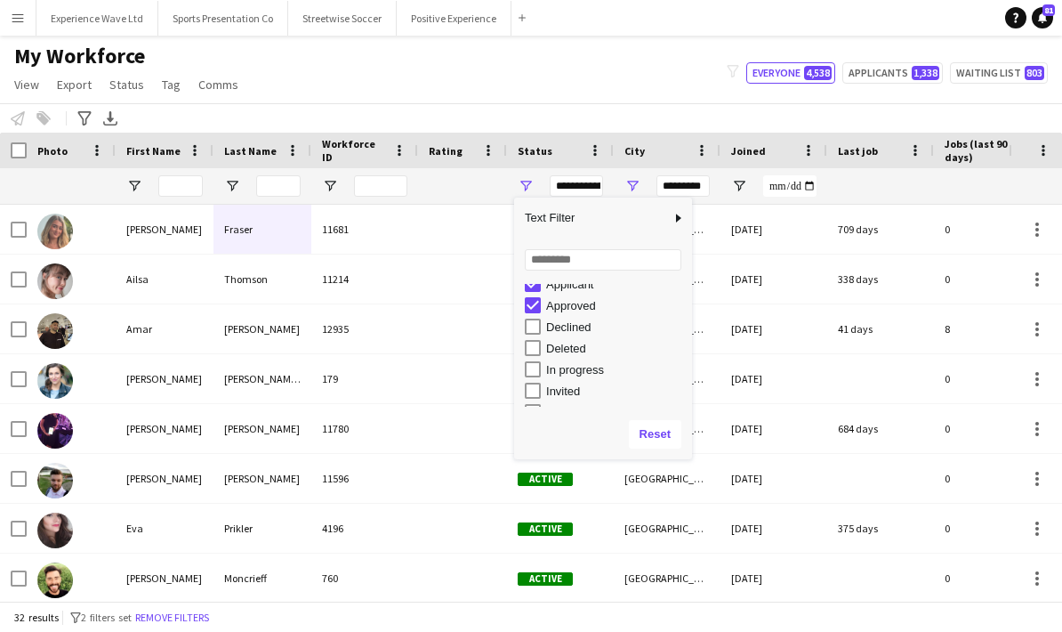
scroll to position [52, 0]
click at [540, 363] on div "In progress" at bounding box center [608, 370] width 167 height 21
type input "**********"
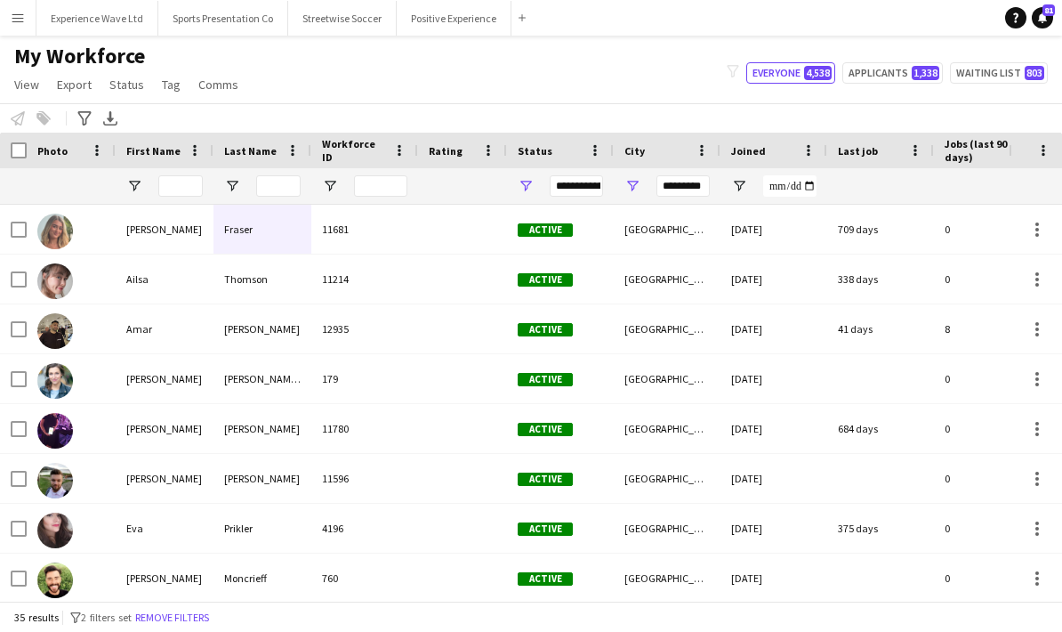
click at [584, 109] on div "Notify workforce Add to tag Select at least one crew to tag him or her. Advance…" at bounding box center [531, 117] width 1062 height 29
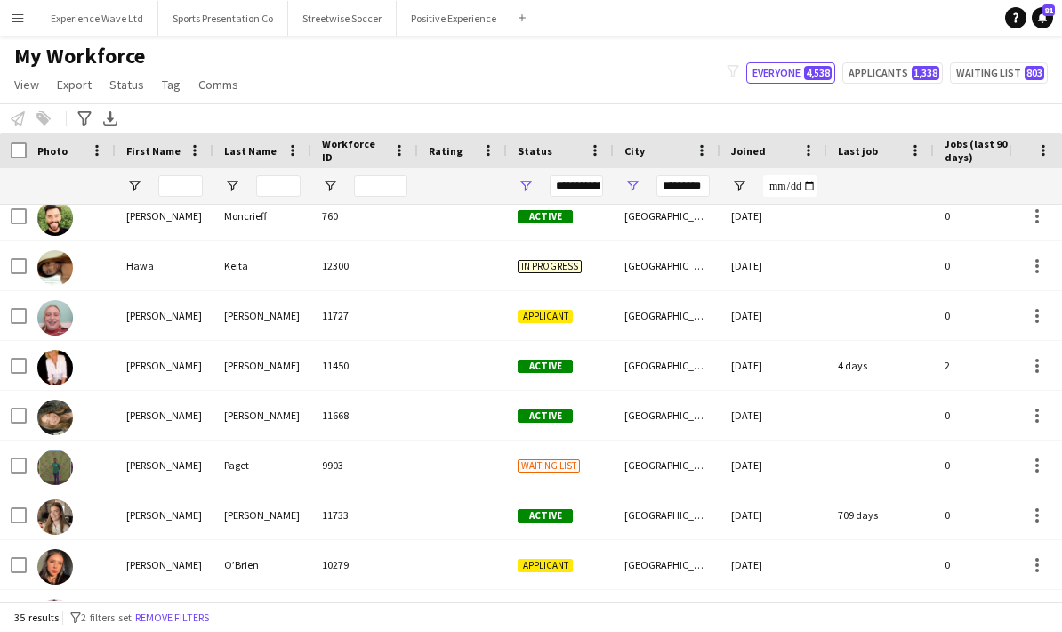
scroll to position [364, 0]
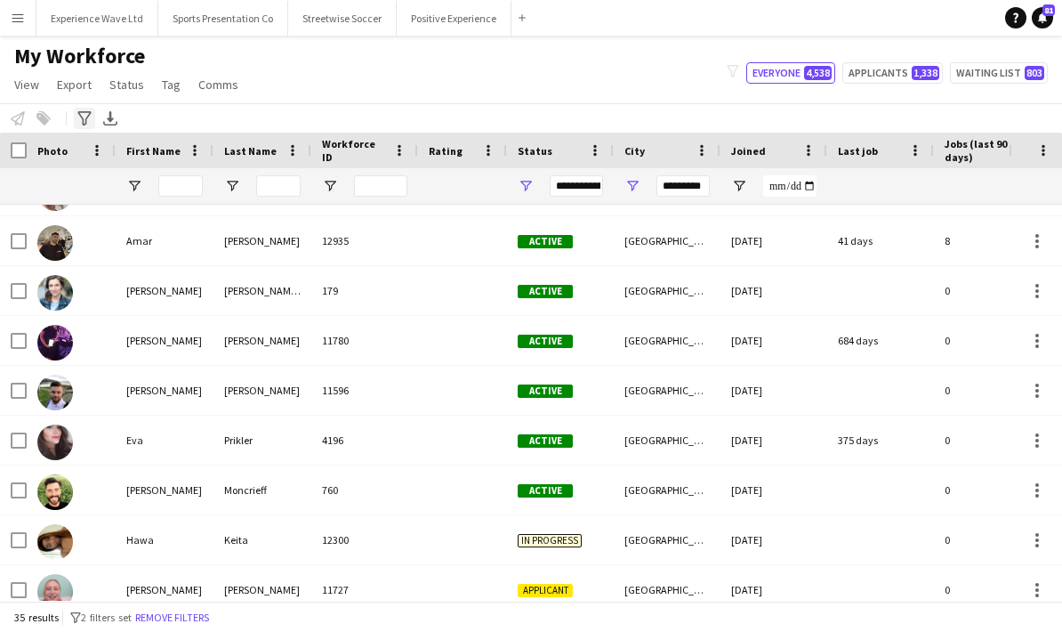
click at [86, 120] on icon at bounding box center [83, 118] width 13 height 14
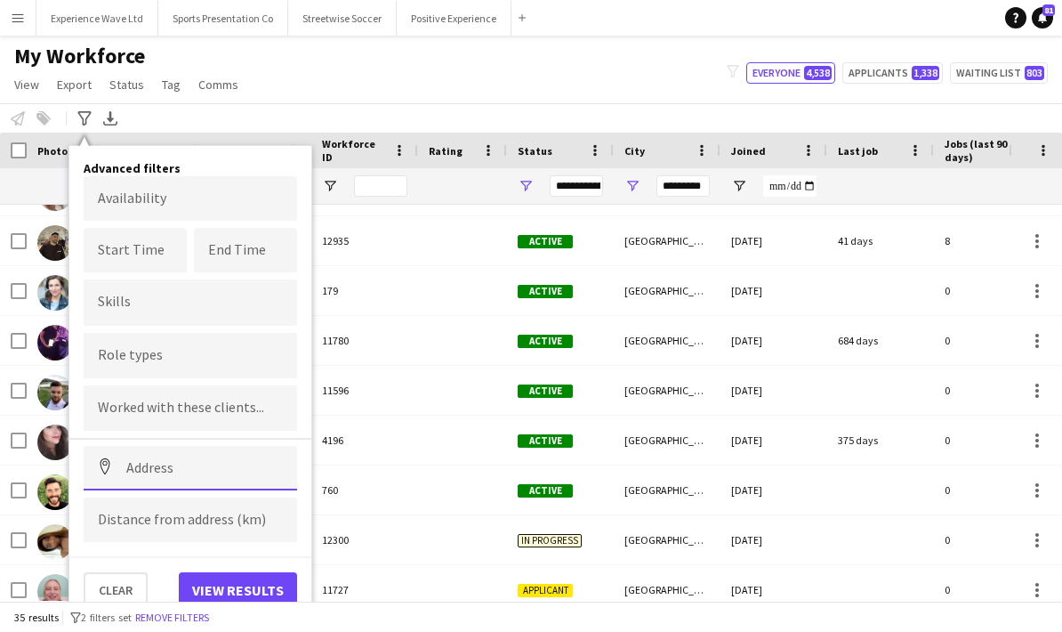
click at [170, 446] on input at bounding box center [191, 468] width 214 height 44
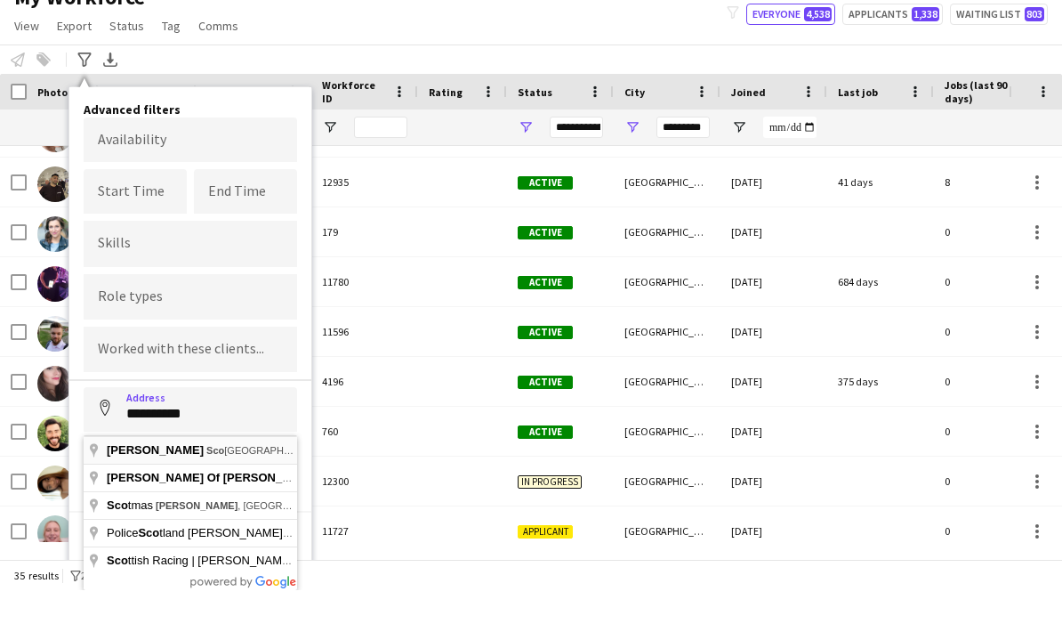
type input "**********"
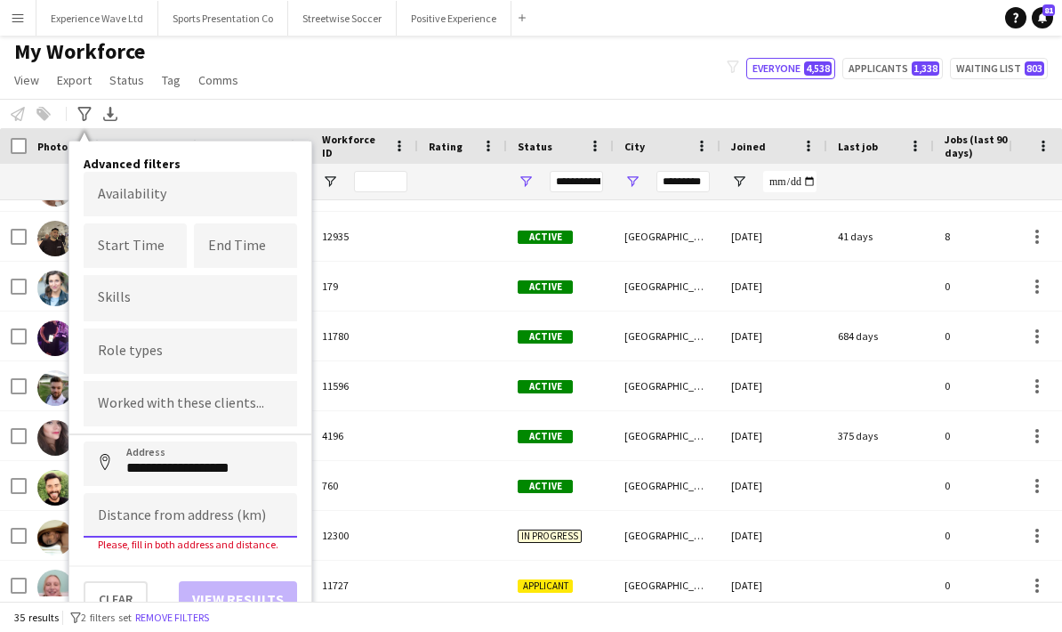
click at [168, 493] on input at bounding box center [191, 515] width 214 height 44
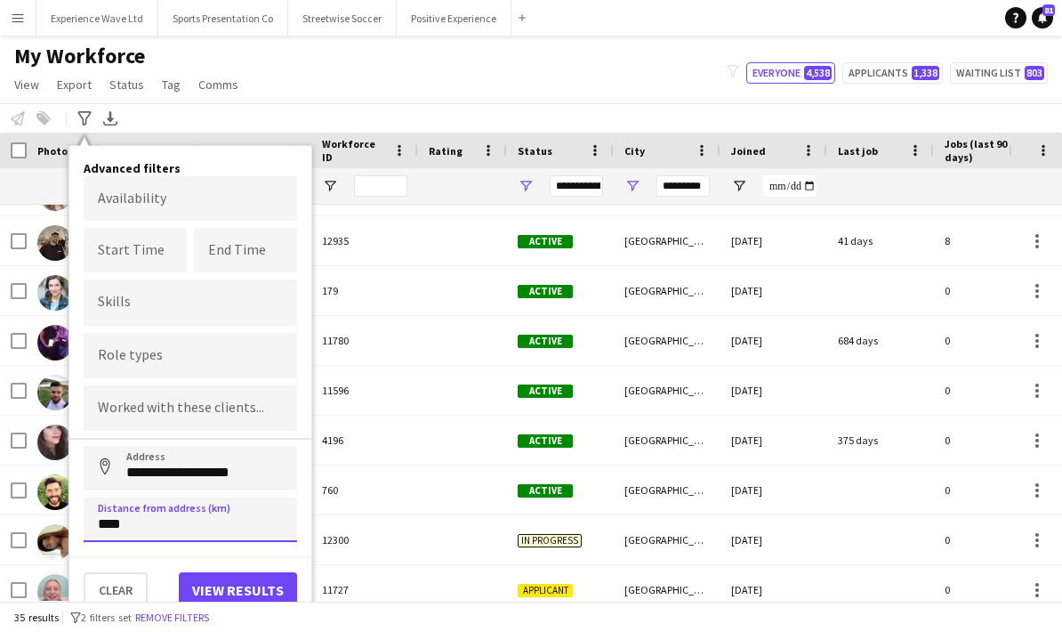
type input "*****"
click at [247, 572] on button "View results" at bounding box center [238, 590] width 118 height 36
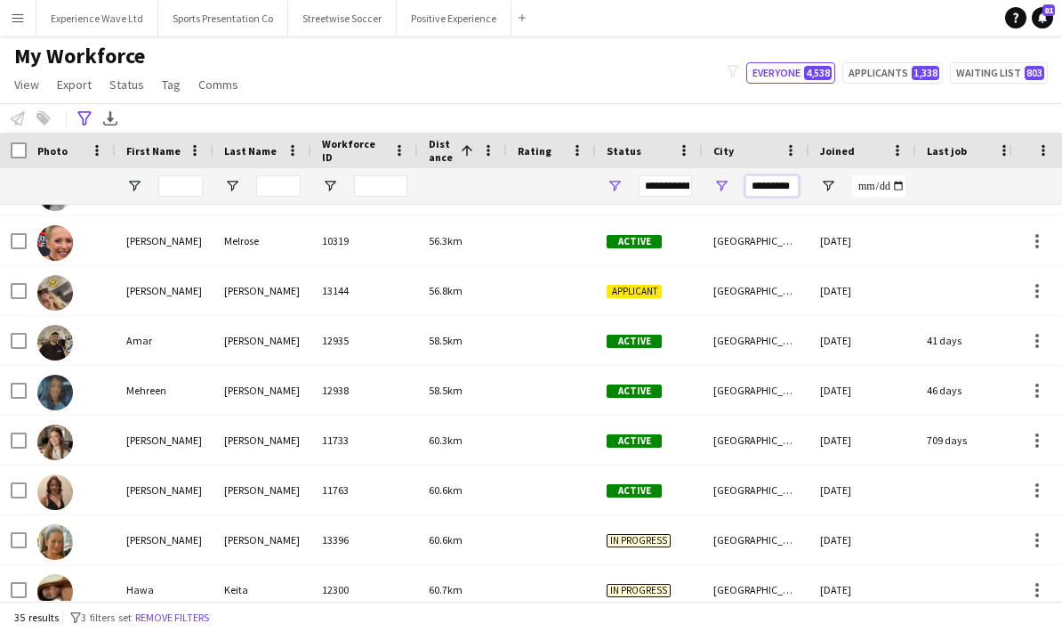
click at [773, 175] on input "*********" at bounding box center [772, 185] width 53 height 21
type input "*"
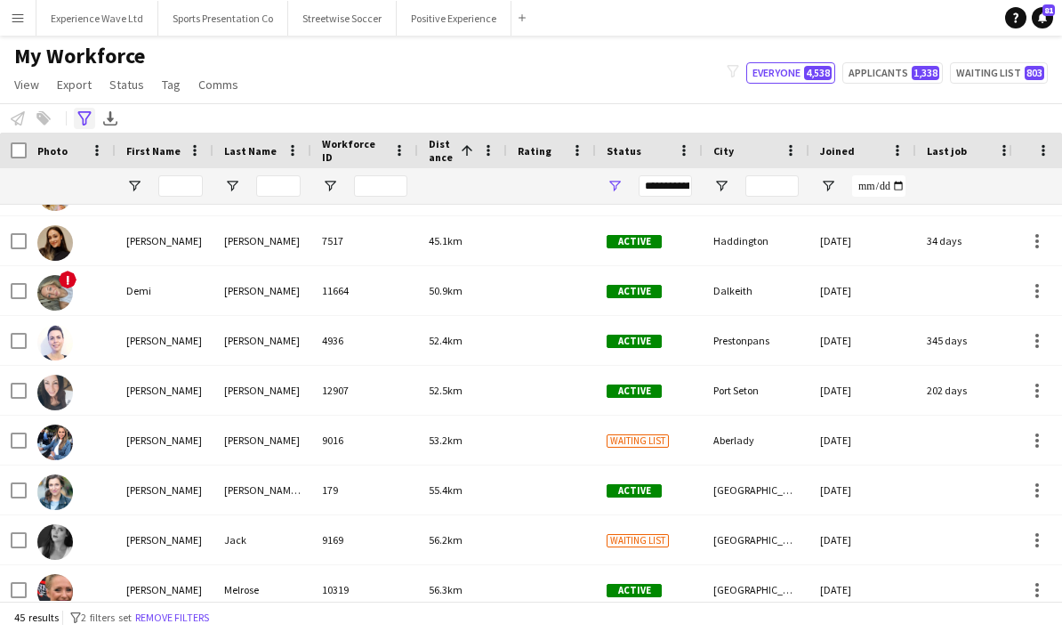
click at [77, 111] on icon "Advanced filters" at bounding box center [84, 118] width 14 height 14
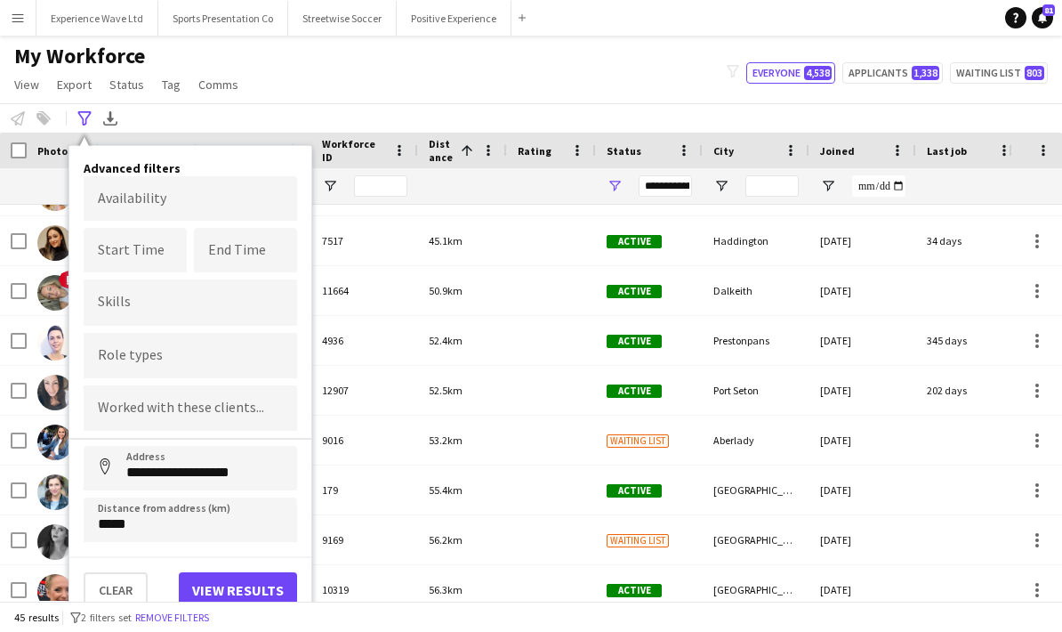
click at [239, 572] on button "View results" at bounding box center [238, 590] width 118 height 36
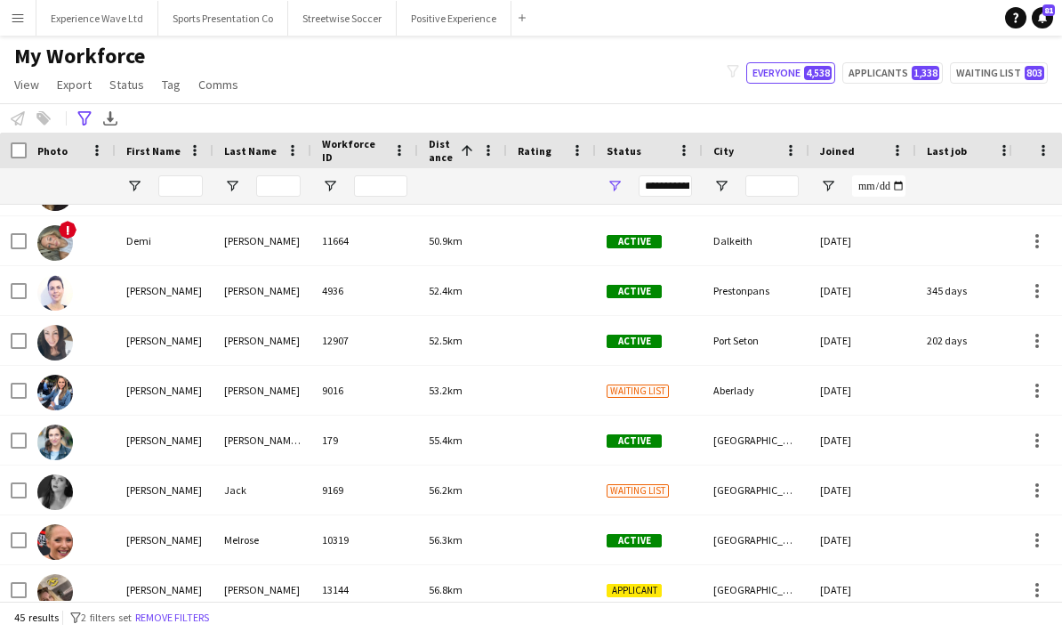
scroll to position [140, 0]
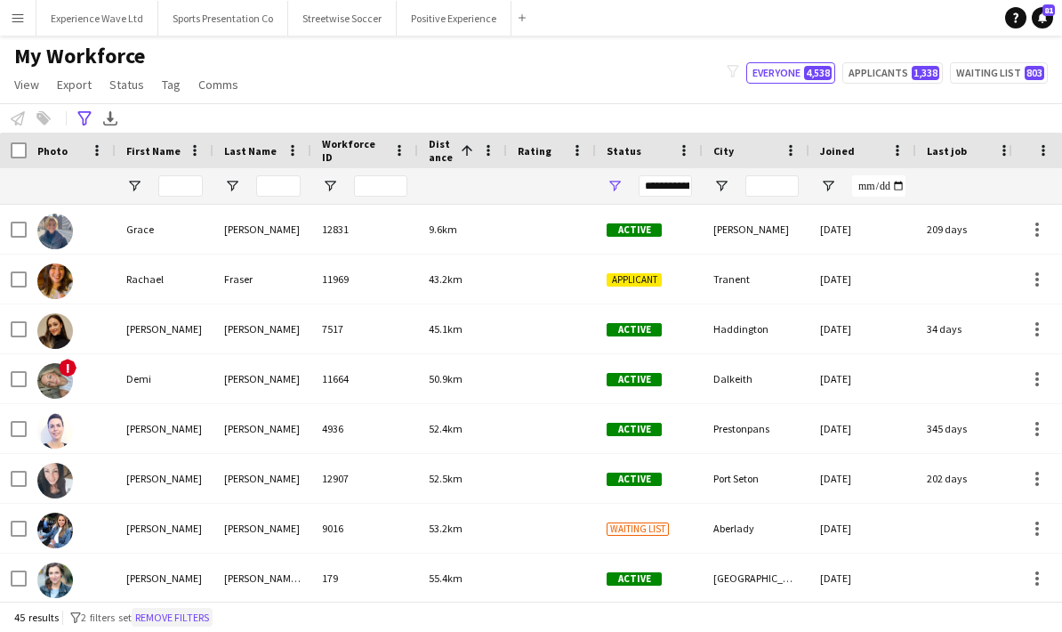
click at [189, 611] on button "Remove filters" at bounding box center [172, 618] width 81 height 20
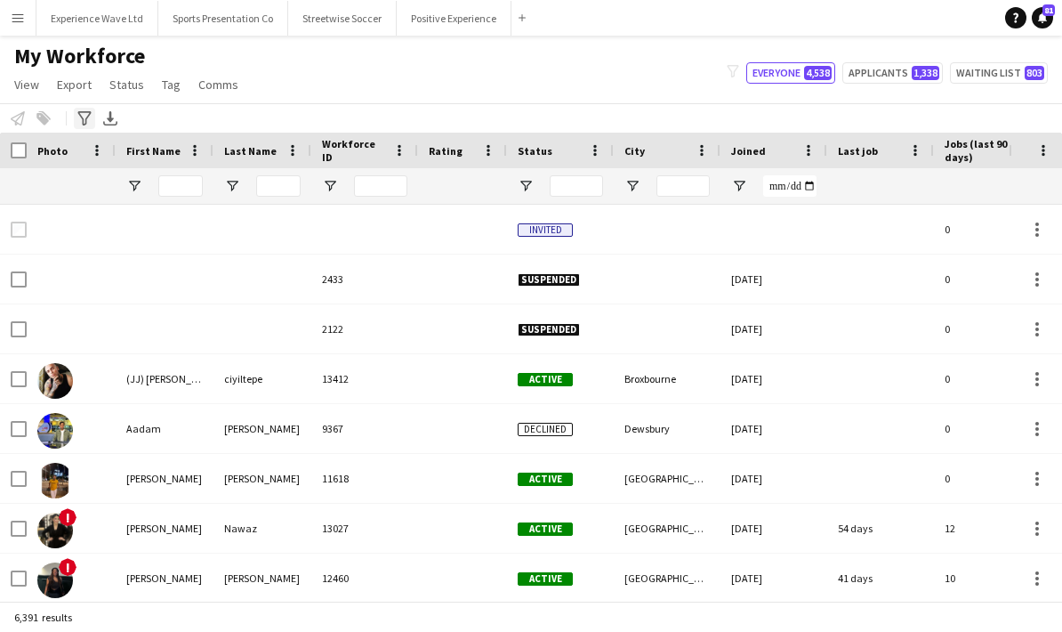
click at [89, 111] on icon at bounding box center [83, 118] width 13 height 14
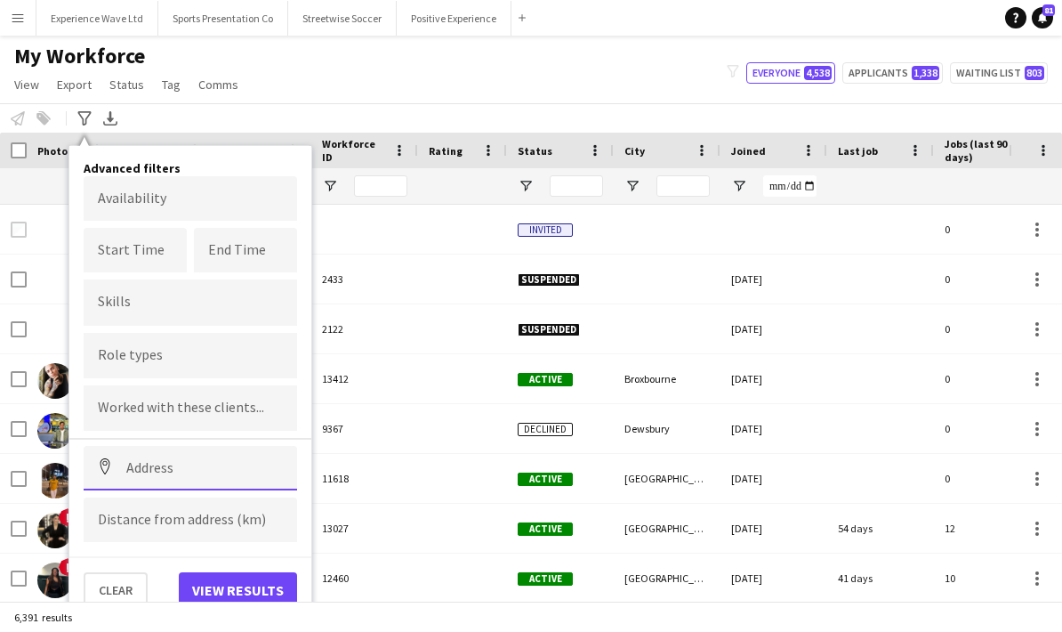
click at [147, 446] on input at bounding box center [191, 468] width 214 height 44
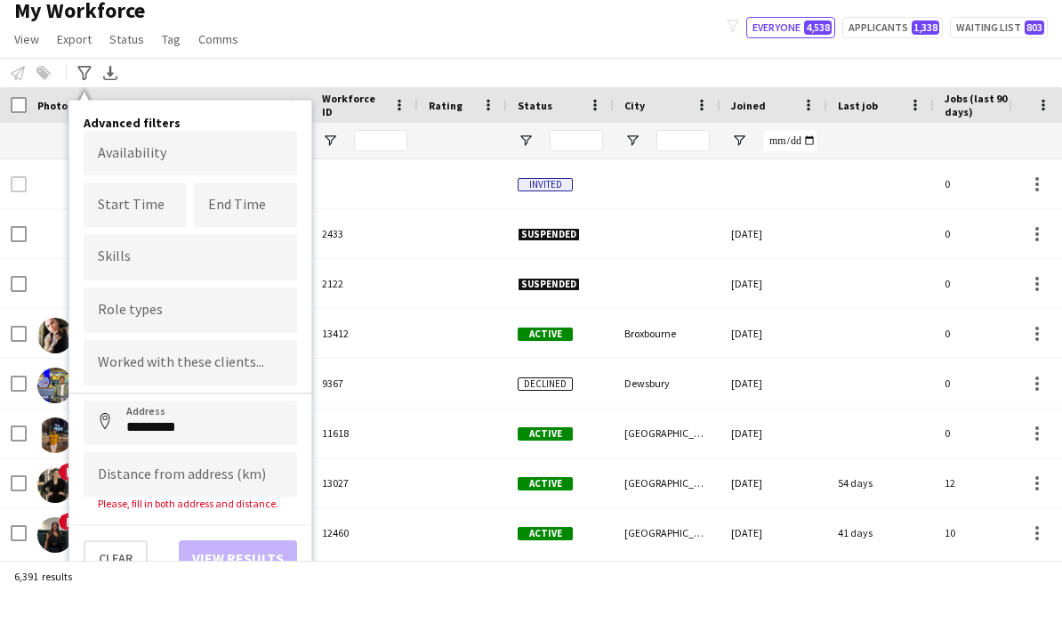
scroll to position [71, 0]
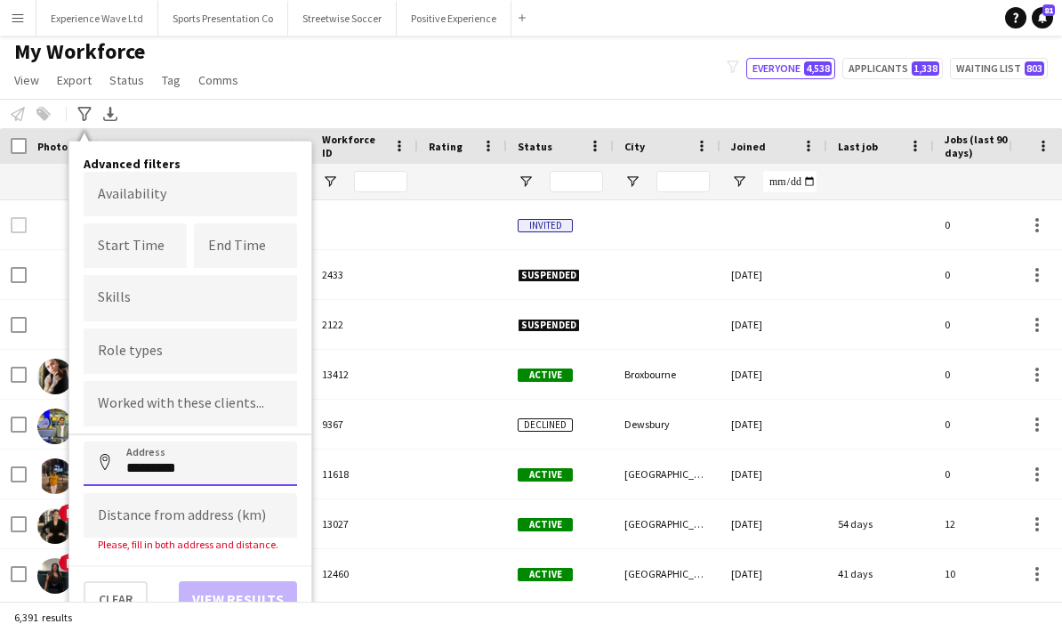
click at [126, 441] on input "*********" at bounding box center [191, 463] width 214 height 44
click at [230, 441] on input "*********" at bounding box center [191, 463] width 214 height 44
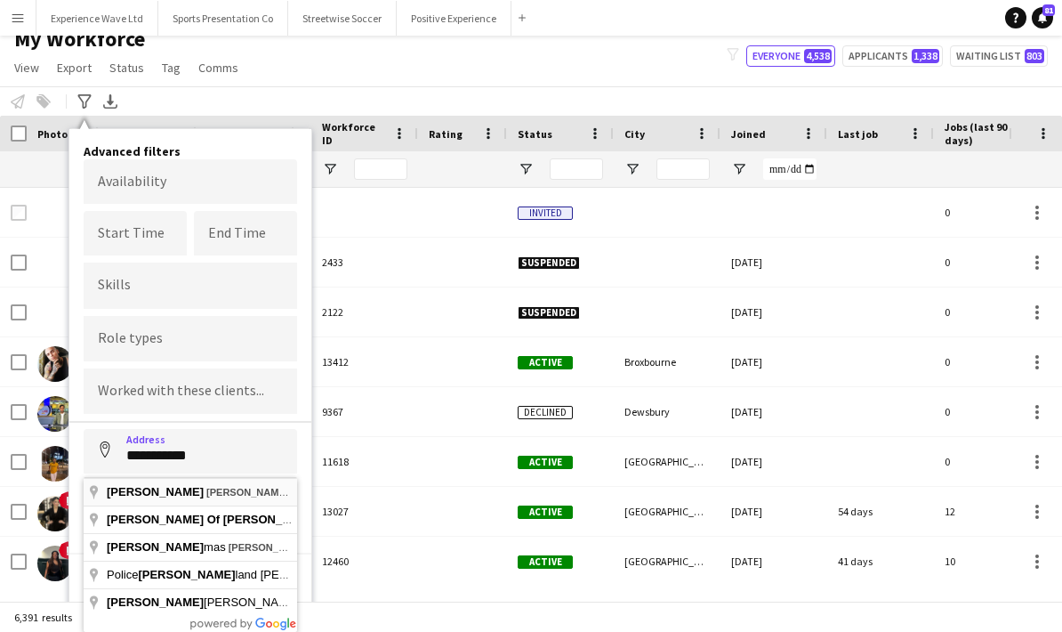
type input "**********"
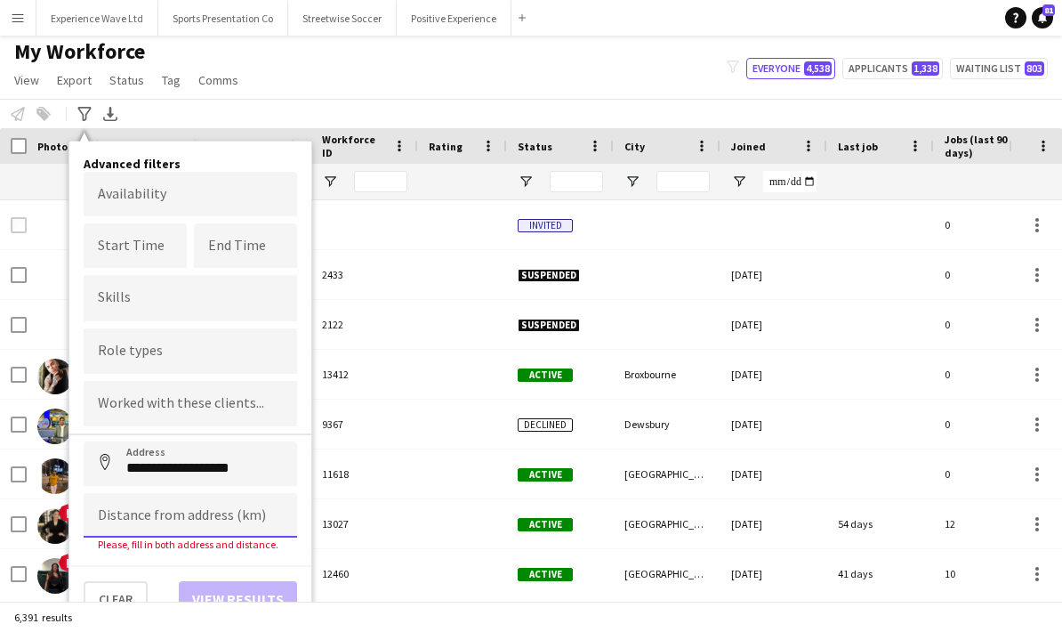
click at [136, 493] on input at bounding box center [191, 515] width 214 height 44
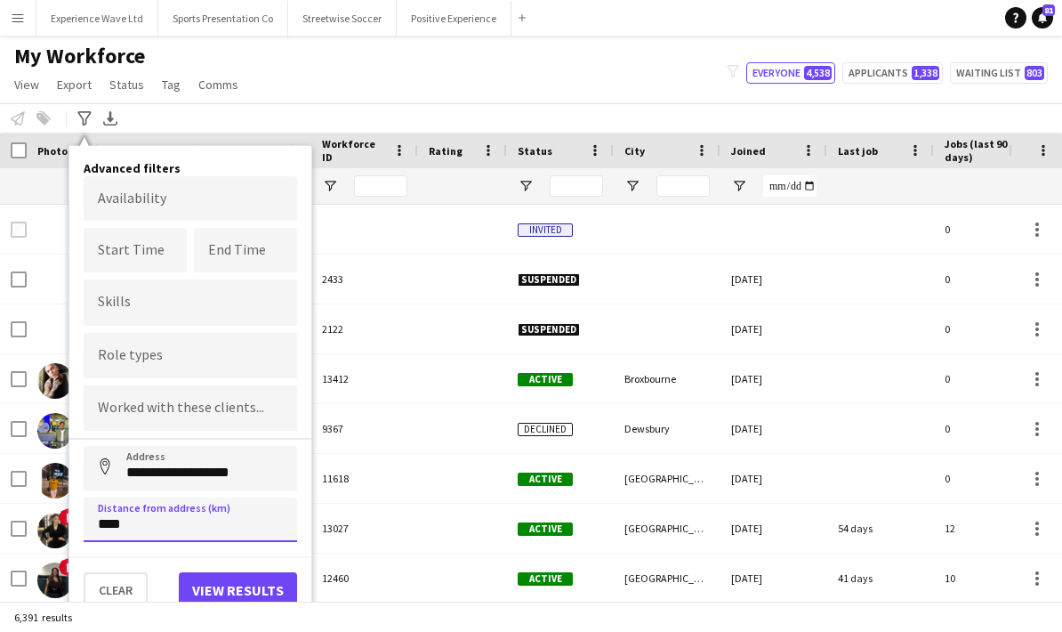
type input "*****"
click at [239, 572] on button "View results" at bounding box center [238, 590] width 118 height 36
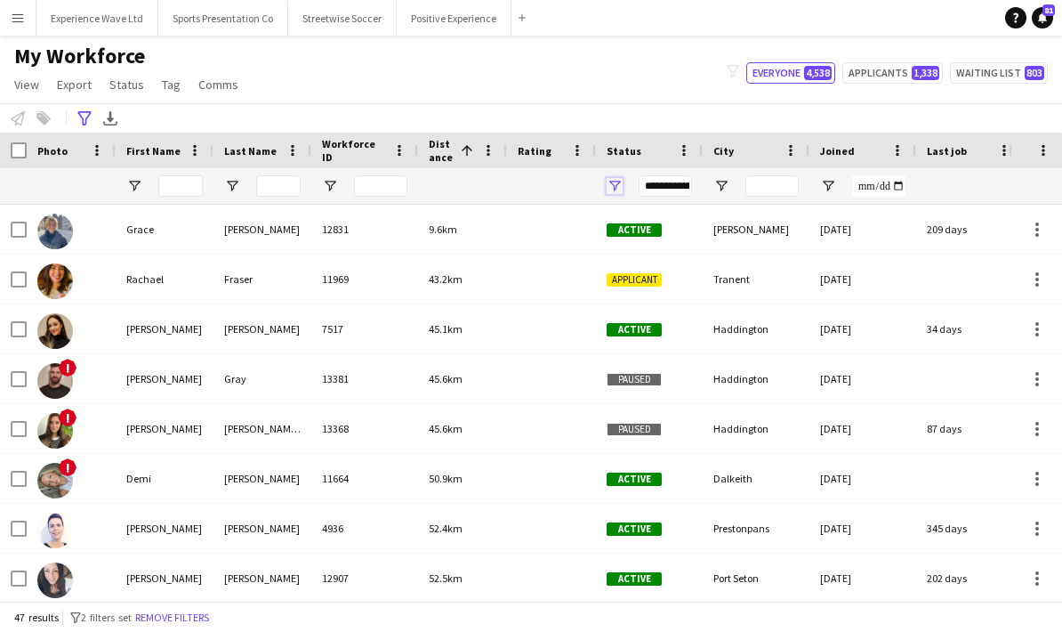
click at [617, 178] on span "Open Filter Menu" at bounding box center [615, 186] width 16 height 16
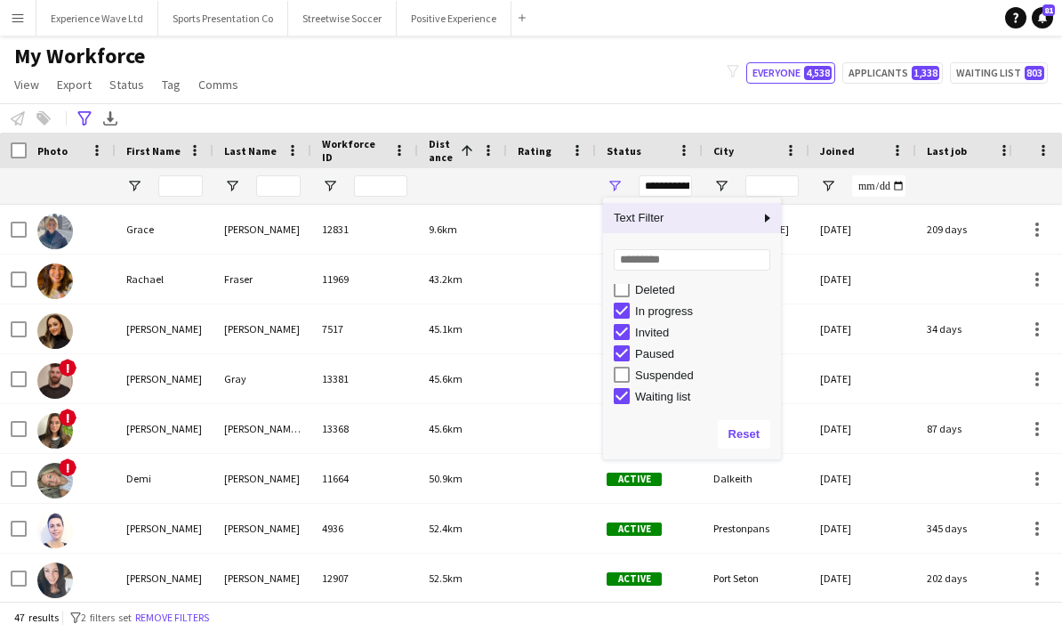
scroll to position [112, 0]
type input "**********"
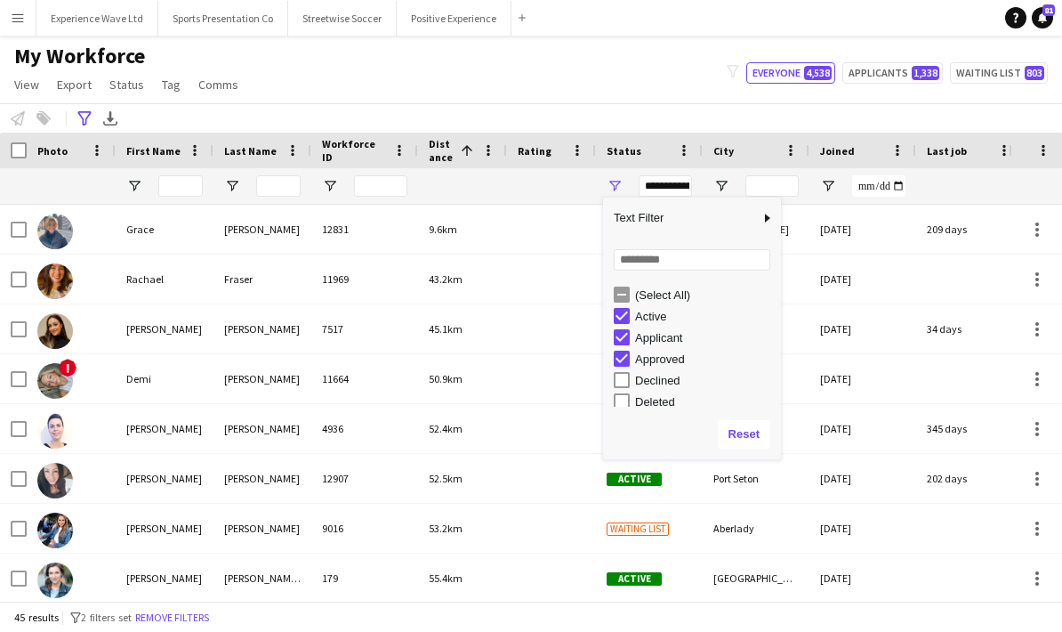
scroll to position [0, 0]
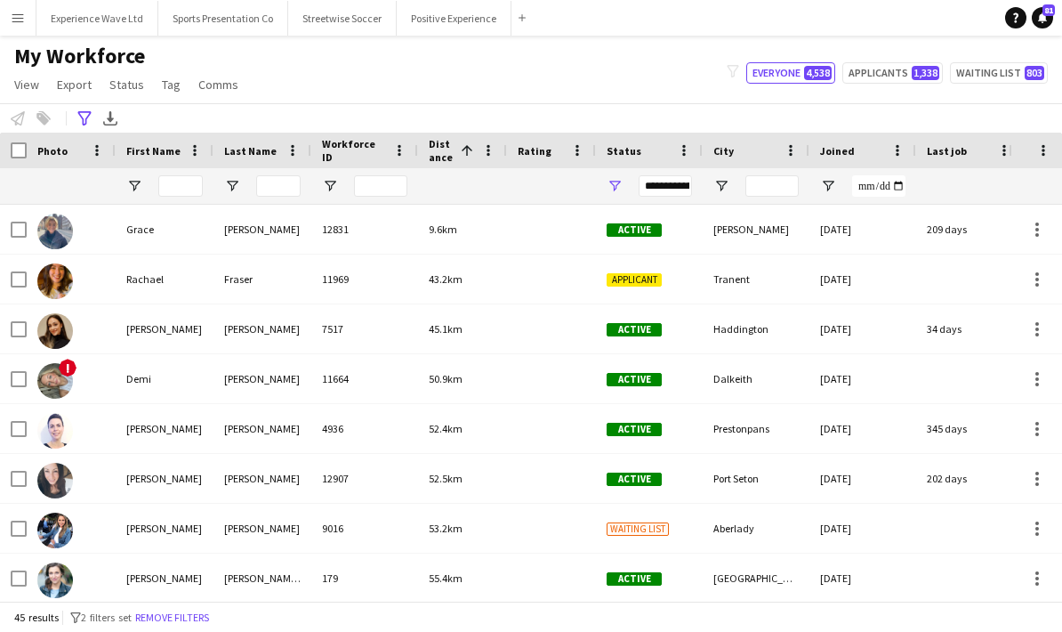
click at [675, 103] on div "**********" at bounding box center [531, 117] width 1062 height 29
